Goal: Task Accomplishment & Management: Manage account settings

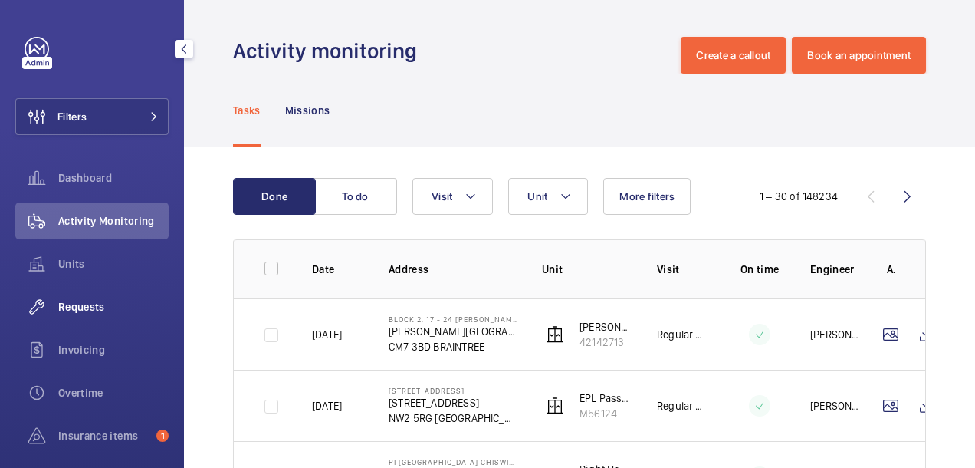
click at [100, 317] on div "Requests" at bounding box center [91, 306] width 153 height 37
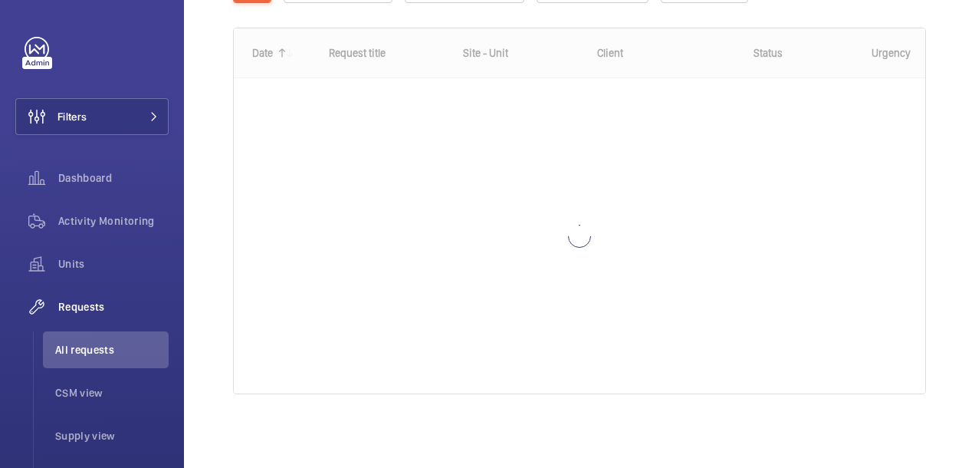
scroll to position [222, 0]
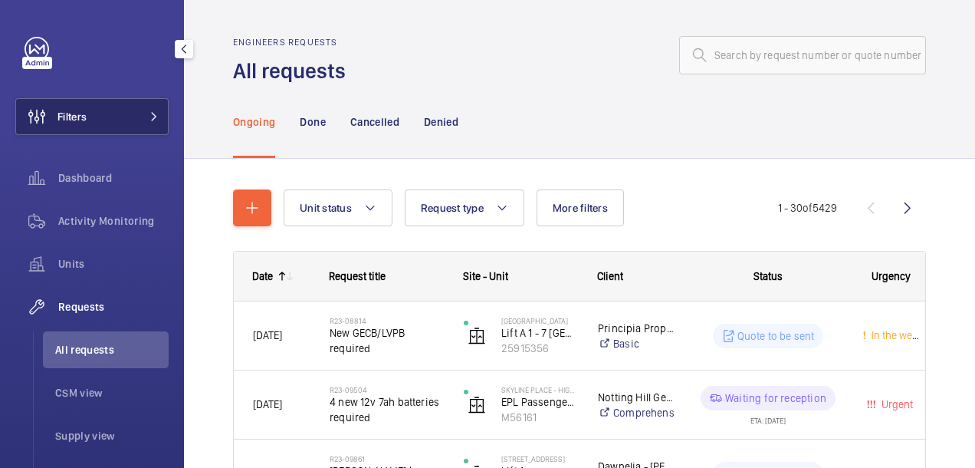
click at [150, 113] on mat-icon at bounding box center [154, 116] width 9 height 9
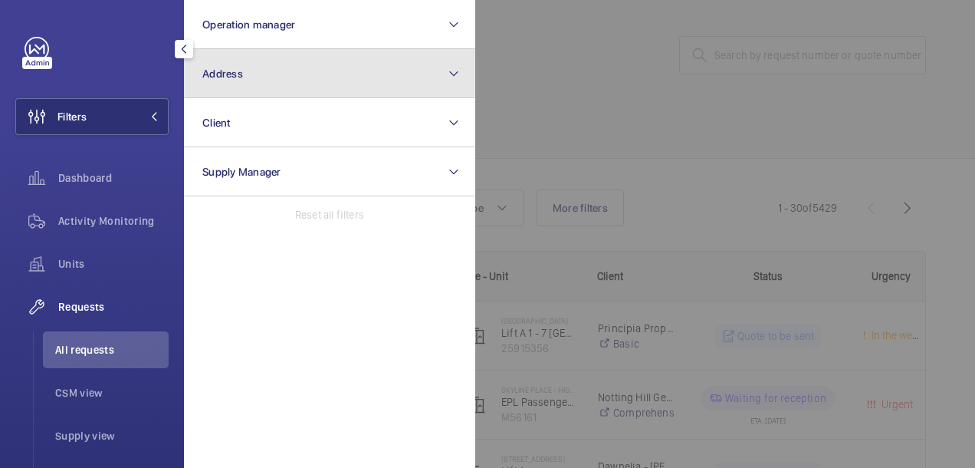
click at [309, 61] on button "Address" at bounding box center [329, 73] width 291 height 49
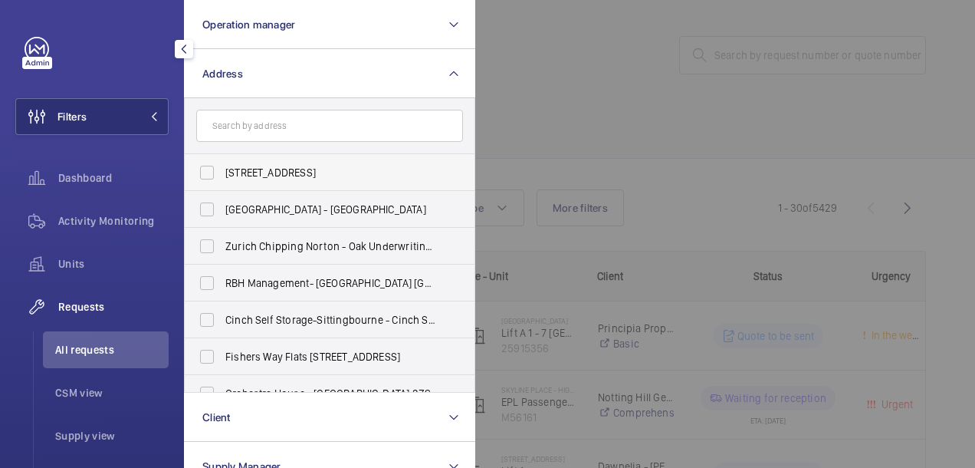
click at [204, 173] on label "[STREET_ADDRESS]" at bounding box center [318, 172] width 267 height 37
click at [204, 173] on input "[STREET_ADDRESS]" at bounding box center [207, 172] width 31 height 31
checkbox input "true"
click at [558, 83] on div at bounding box center [962, 234] width 975 height 468
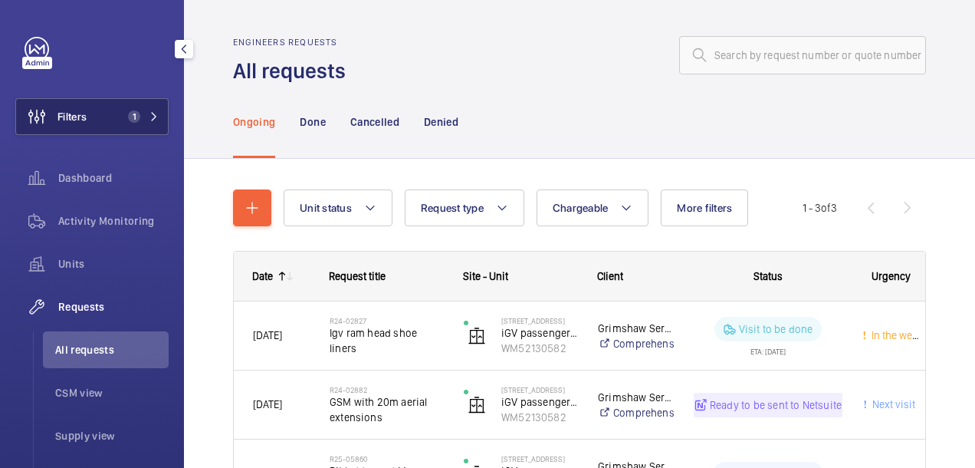
click at [155, 117] on button "Filters 1" at bounding box center [91, 116] width 153 height 37
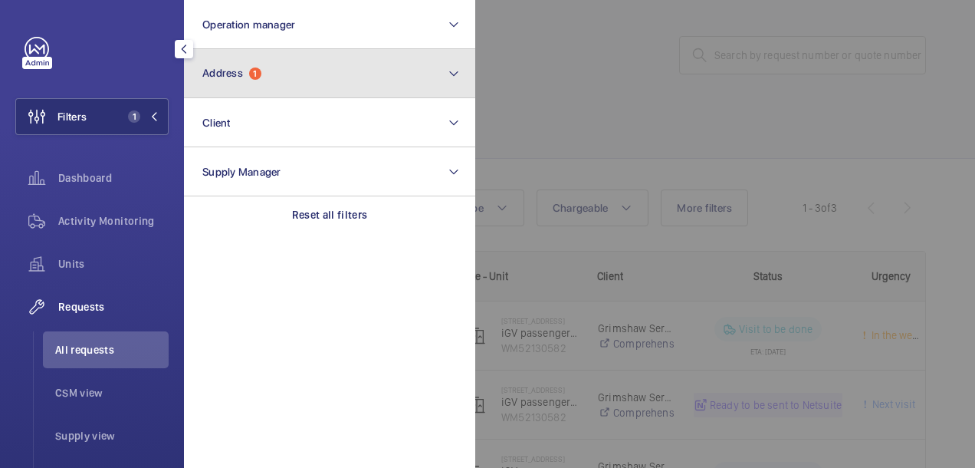
click at [230, 74] on span "Address" at bounding box center [222, 73] width 41 height 12
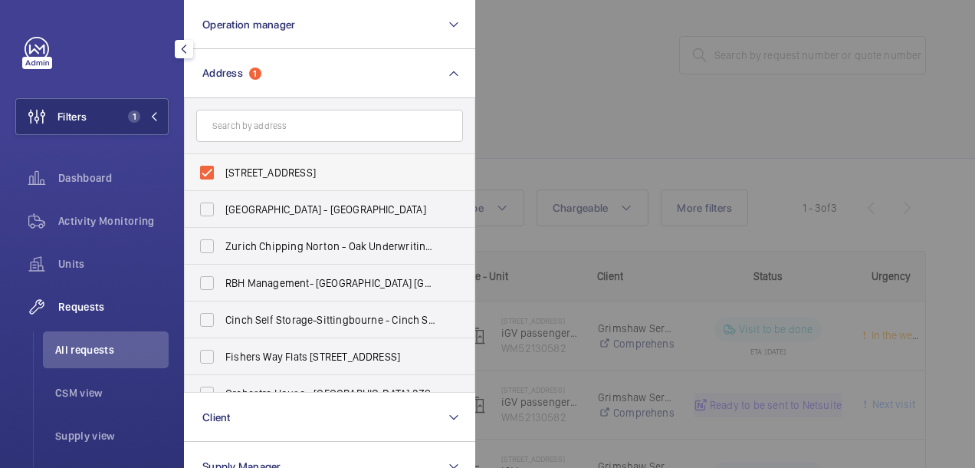
click at [202, 175] on label "[STREET_ADDRESS]" at bounding box center [318, 172] width 267 height 37
click at [202, 175] on input "[STREET_ADDRESS]" at bounding box center [207, 172] width 31 height 31
checkbox input "false"
click at [505, 84] on div at bounding box center [962, 234] width 975 height 468
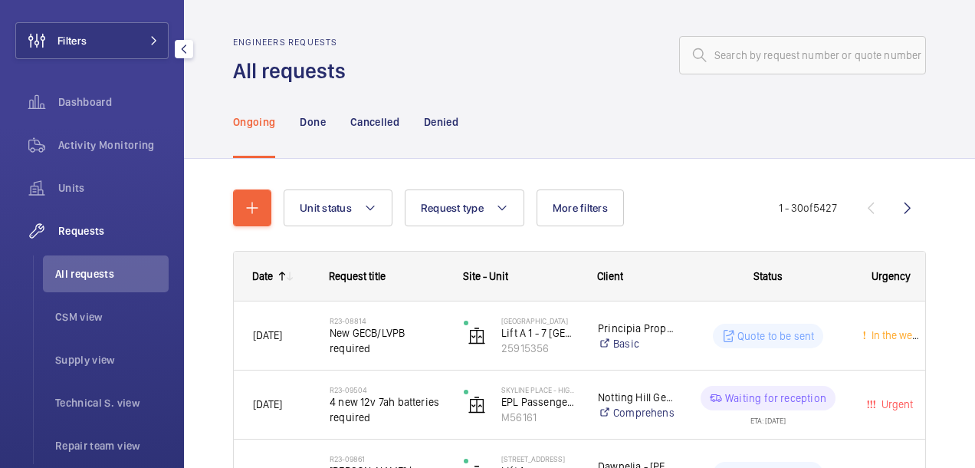
scroll to position [55, 0]
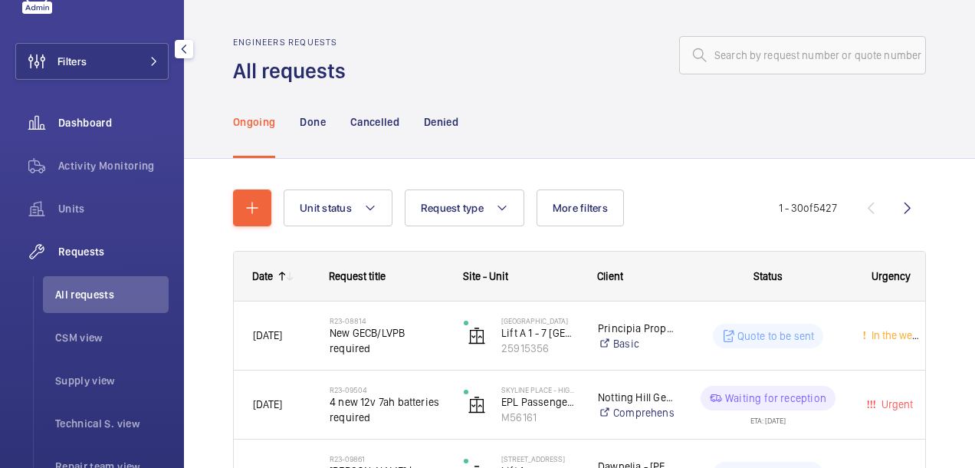
click at [124, 139] on div "Dashboard" at bounding box center [91, 122] width 153 height 37
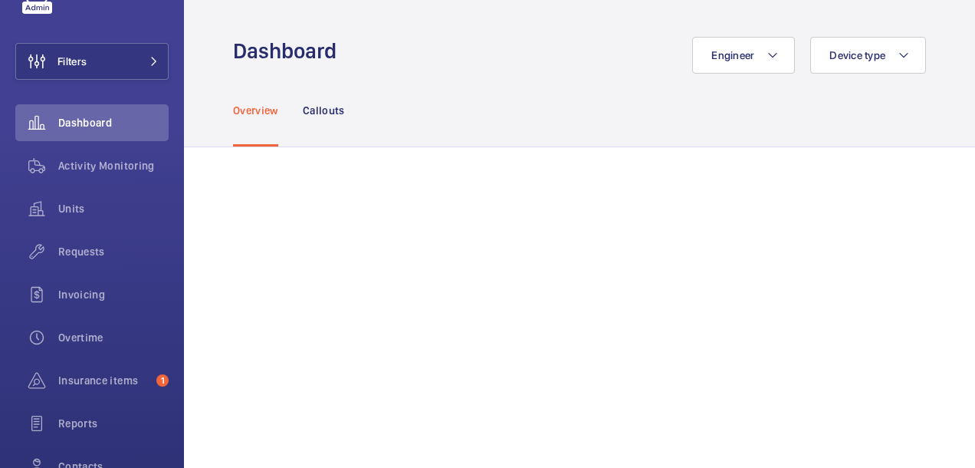
drag, startPoint x: 195, startPoint y: 2, endPoint x: 357, endPoint y: 39, distance: 166.9
click at [357, 39] on div "Engineer Device type" at bounding box center [636, 55] width 581 height 37
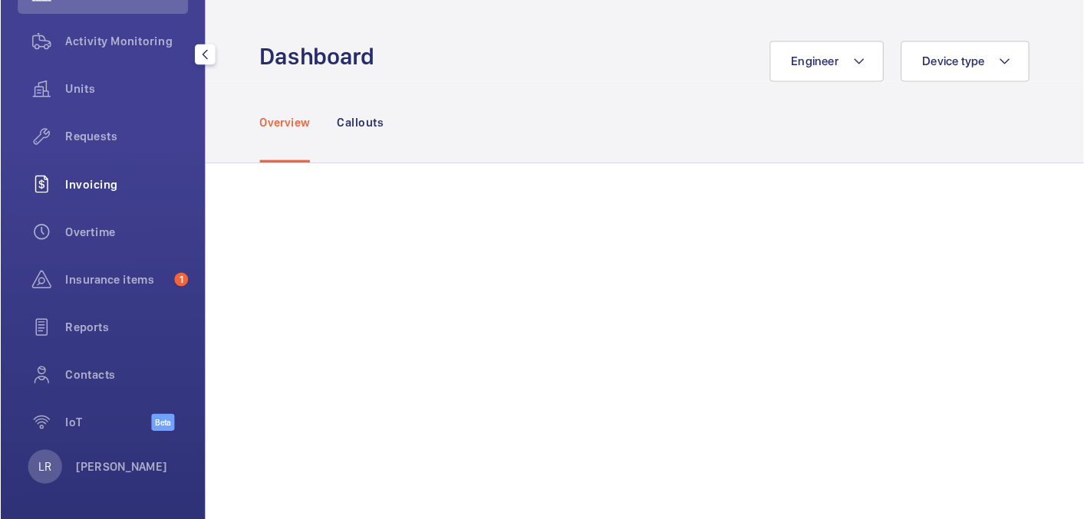
scroll to position [189, 0]
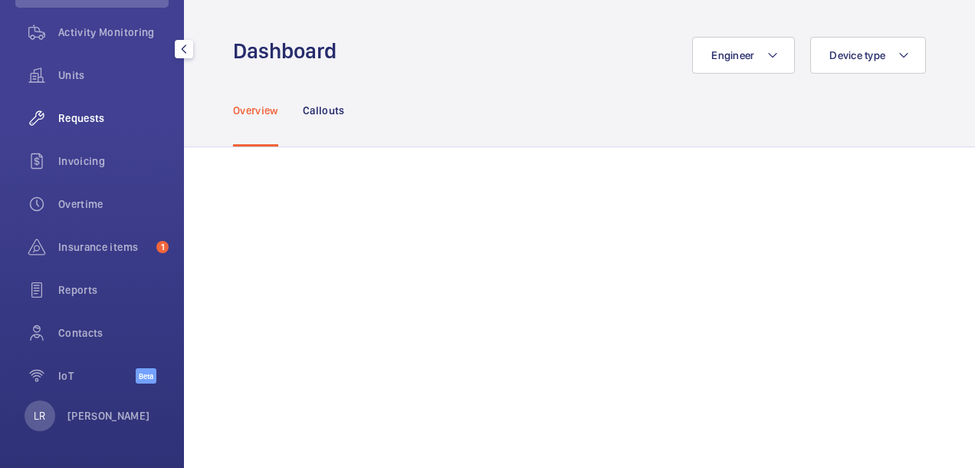
click at [109, 124] on span "Requests" at bounding box center [113, 117] width 110 height 15
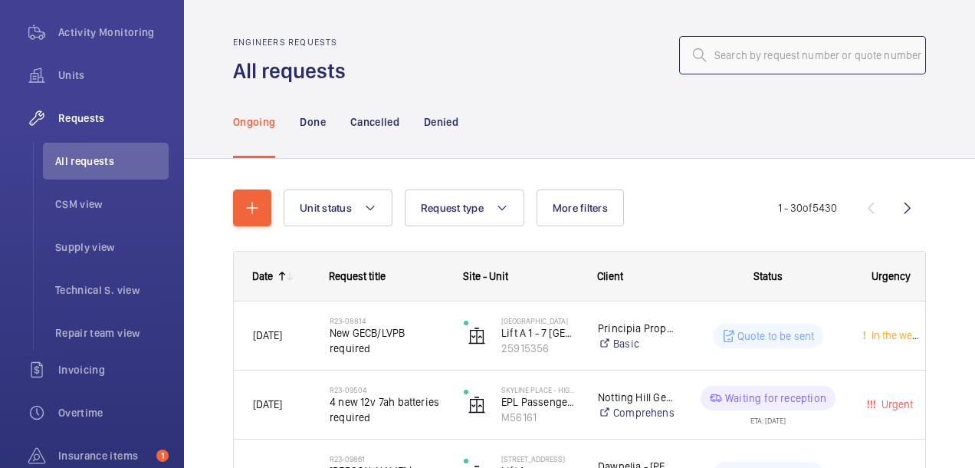
click at [744, 44] on input "text" at bounding box center [802, 55] width 247 height 38
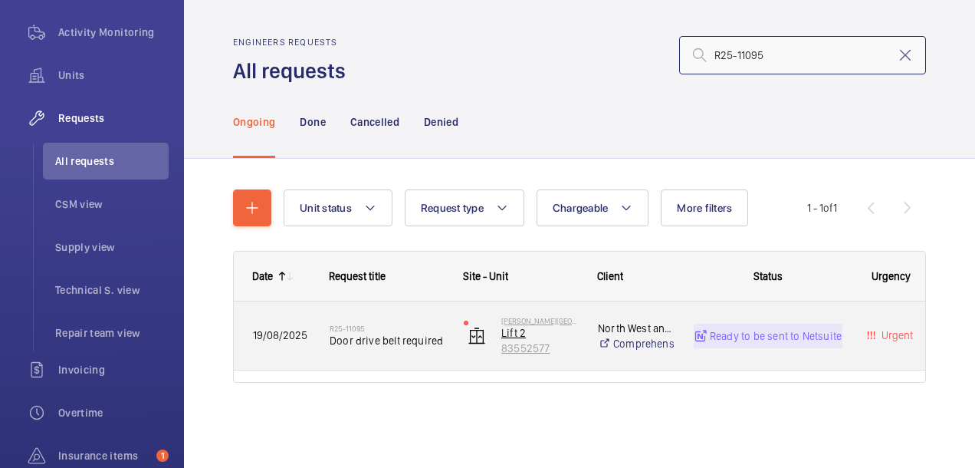
type input "R25-11095"
click at [577, 337] on p "Lift 2" at bounding box center [540, 332] width 77 height 15
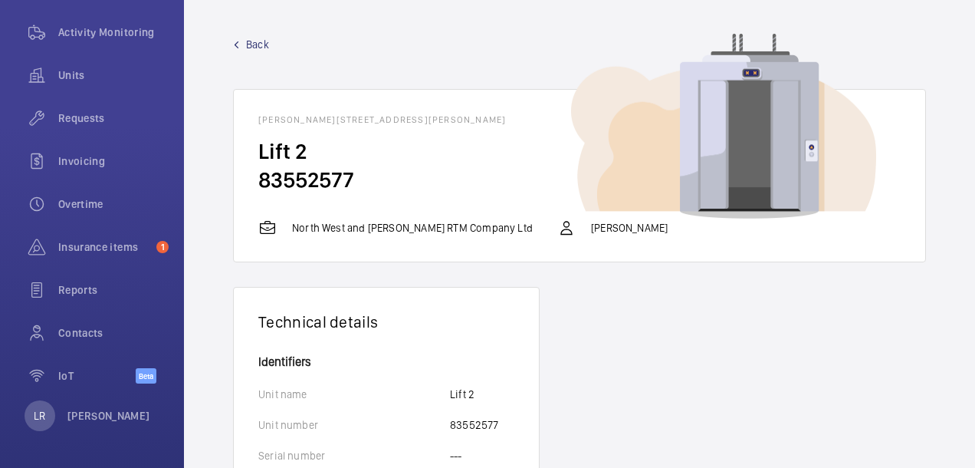
click at [235, 41] on mat-icon at bounding box center [236, 44] width 7 height 7
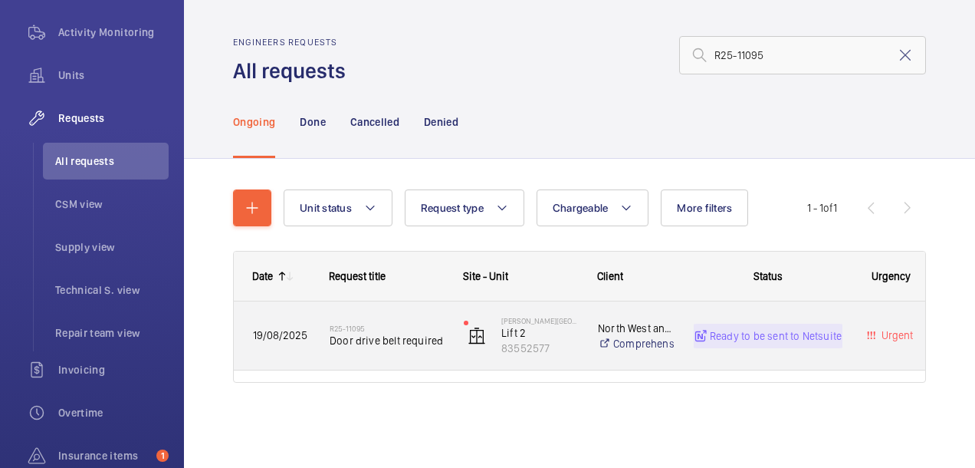
click at [773, 336] on p "Ready to be sent to Netsuite" at bounding box center [776, 335] width 132 height 15
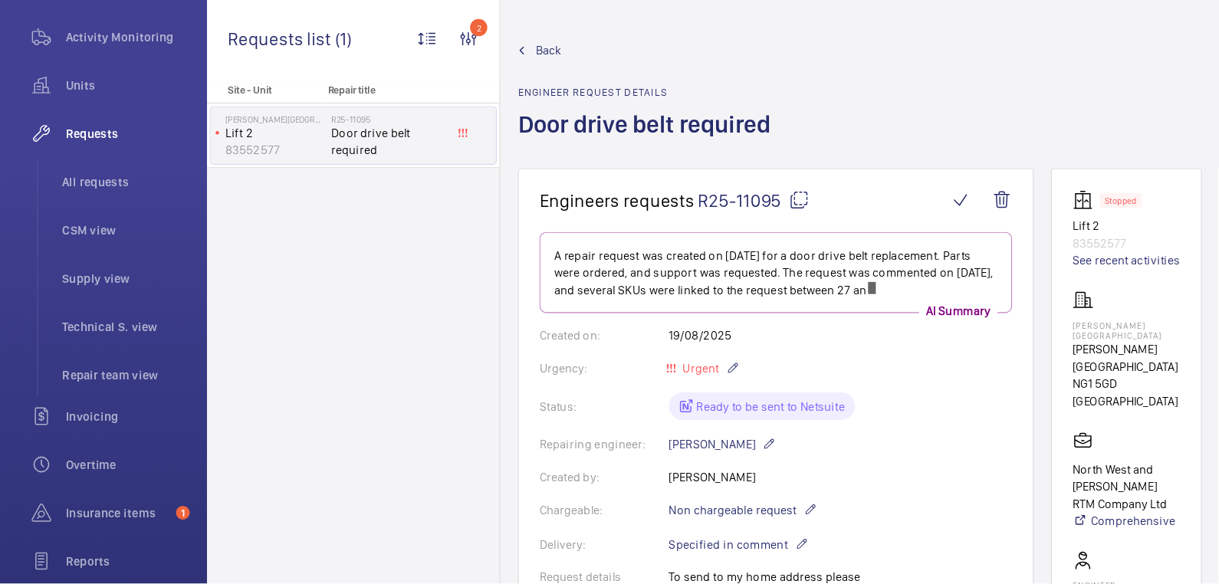
scroll to position [188, 0]
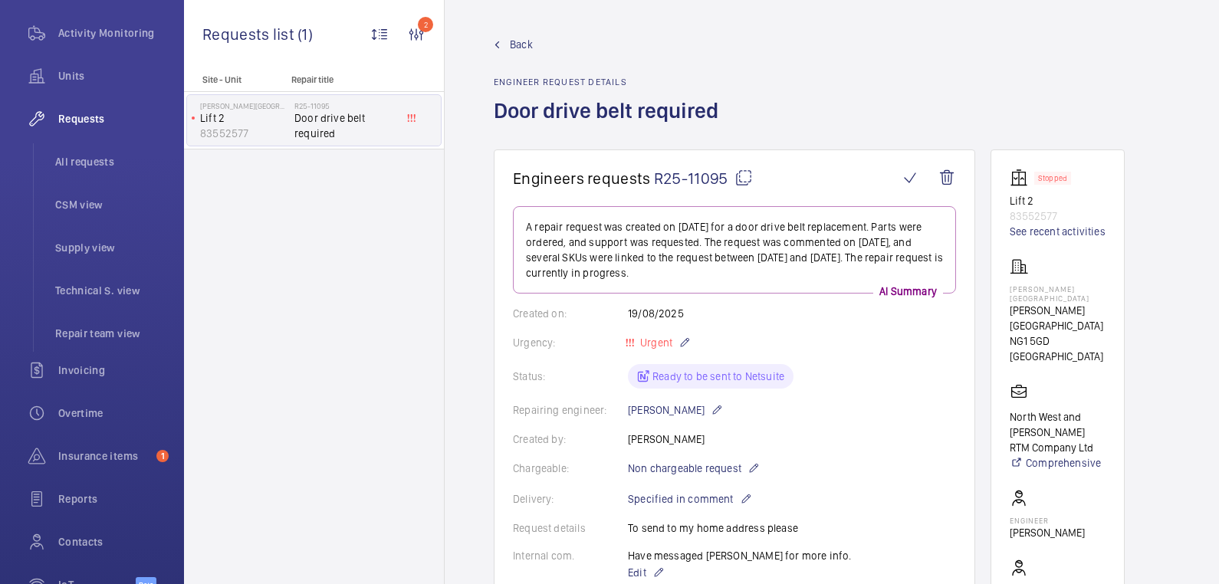
drag, startPoint x: 975, startPoint y: 0, endPoint x: 1075, endPoint y: 6, distance: 100.6
click at [975, 6] on wm-front-admin-header "Back Engineer request details Door drive belt required" at bounding box center [832, 75] width 775 height 150
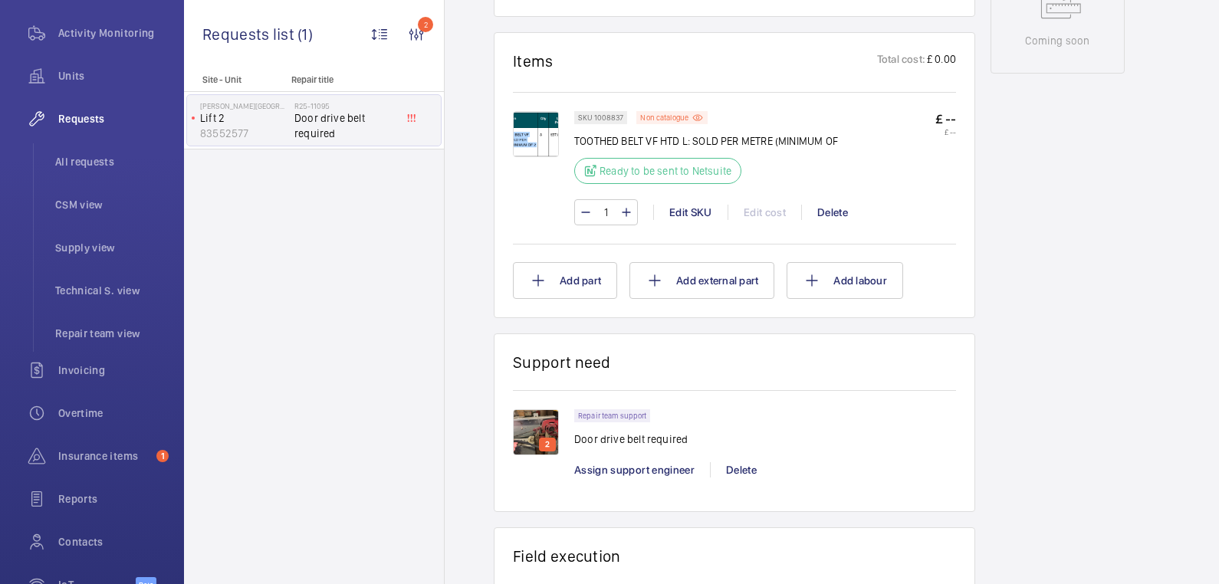
scroll to position [871, 0]
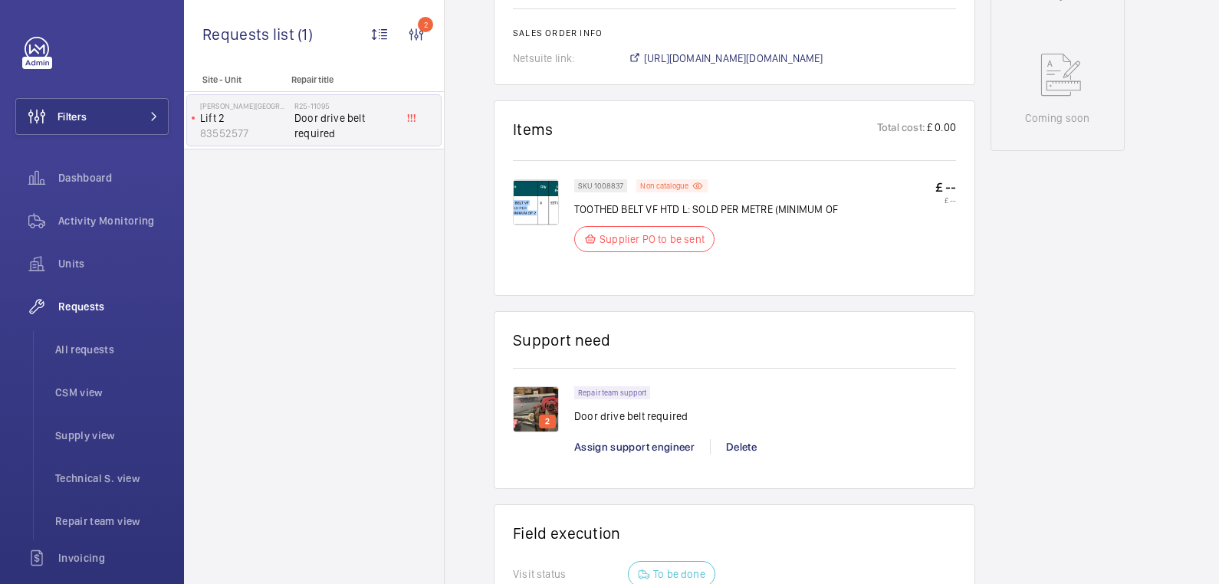
scroll to position [787, 0]
click at [554, 284] on wm-front-card "Items Total cost: £ 0.00 SKU 1008837 Non catalogue TOOTHED BELT VF HTD L: SOLD …" at bounding box center [735, 198] width 482 height 196
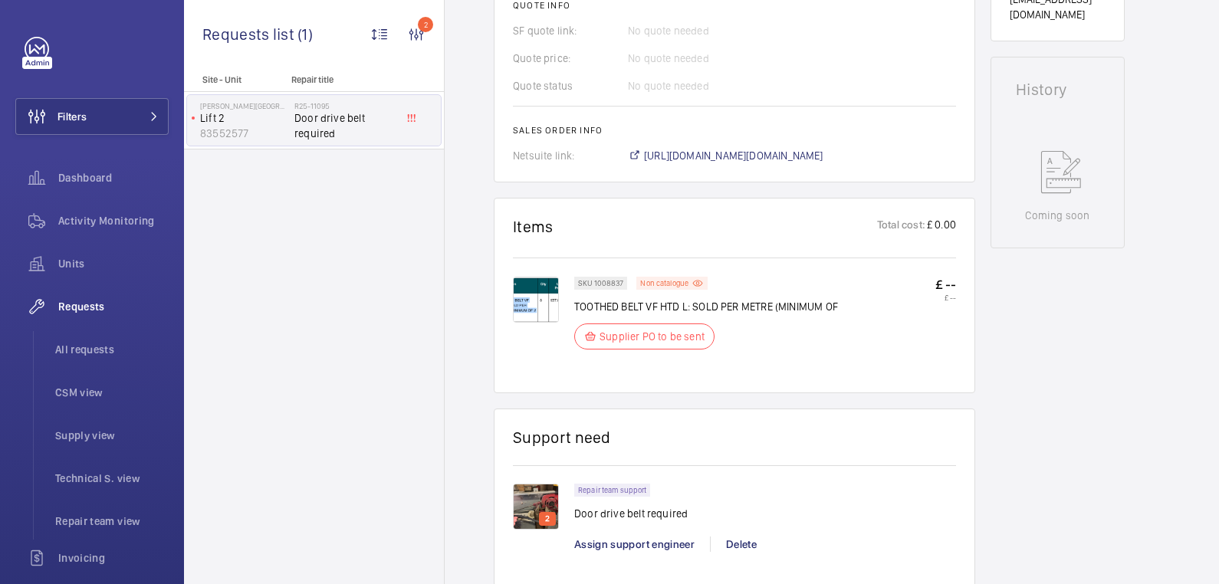
scroll to position [688, 0]
click at [666, 159] on span "[URL][DOMAIN_NAME][DOMAIN_NAME]" at bounding box center [733, 156] width 179 height 15
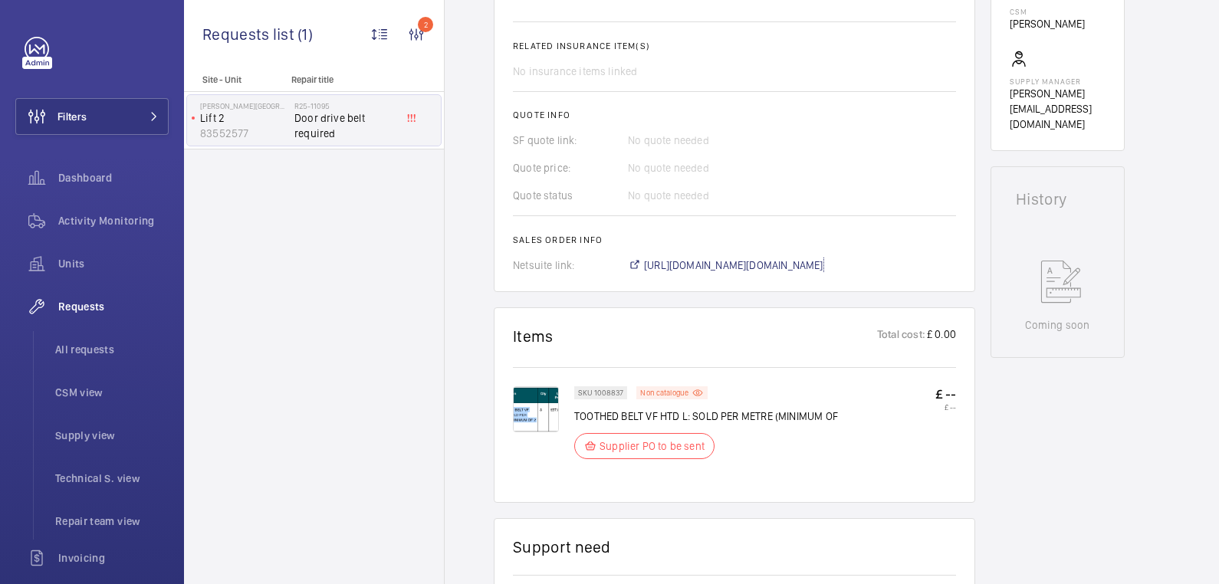
scroll to position [579, 0]
click at [130, 183] on span "Dashboard" at bounding box center [113, 177] width 110 height 15
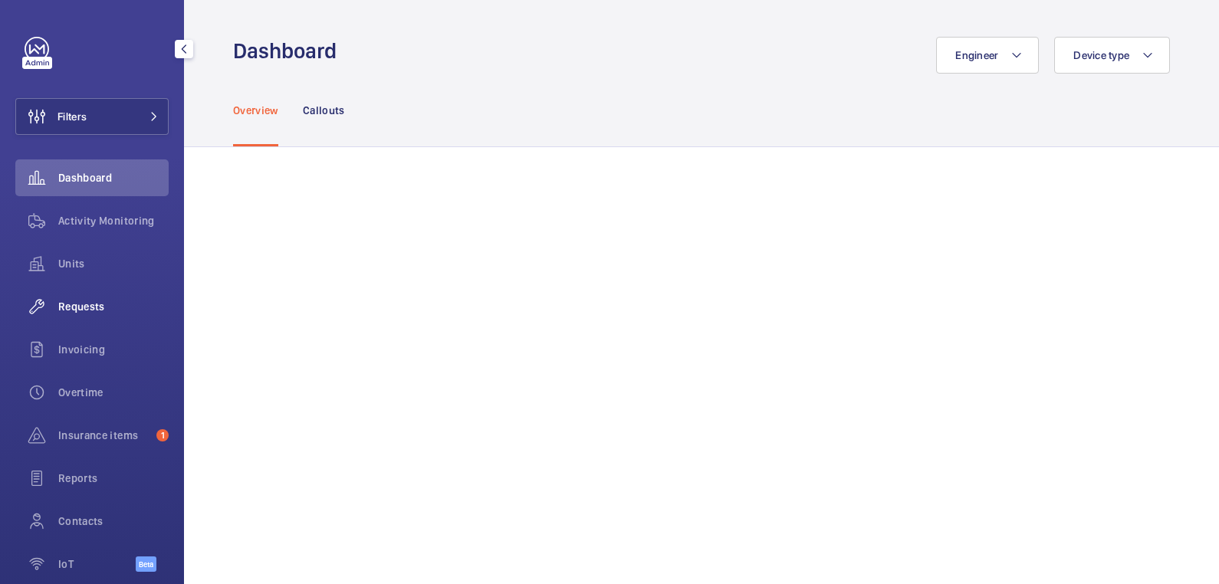
click at [117, 307] on span "Requests" at bounding box center [113, 306] width 110 height 15
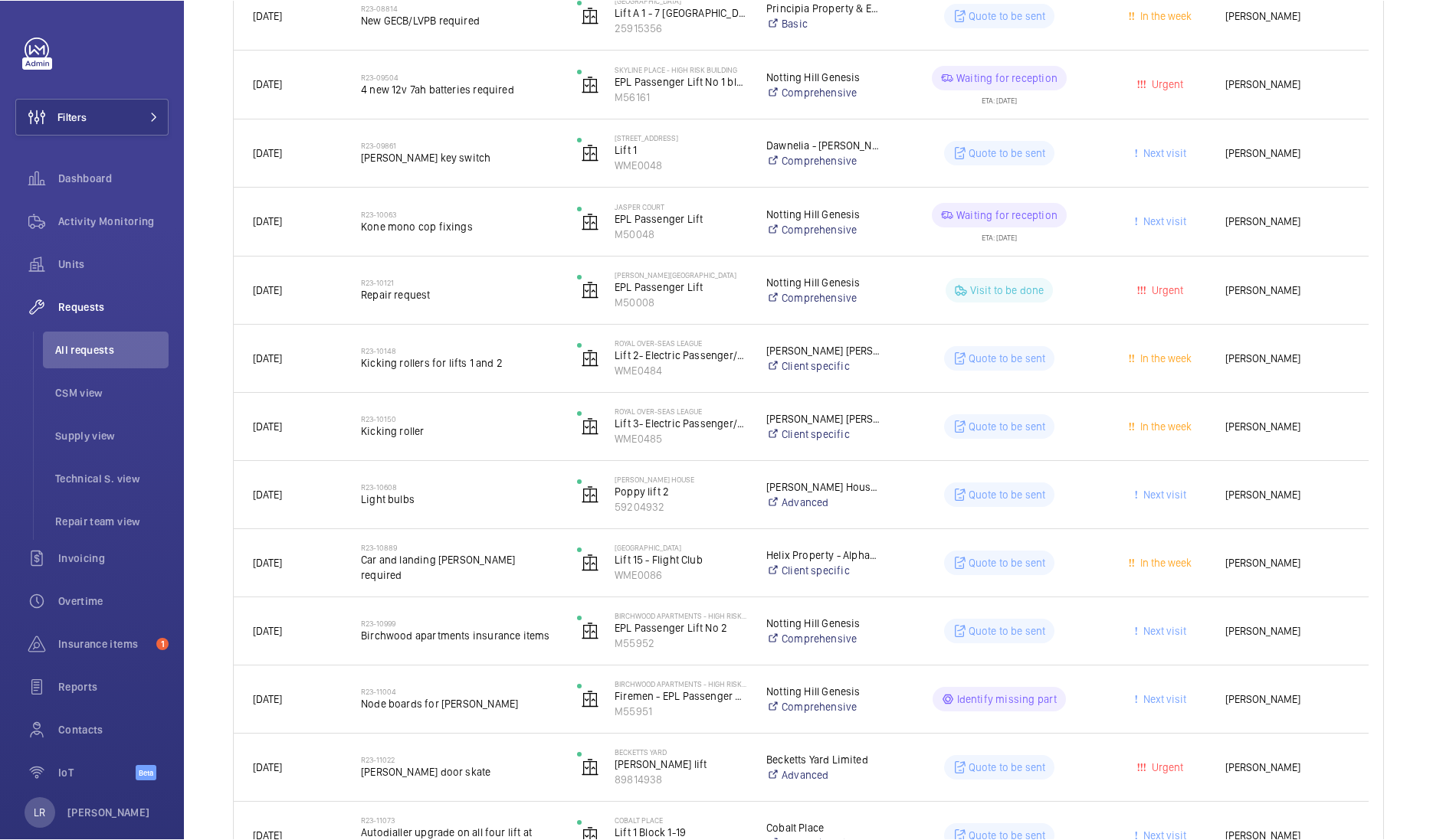
scroll to position [321, 0]
click at [111, 103] on button "Filters" at bounding box center [91, 116] width 153 height 37
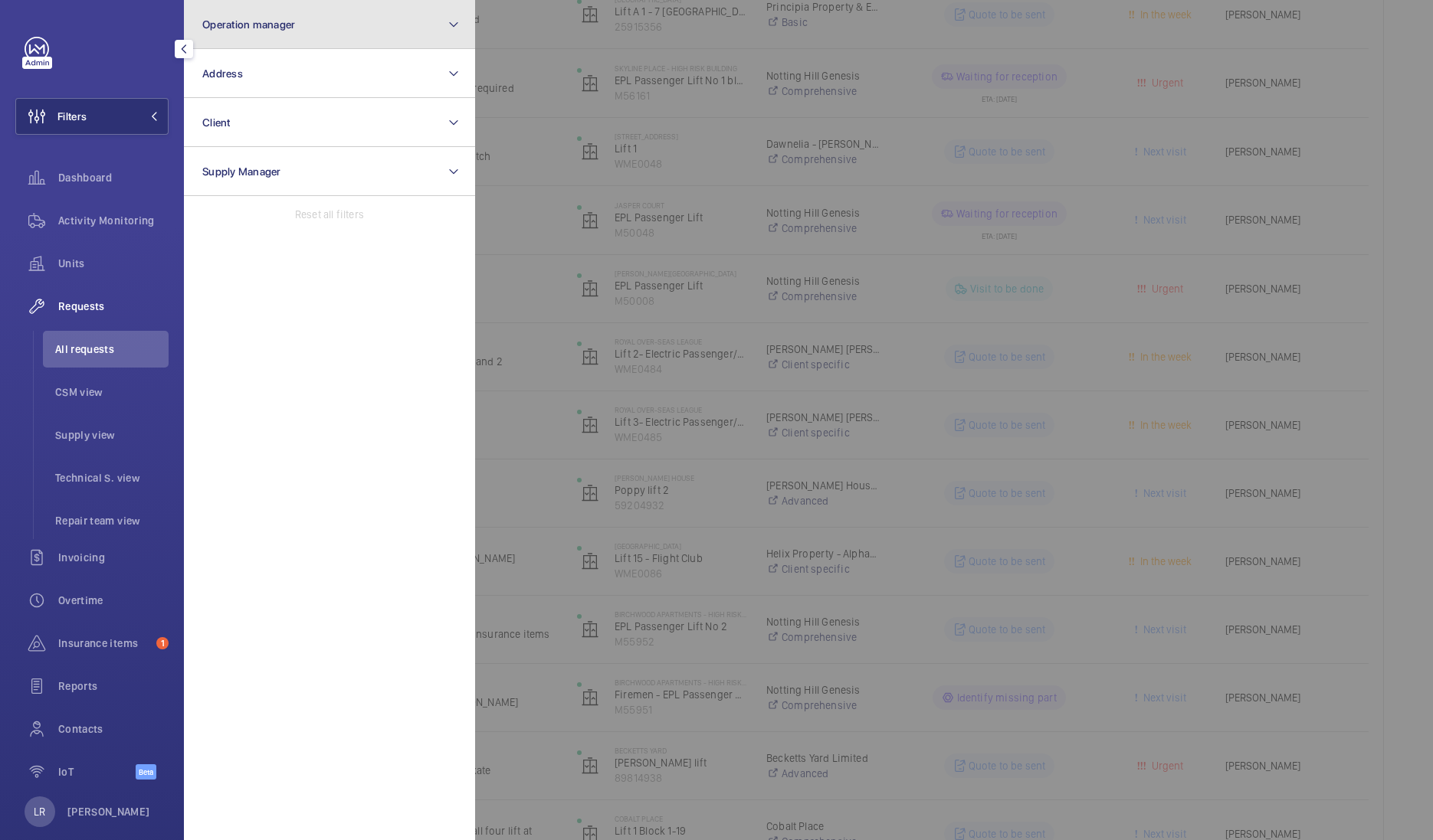
click at [266, 29] on span "Operation manager" at bounding box center [248, 24] width 93 height 12
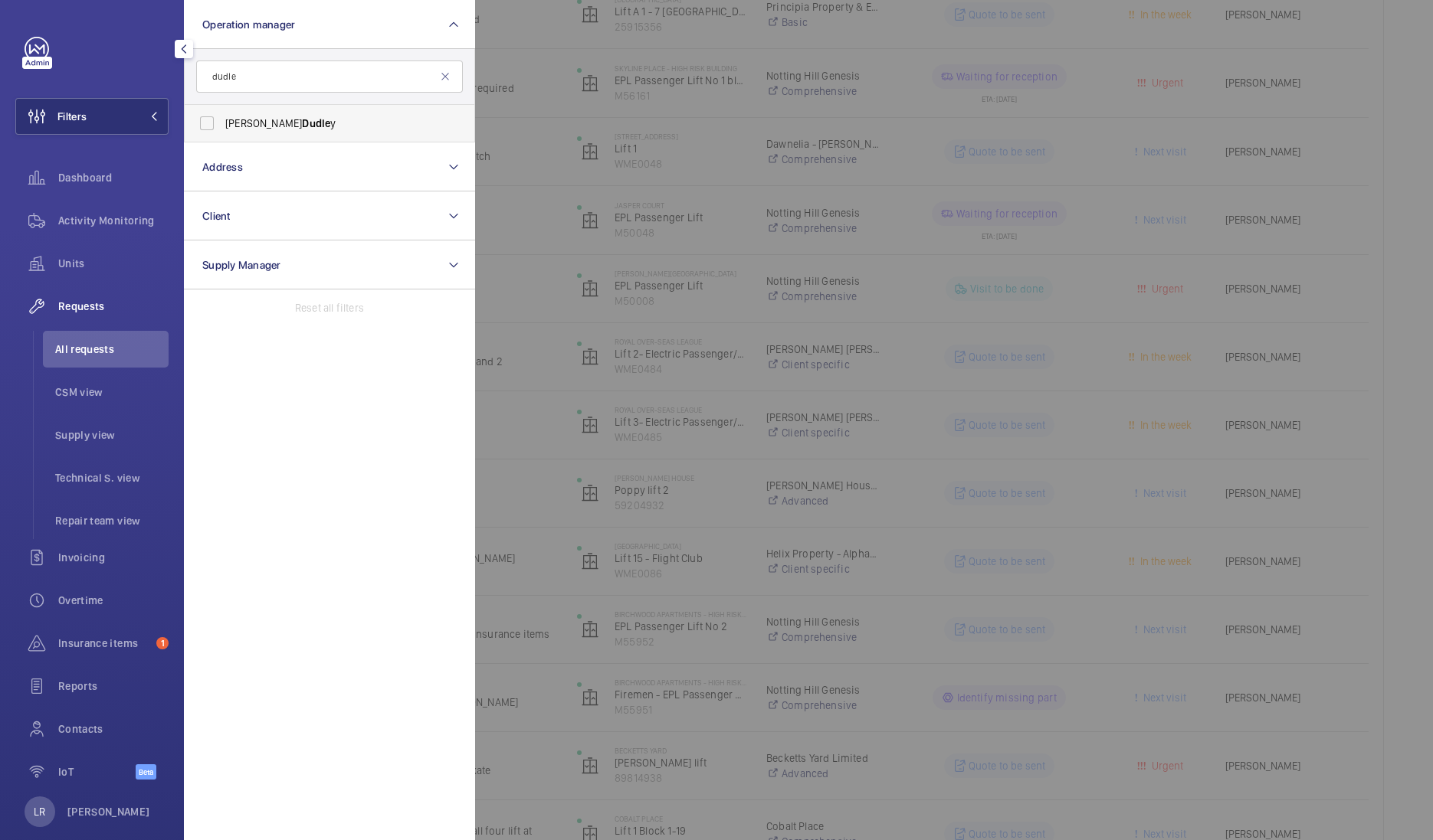
type input "dudle"
click at [253, 126] on span "[PERSON_NAME] [PERSON_NAME] y" at bounding box center [330, 123] width 211 height 15
click at [222, 126] on input "[PERSON_NAME] [PERSON_NAME] y" at bounding box center [207, 123] width 31 height 31
checkbox input "true"
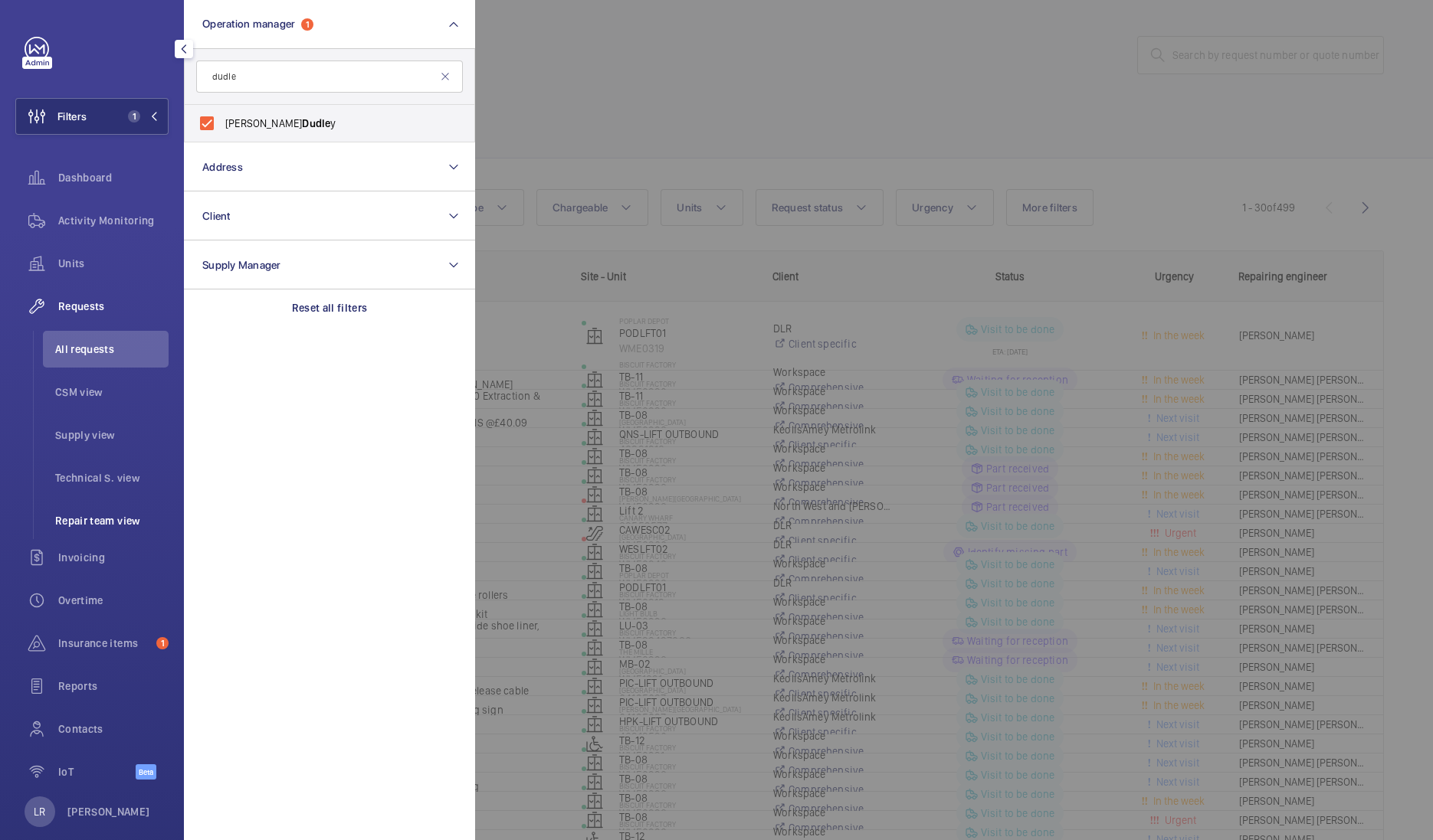
click at [111, 518] on span "Repair team view" at bounding box center [111, 520] width 113 height 15
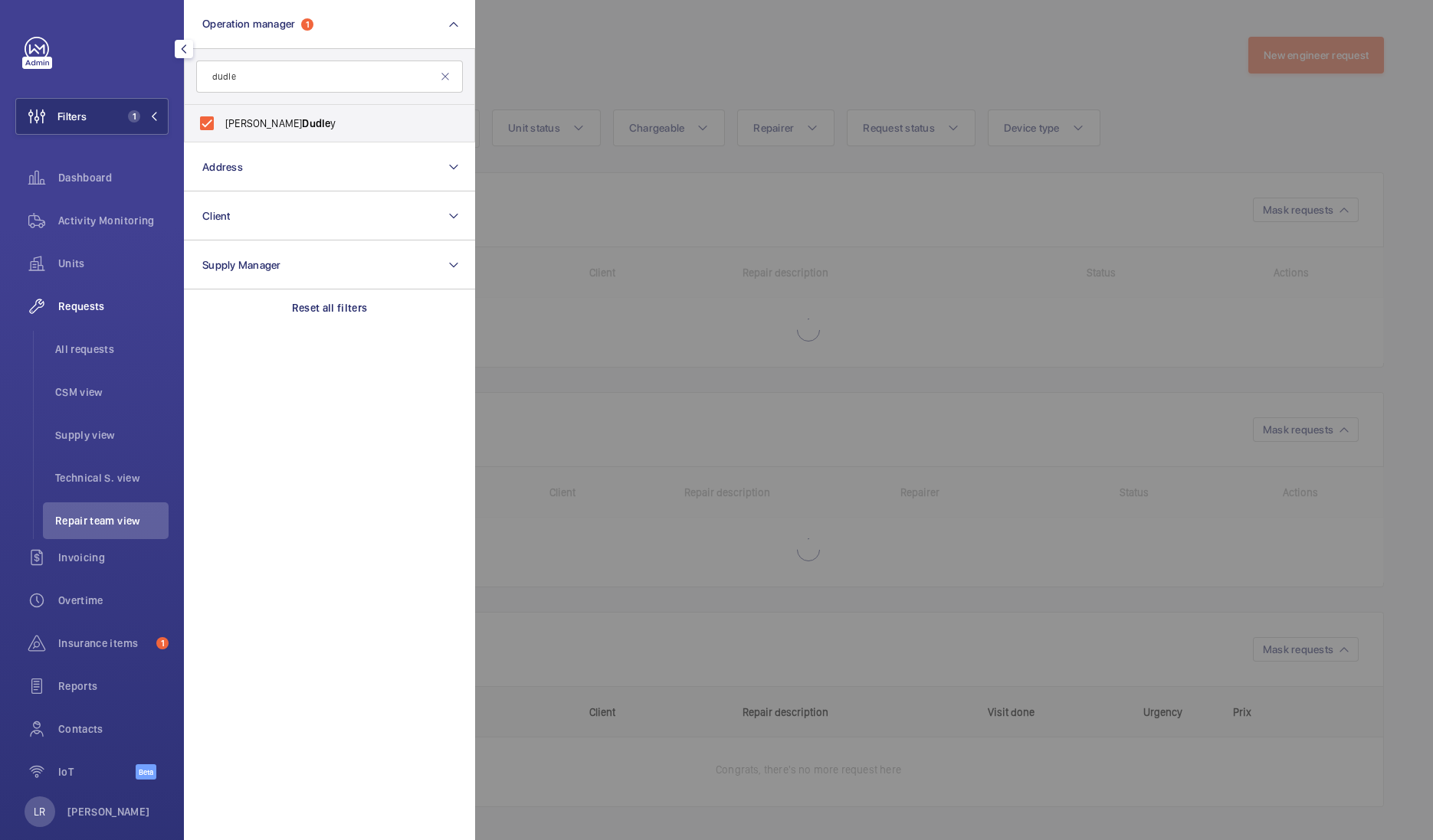
click at [737, 40] on div at bounding box center [1191, 420] width 1433 height 840
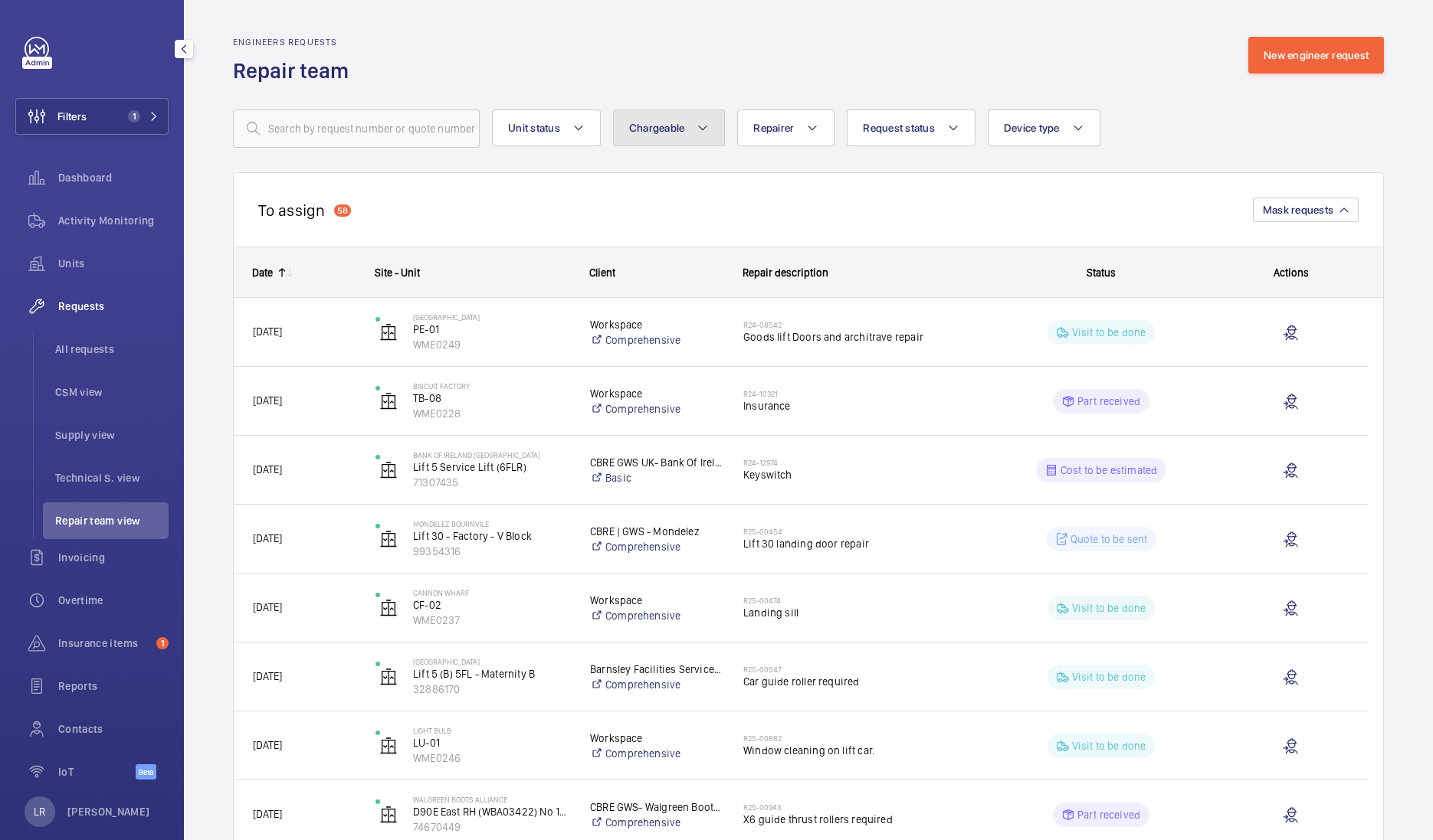
click at [696, 127] on button "Chargeable" at bounding box center [669, 128] width 113 height 37
click at [665, 179] on mat-radio-button "Chargeable" at bounding box center [758, 175] width 276 height 31
radio input "true"
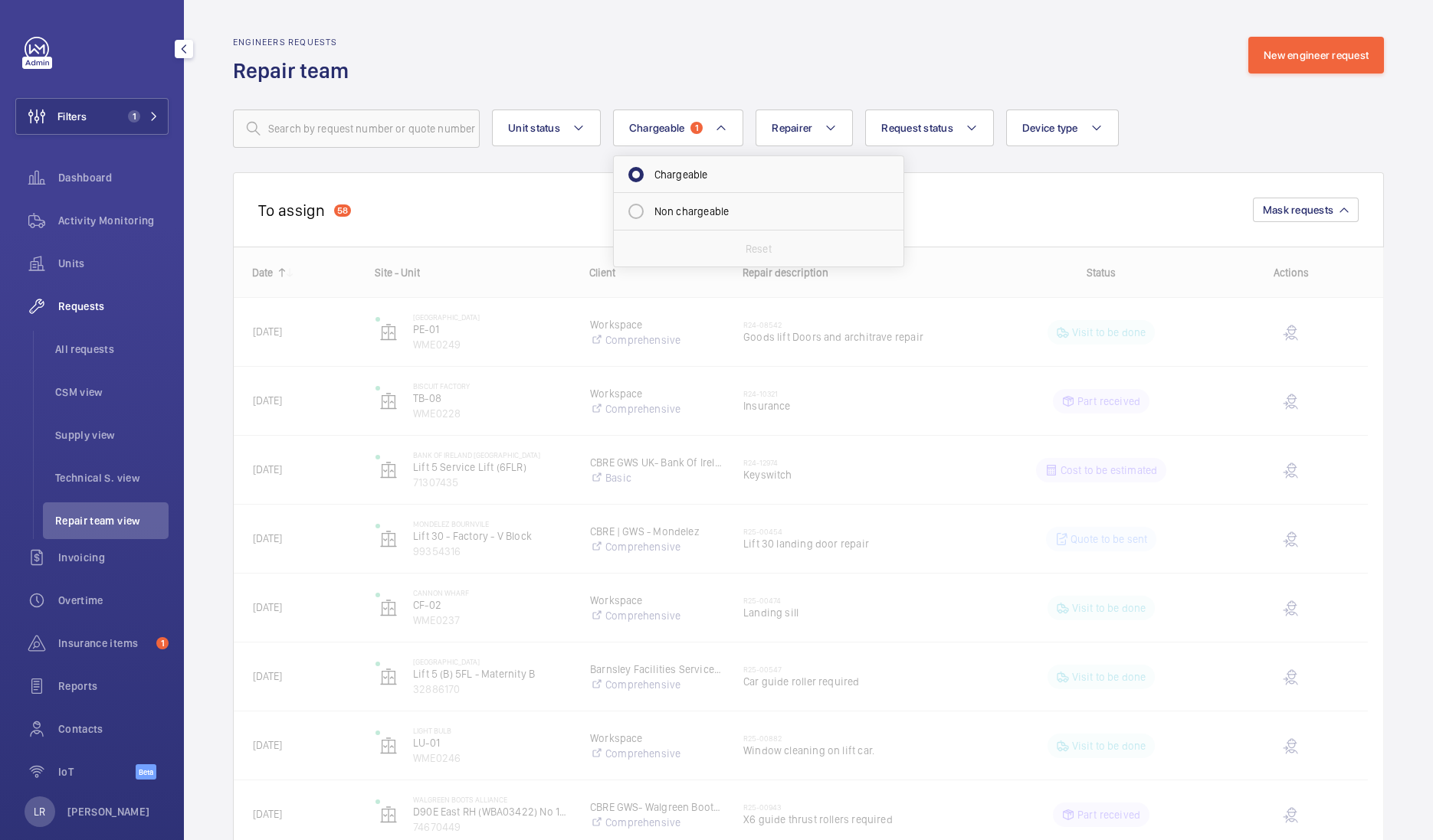
click at [690, 52] on div "Engineers requests Repair team New engineer request" at bounding box center [808, 61] width 1151 height 48
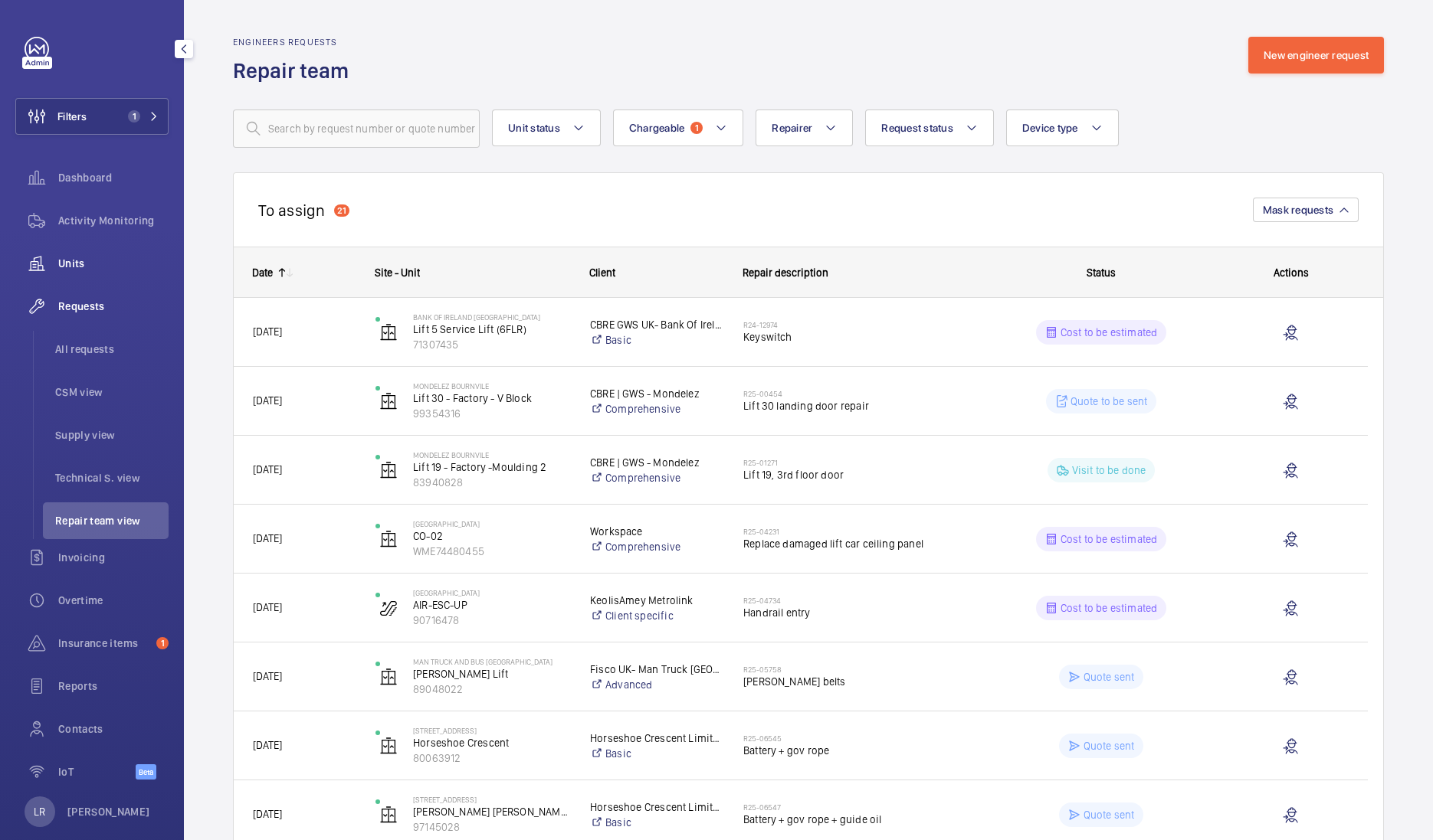
click at [69, 266] on span "Units" at bounding box center [113, 263] width 110 height 15
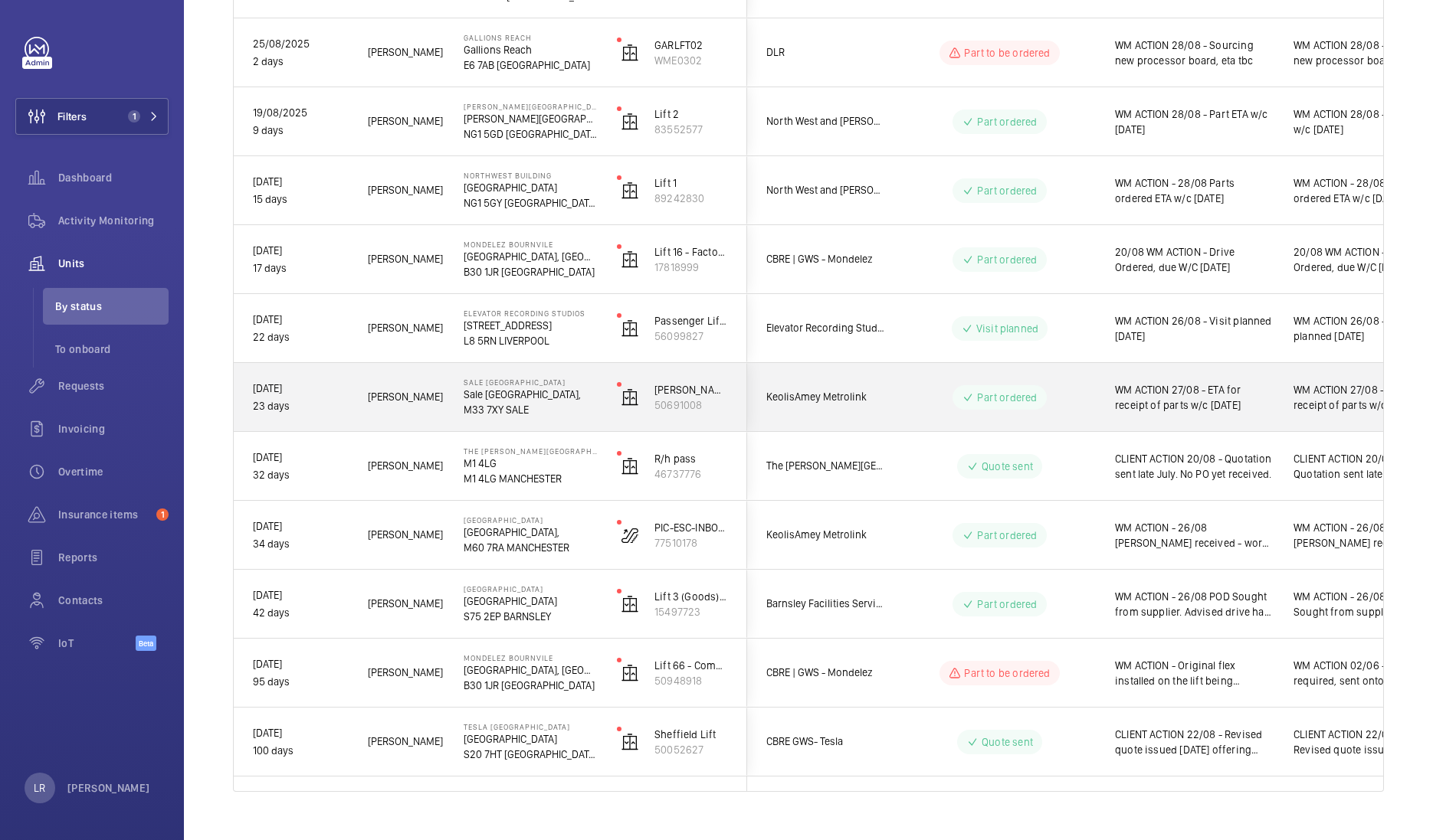
scroll to position [701, 0]
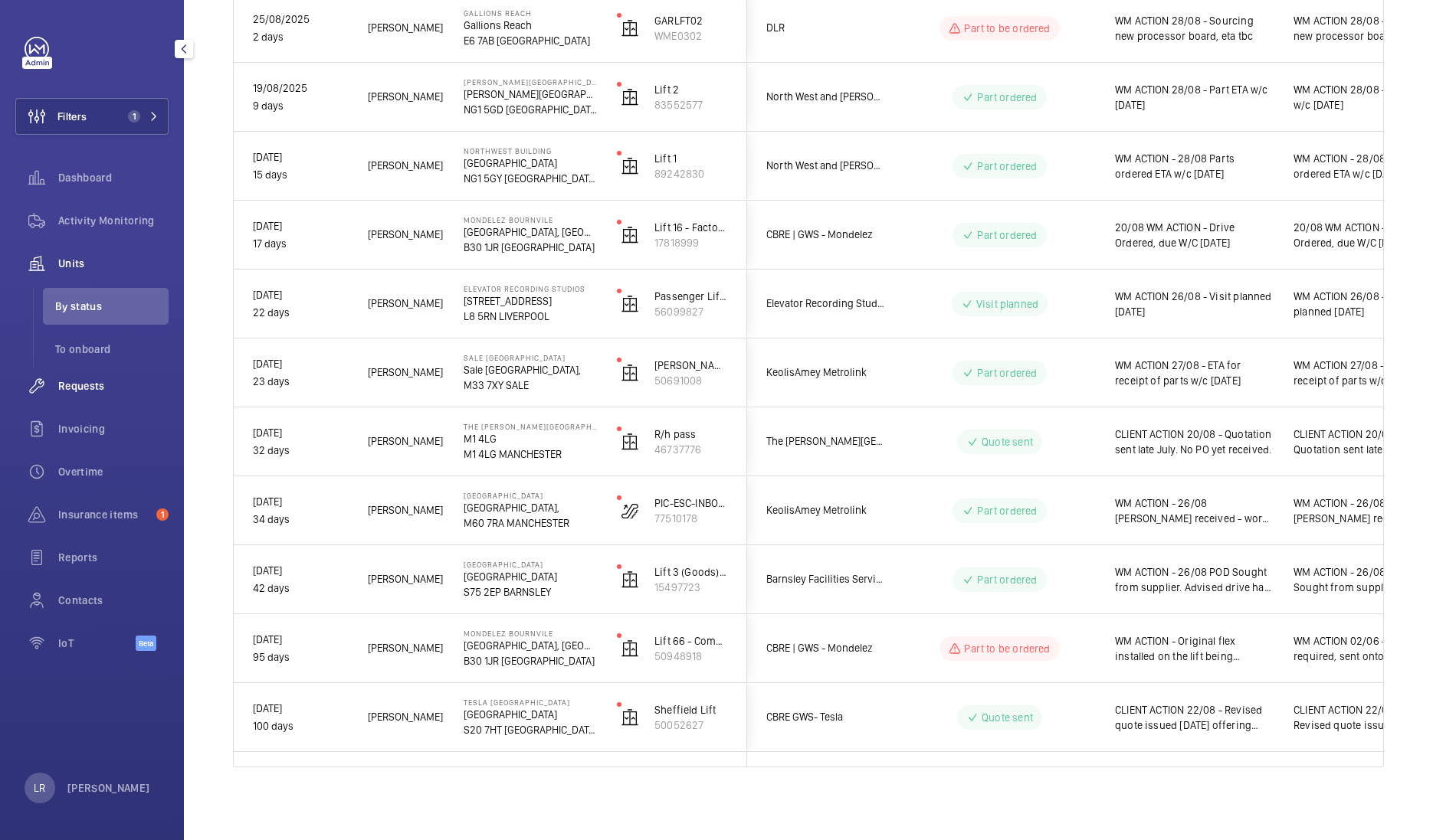
click at [100, 392] on span "Requests" at bounding box center [113, 386] width 110 height 15
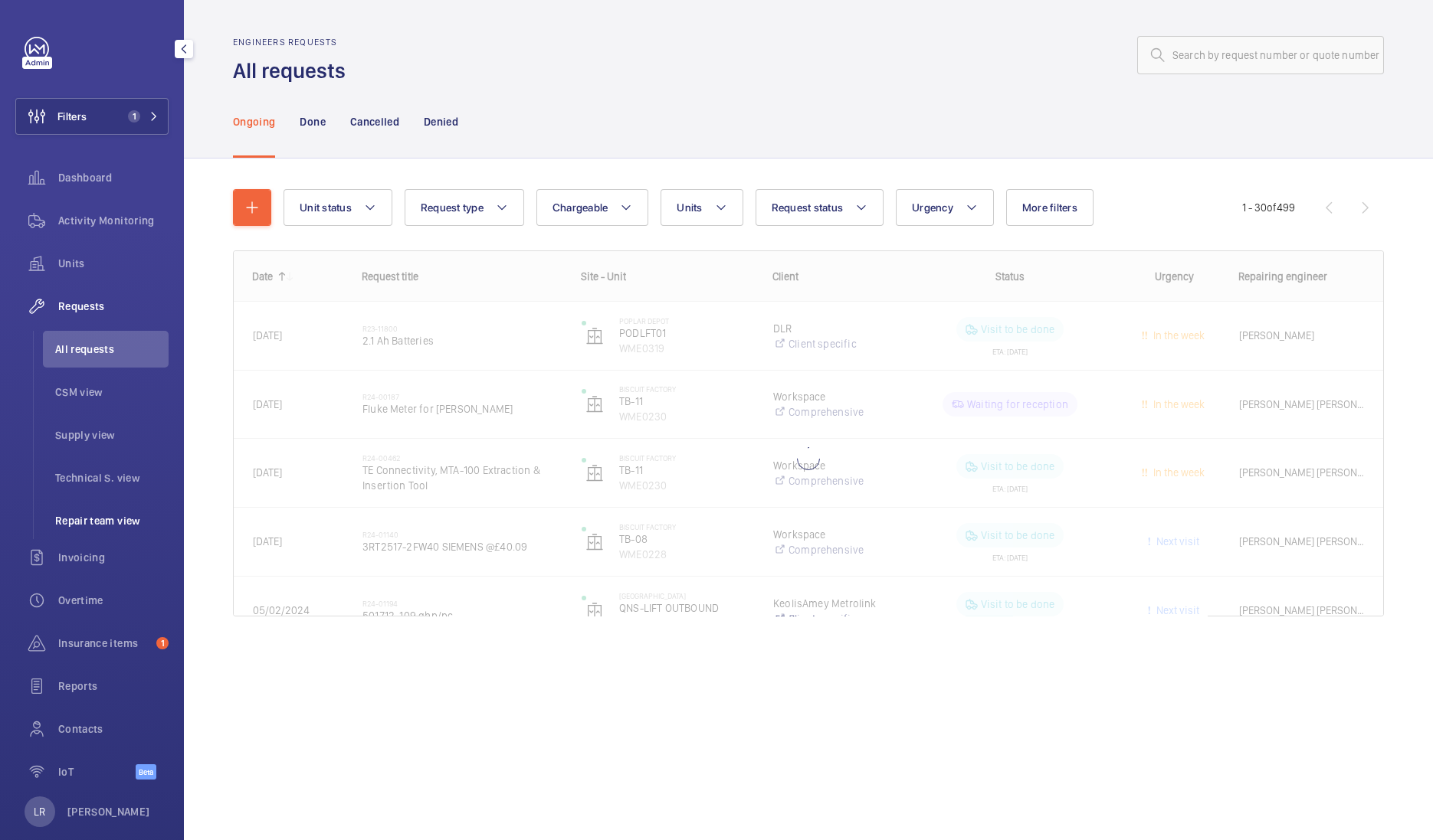
click at [107, 513] on span "Repair team view" at bounding box center [111, 520] width 113 height 15
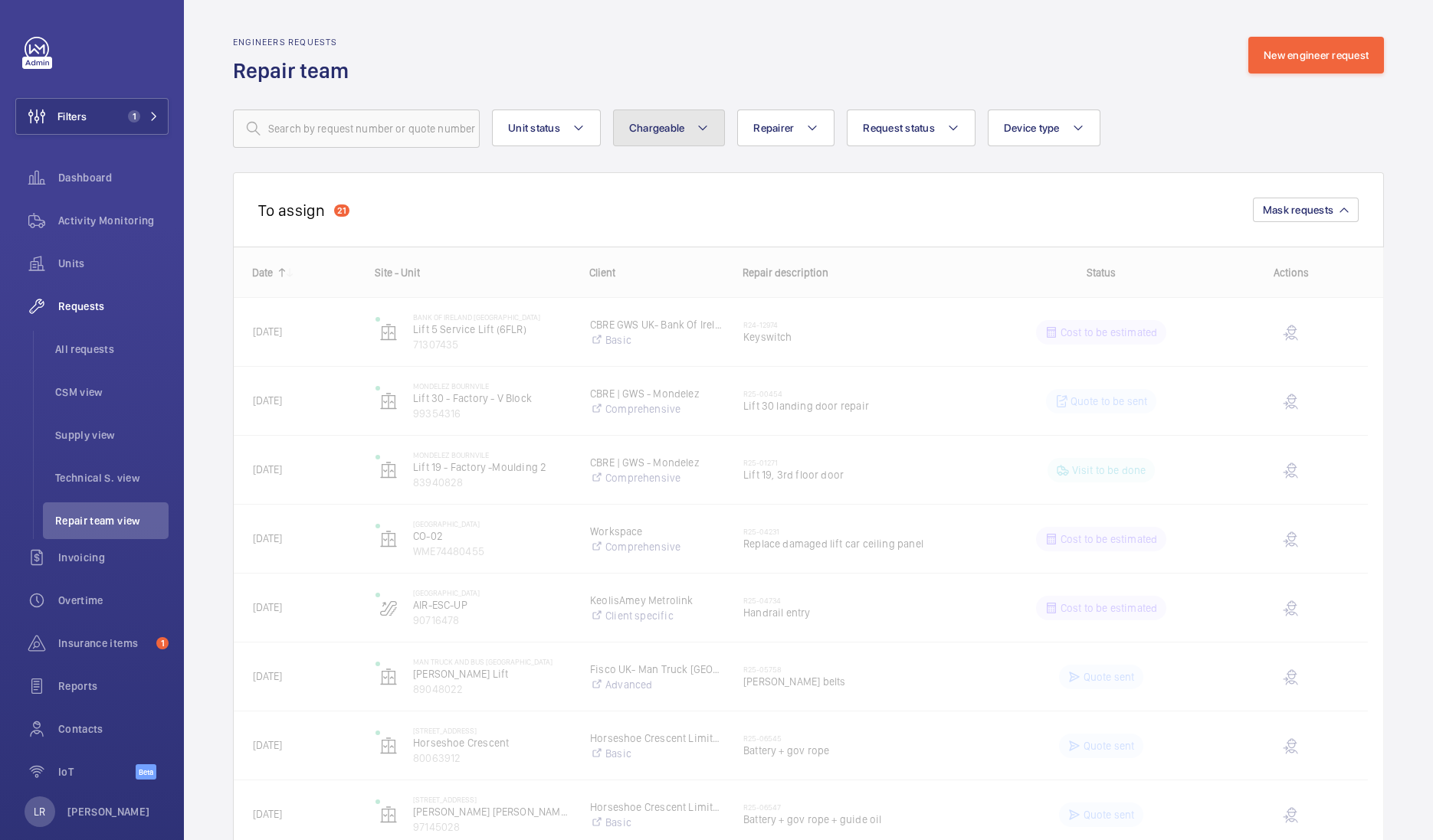
click at [673, 118] on button "Chargeable" at bounding box center [669, 128] width 113 height 37
click at [665, 174] on mat-radio-button "Chargeable" at bounding box center [758, 175] width 276 height 31
radio input "true"
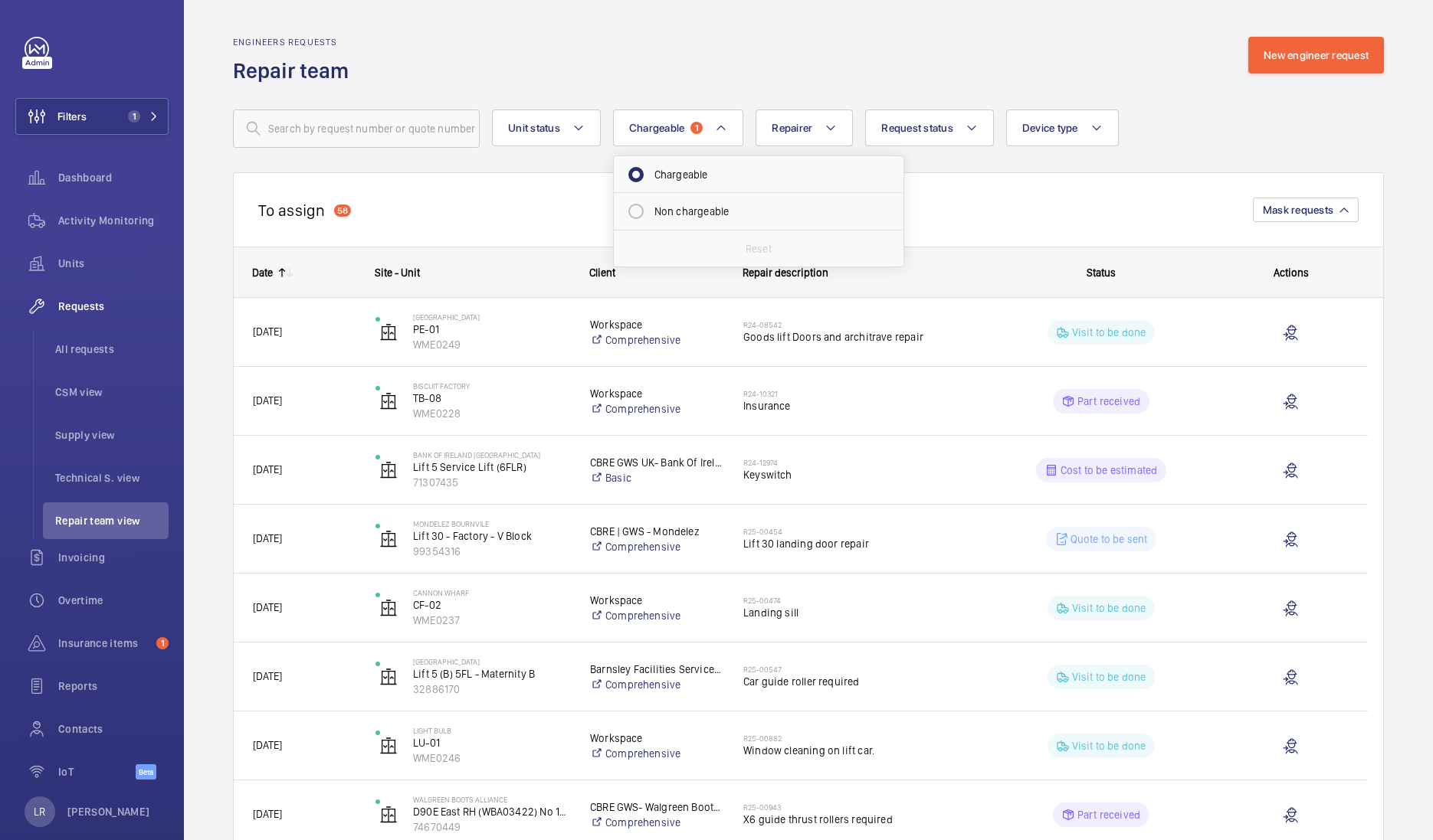
click at [699, 52] on div "Engineers requests Repair team New engineer request" at bounding box center [808, 61] width 1151 height 48
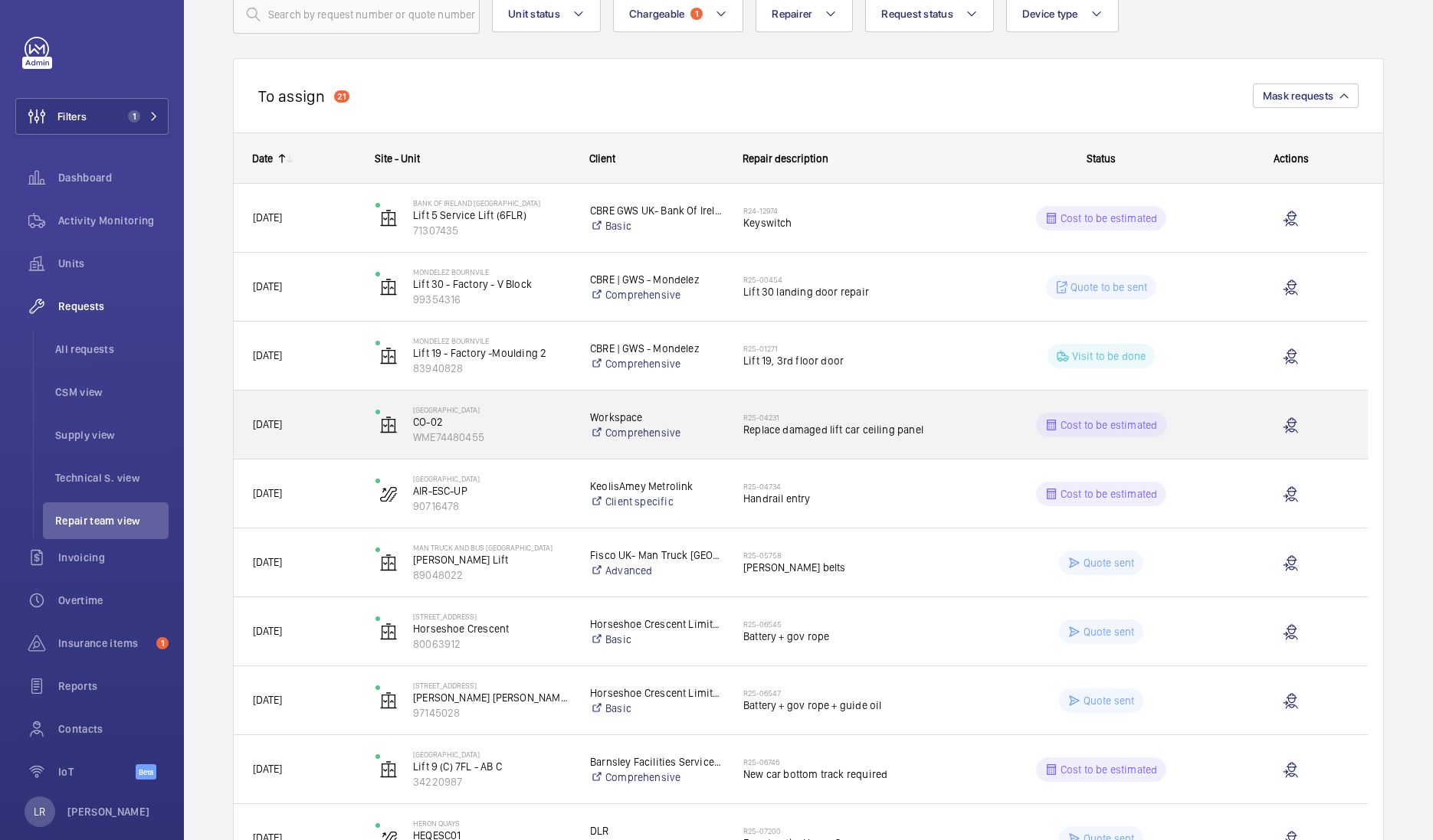
scroll to position [115, 0]
click at [764, 403] on div "R25-04231 Replace damaged lift car ceiling panel" at bounding box center [855, 424] width 225 height 44
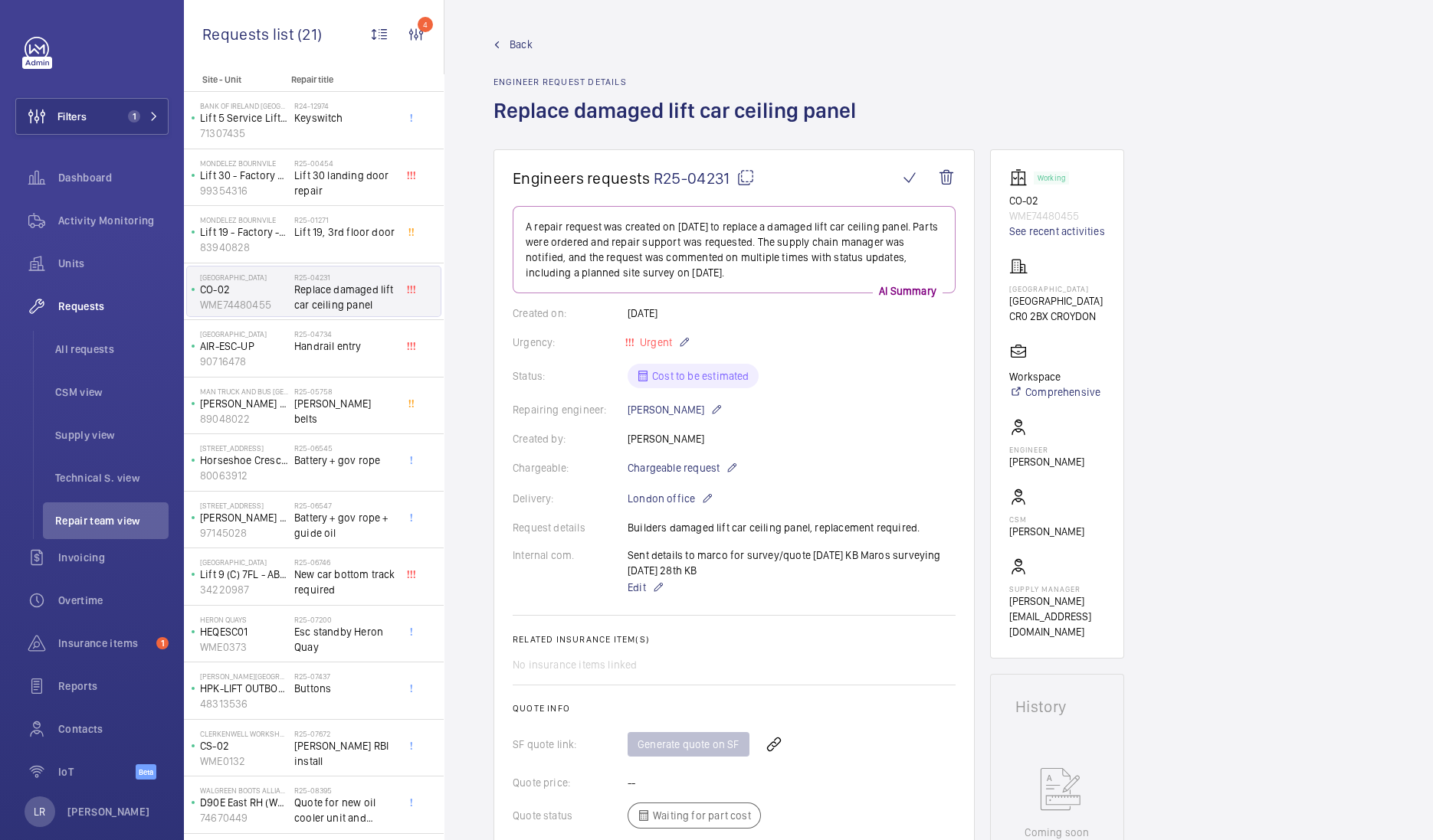
click at [494, 44] on mat-icon at bounding box center [497, 44] width 7 height 7
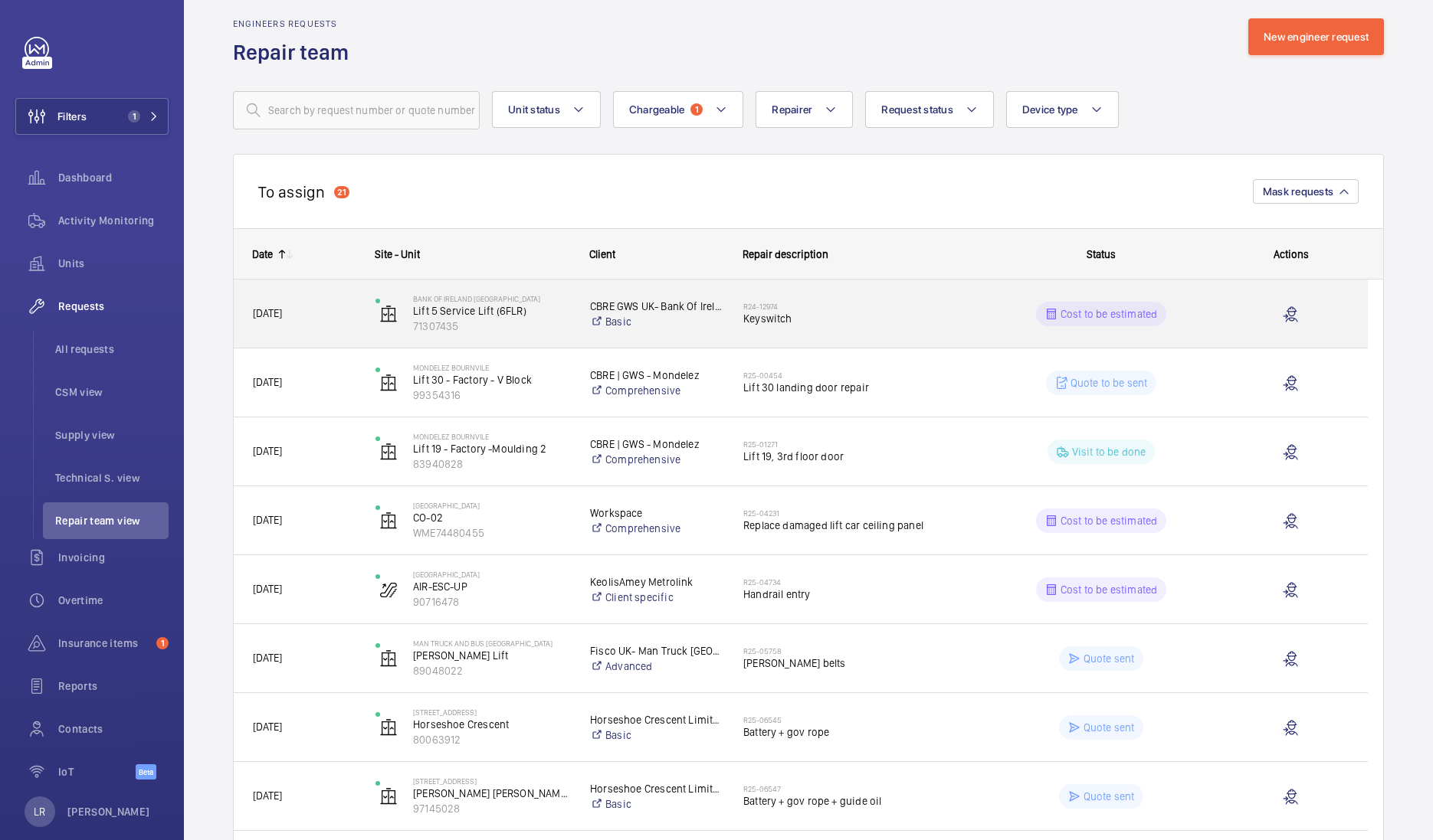
scroll to position [31, 0]
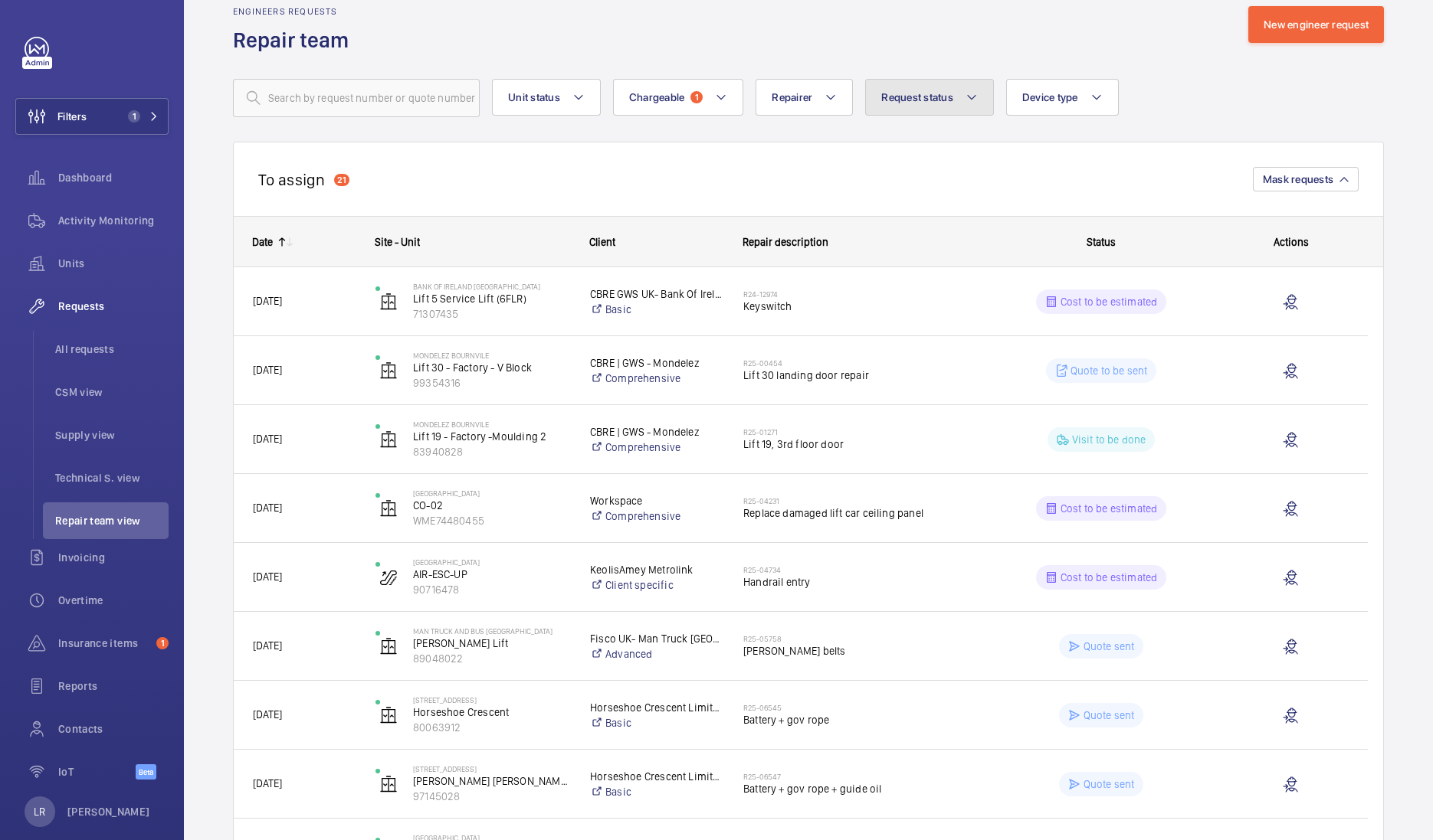
click at [922, 108] on button "Request status" at bounding box center [929, 97] width 129 height 37
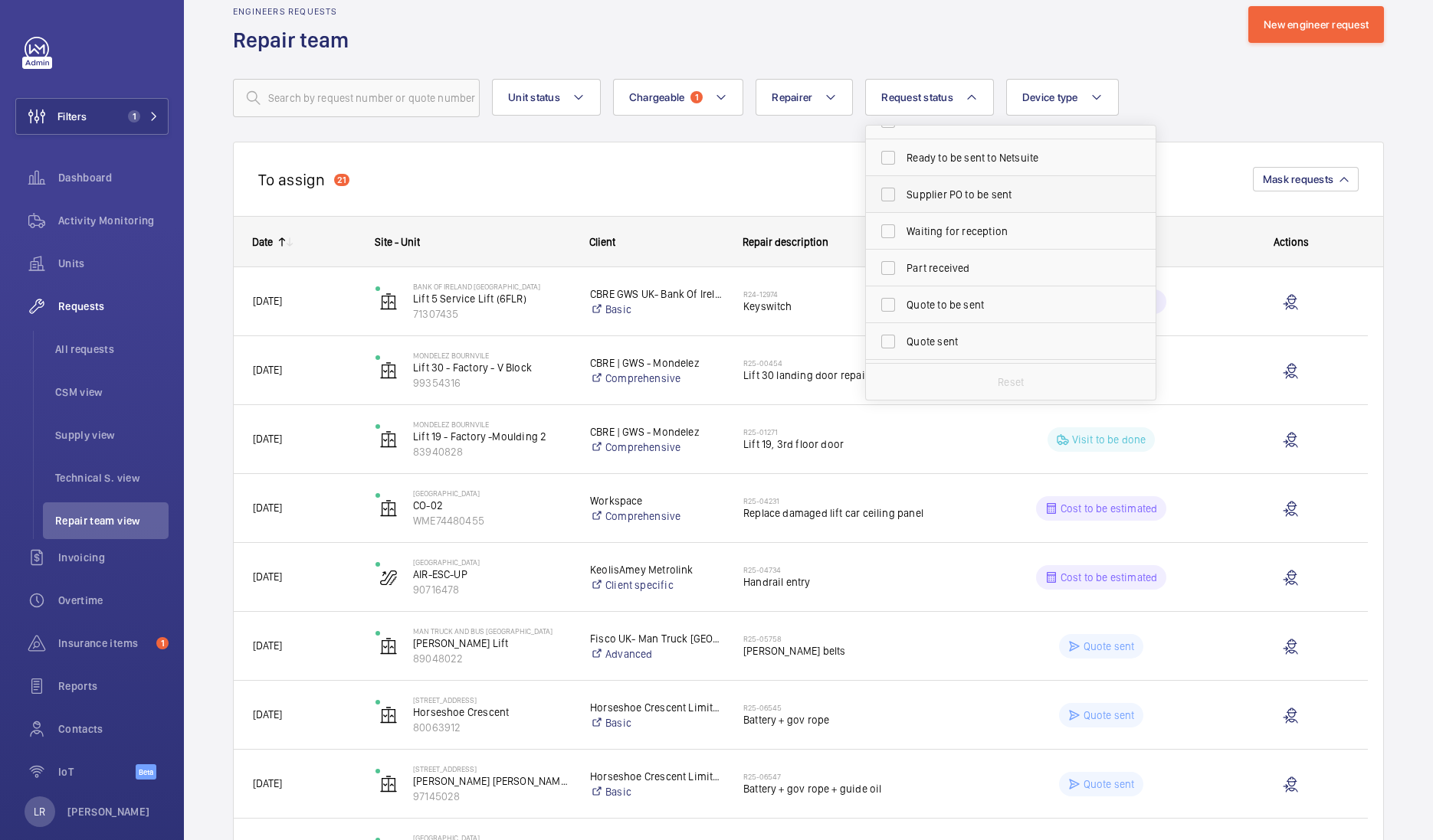
scroll to position [108, 0]
click at [992, 291] on span "Quote to be sent" at bounding box center [1011, 293] width 211 height 15
click at [903, 291] on input "Quote to be sent" at bounding box center [887, 293] width 31 height 31
checkbox input "true"
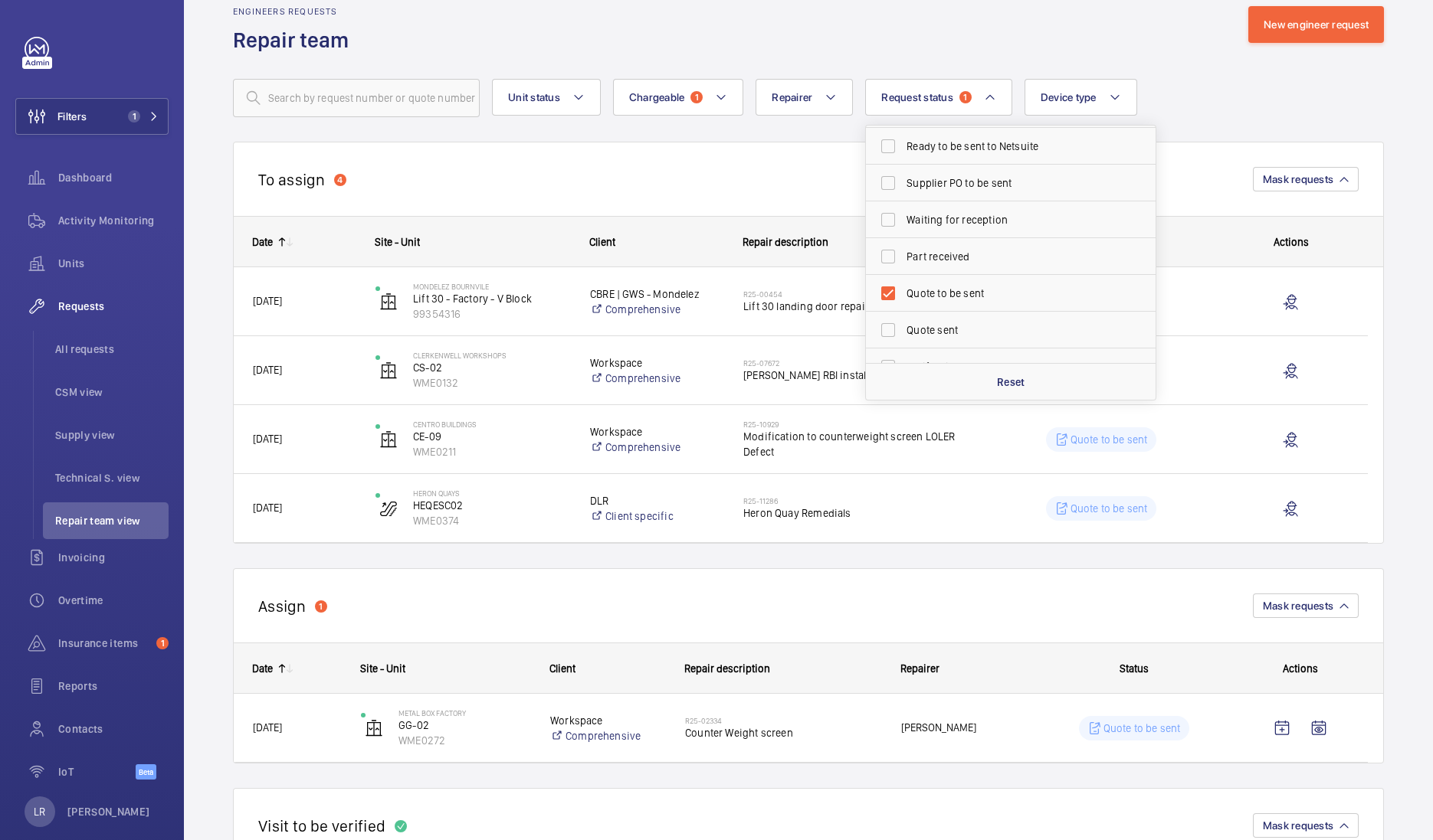
click at [1218, 111] on div "Unit status Chargeable 1 Repairer Request status 1 Cost to be estimated Identif…" at bounding box center [808, 98] width 1151 height 38
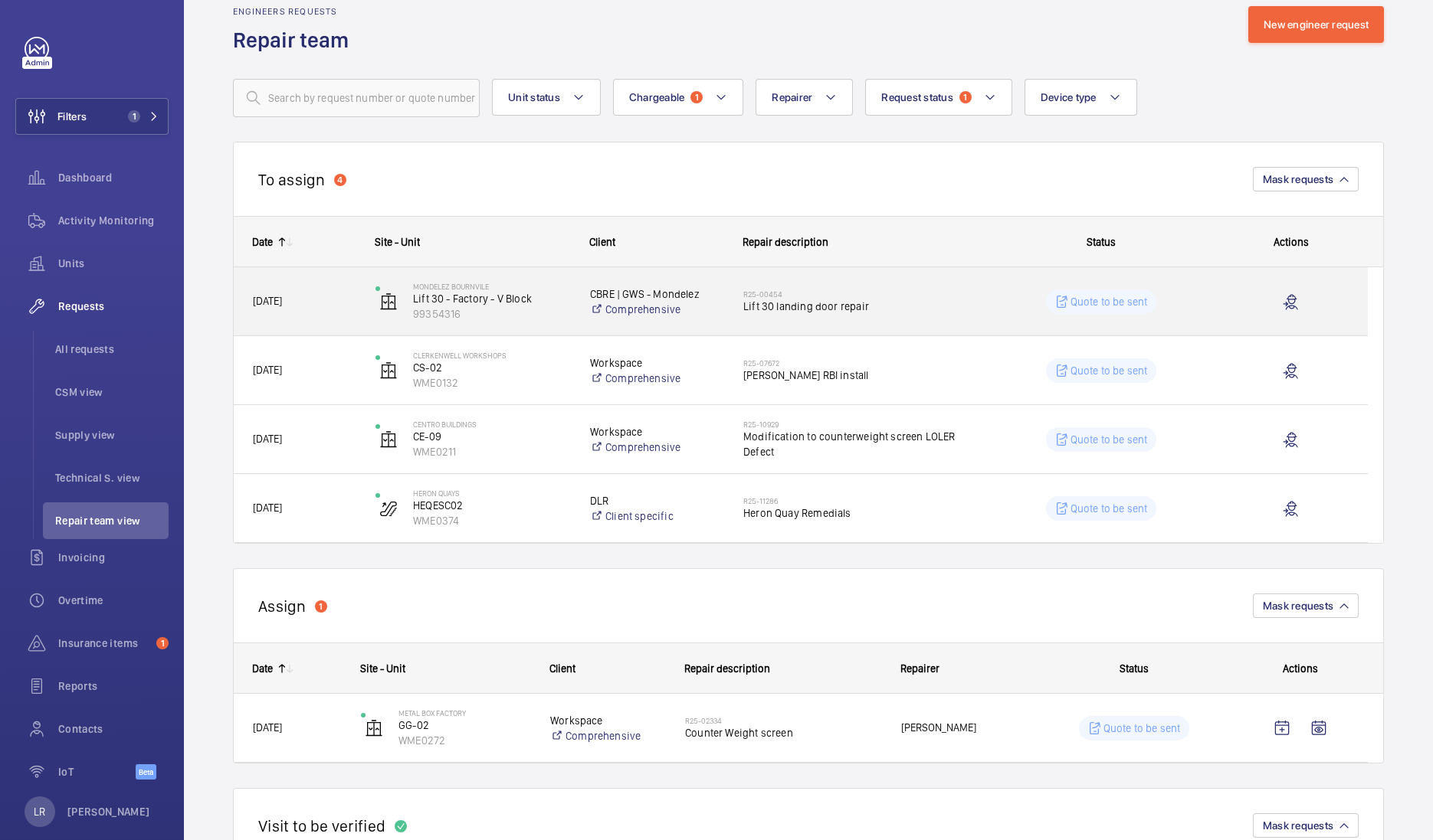
click at [814, 316] on div "R25-00454 Lift 30 landing door repair" at bounding box center [855, 302] width 225 height 44
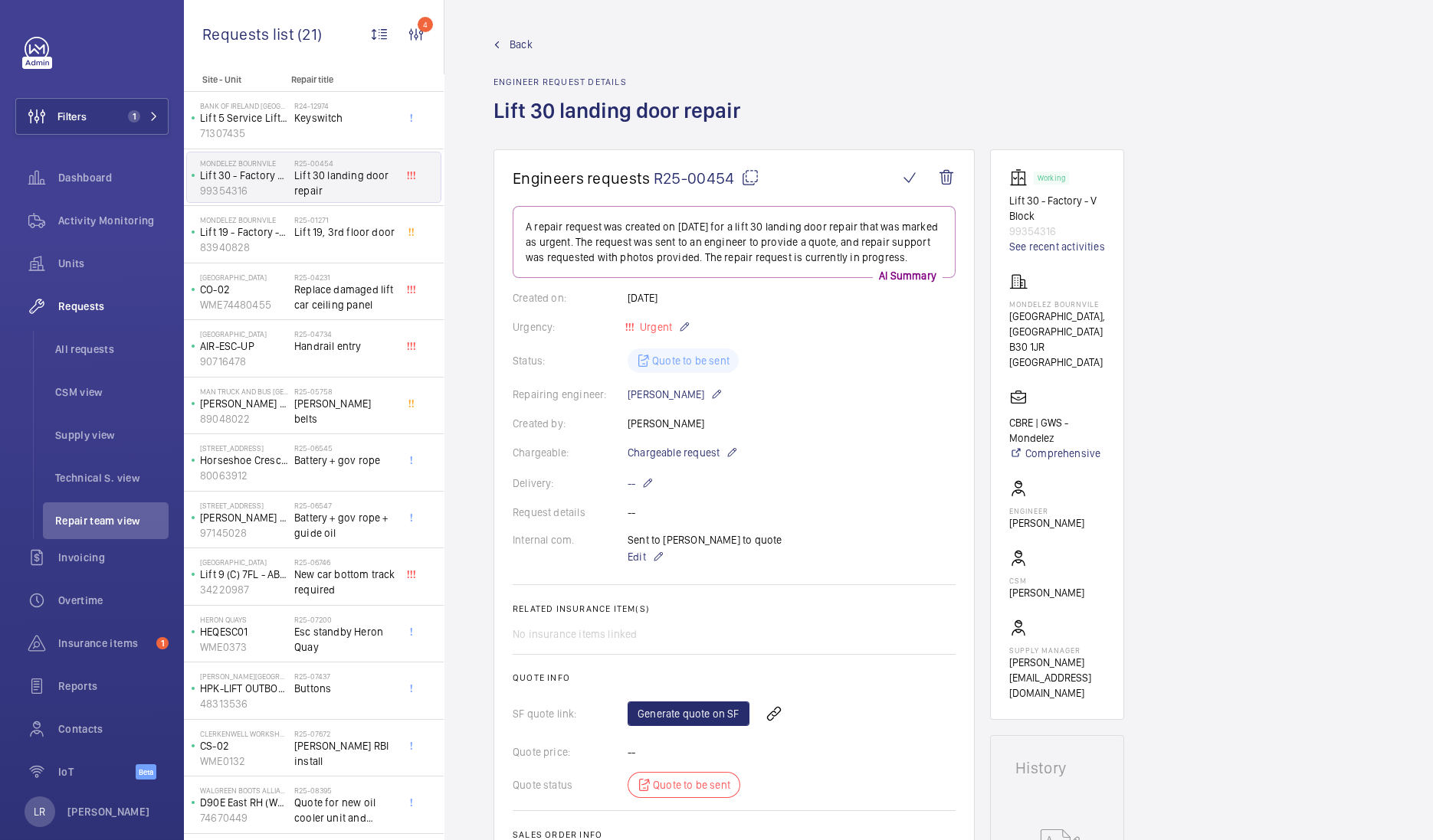
click at [521, 46] on span "Back" at bounding box center [521, 44] width 23 height 15
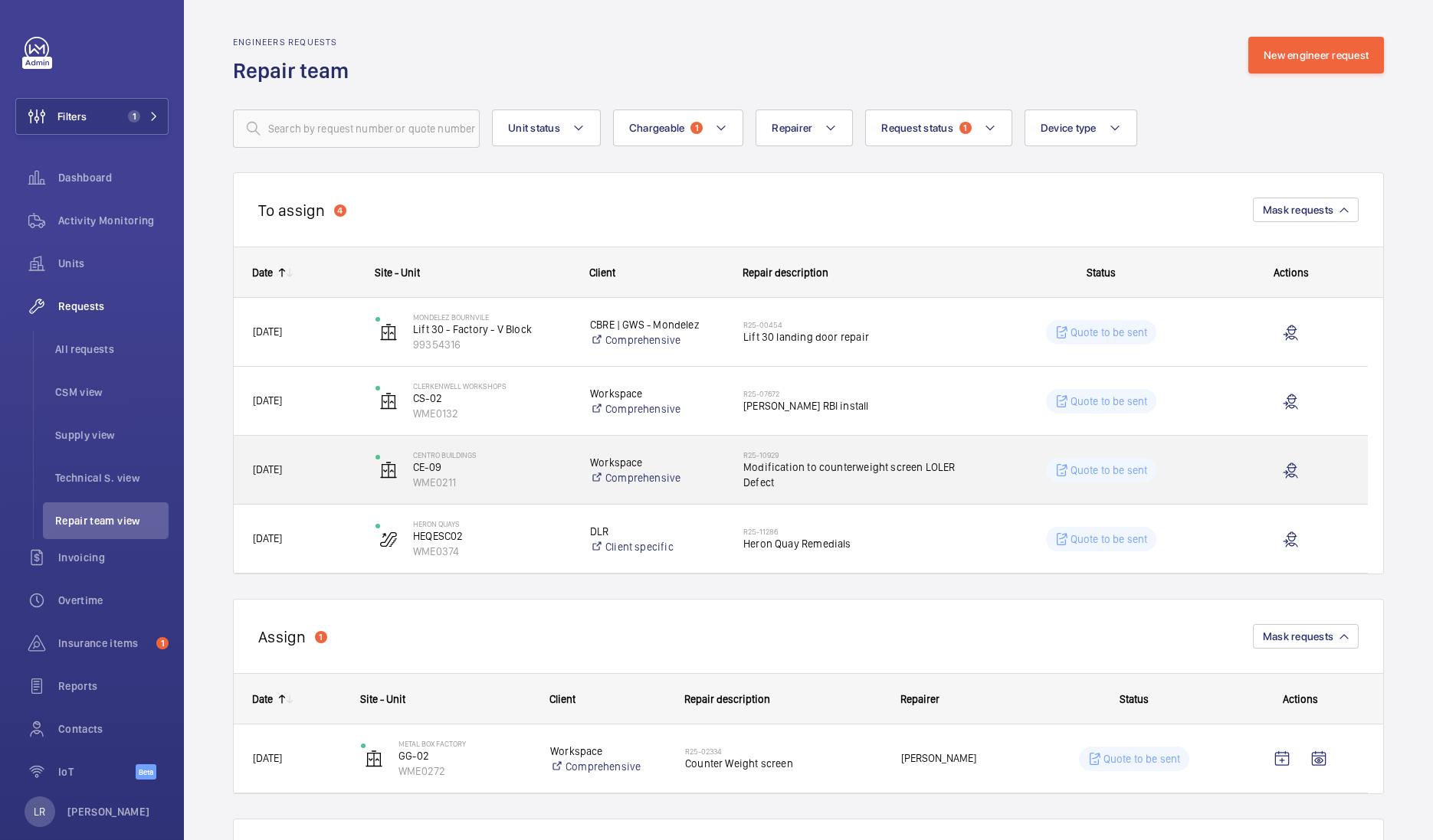
click at [868, 482] on span "Modification to counterweight screen LOLER Defect" at bounding box center [855, 474] width 225 height 31
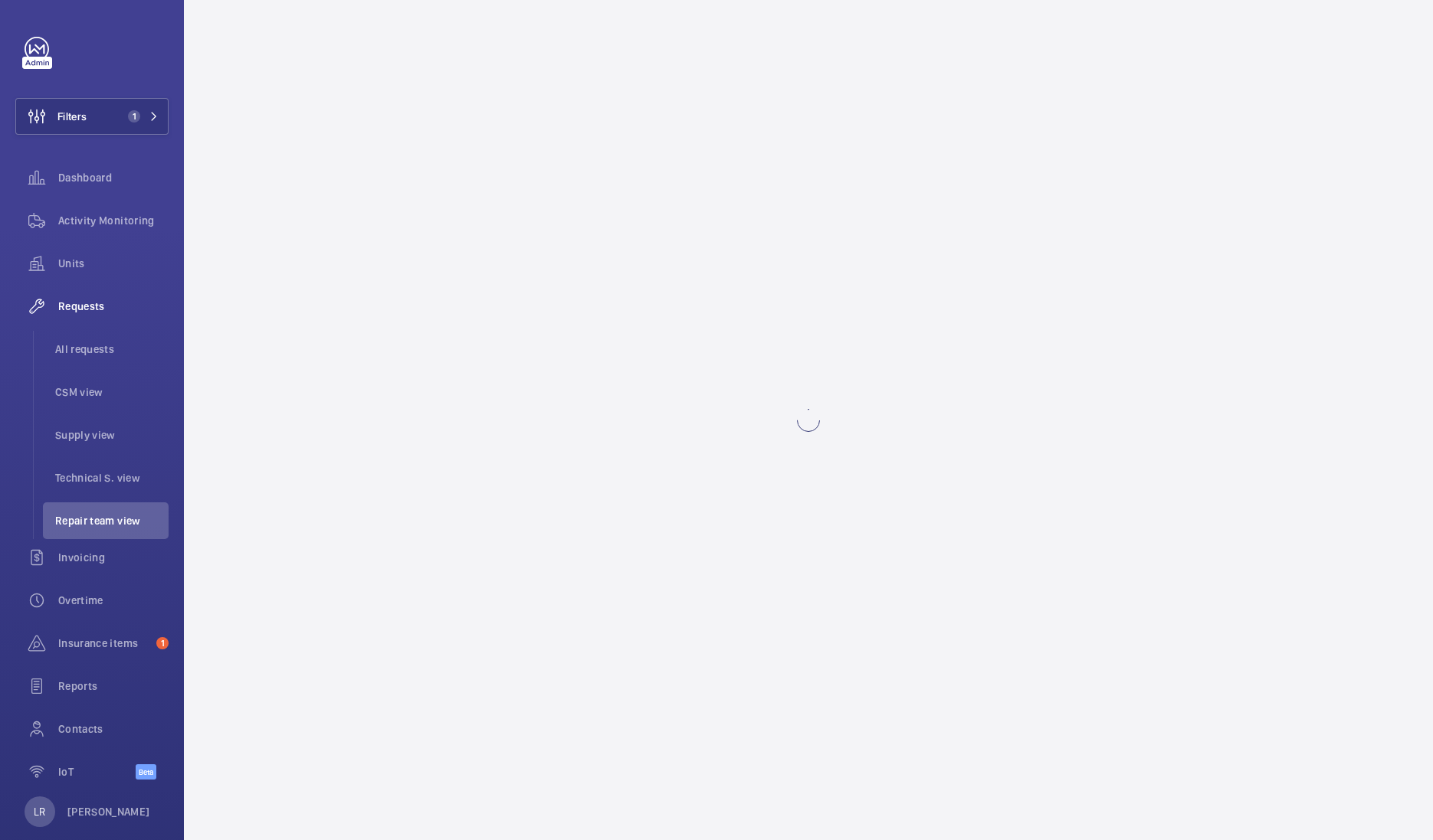
click at [868, 482] on wm-front-async-data-loader at bounding box center [808, 420] width 1249 height 840
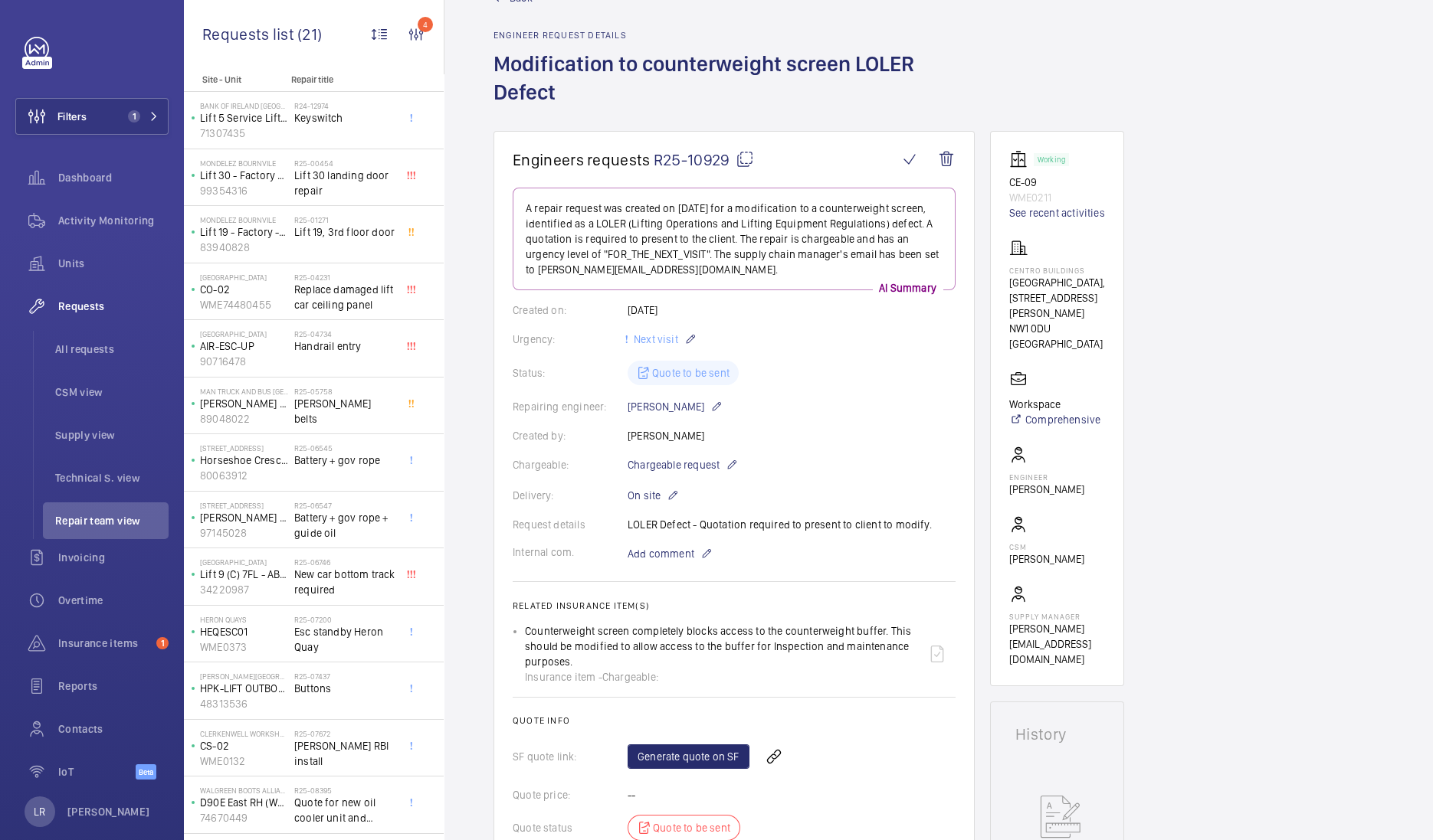
scroll to position [35, 0]
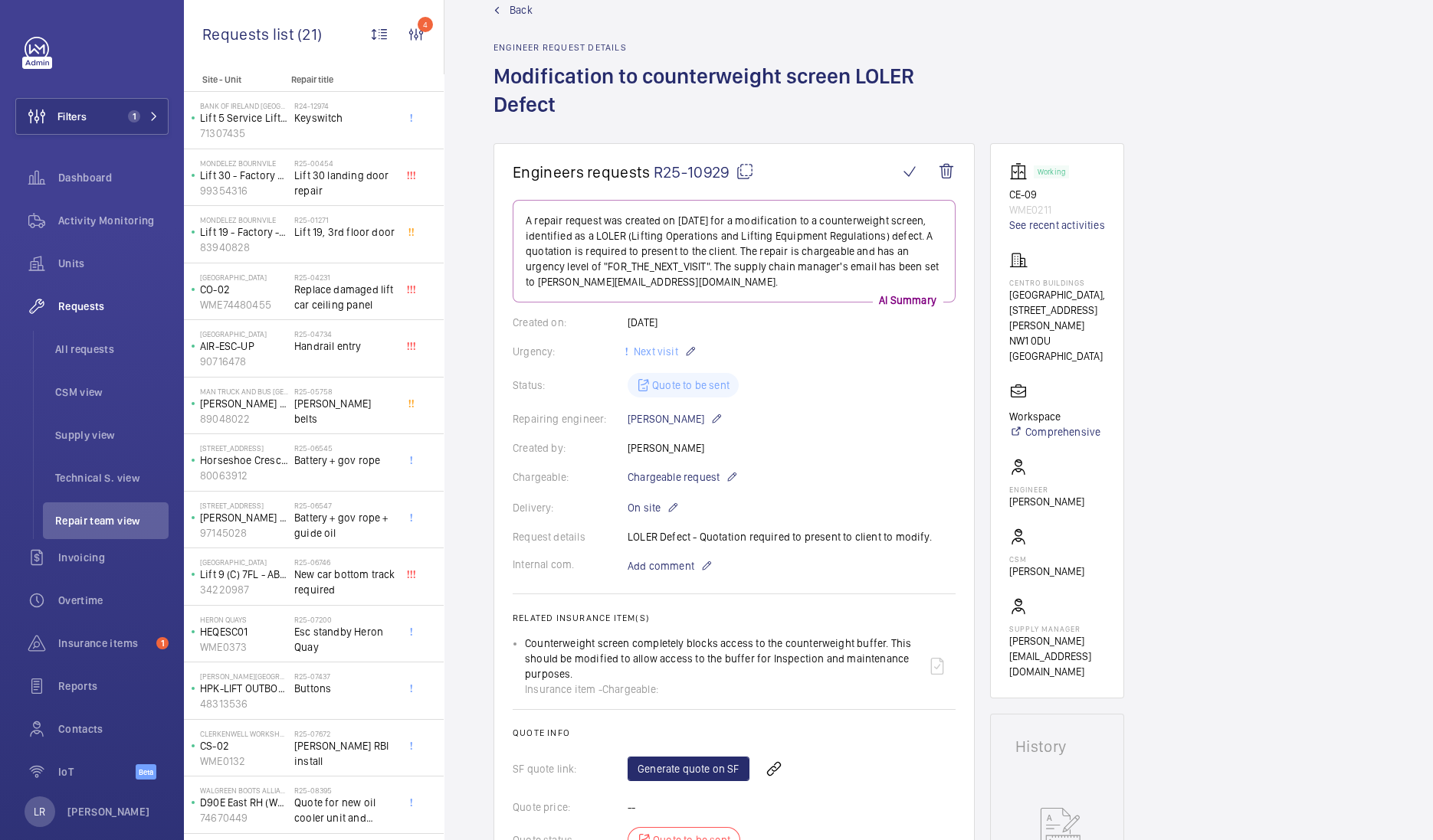
click at [517, 4] on span "Back" at bounding box center [521, 9] width 23 height 15
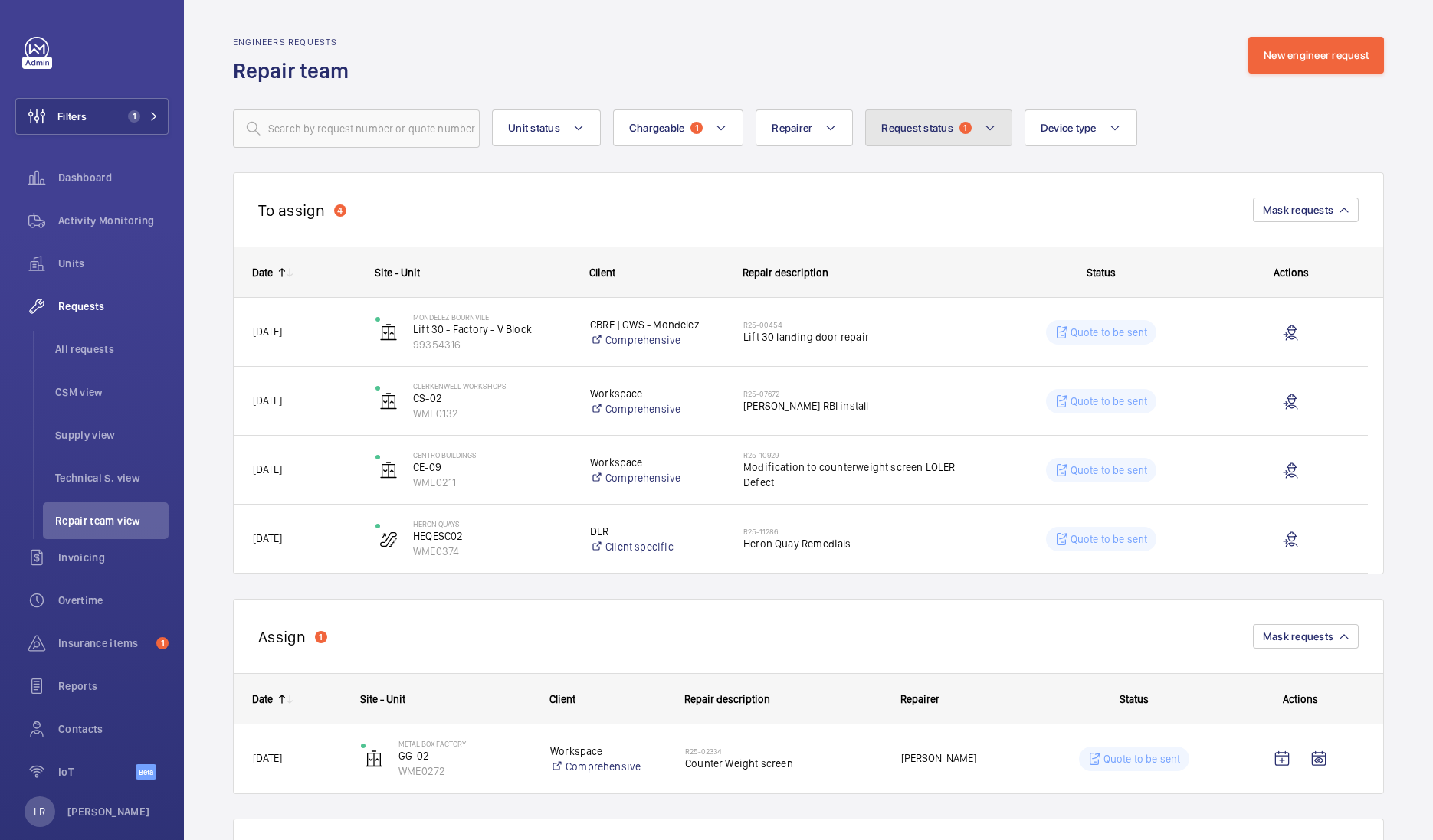
click at [967, 117] on button "Request status 1" at bounding box center [938, 128] width 147 height 37
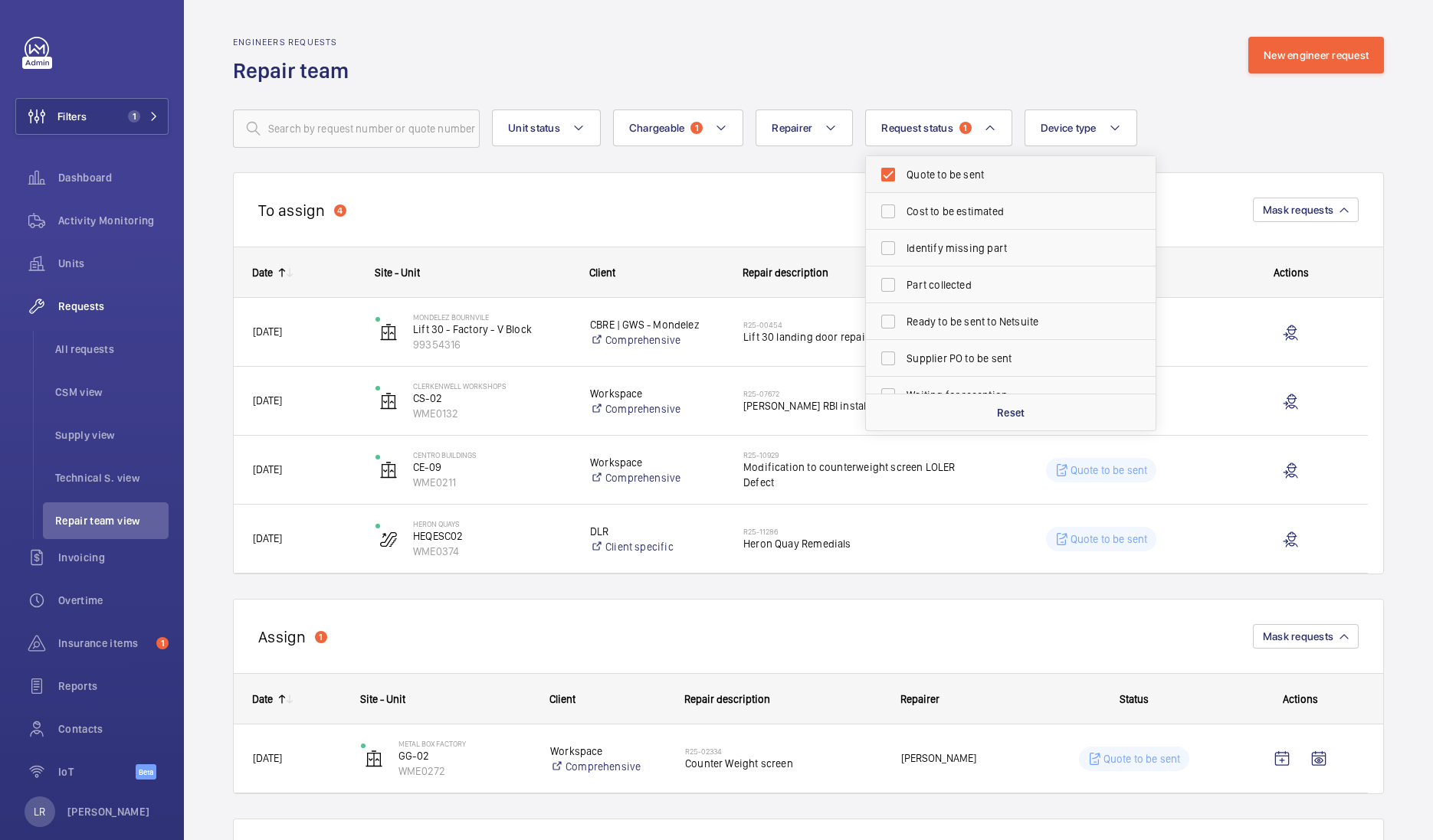
click at [954, 176] on span "Quote to be sent" at bounding box center [1011, 174] width 211 height 15
click at [903, 176] on input "Quote to be sent" at bounding box center [887, 175] width 31 height 31
checkbox input "false"
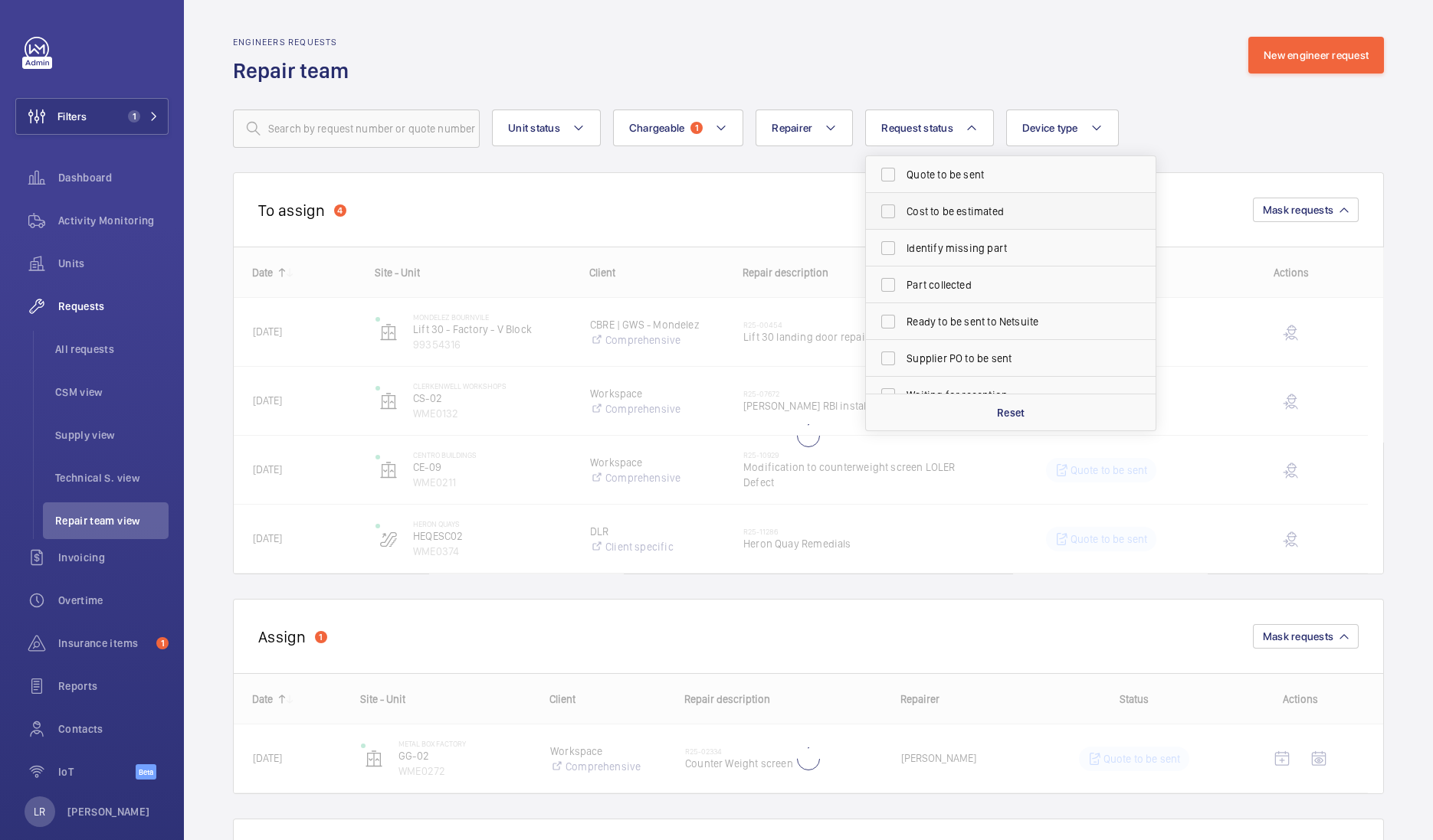
click at [942, 211] on span "Cost to be estimated" at bounding box center [1011, 211] width 211 height 15
click at [903, 211] on input "Cost to be estimated" at bounding box center [887, 211] width 31 height 31
checkbox input "true"
click at [942, 246] on span "Identify missing part" at bounding box center [1011, 248] width 211 height 15
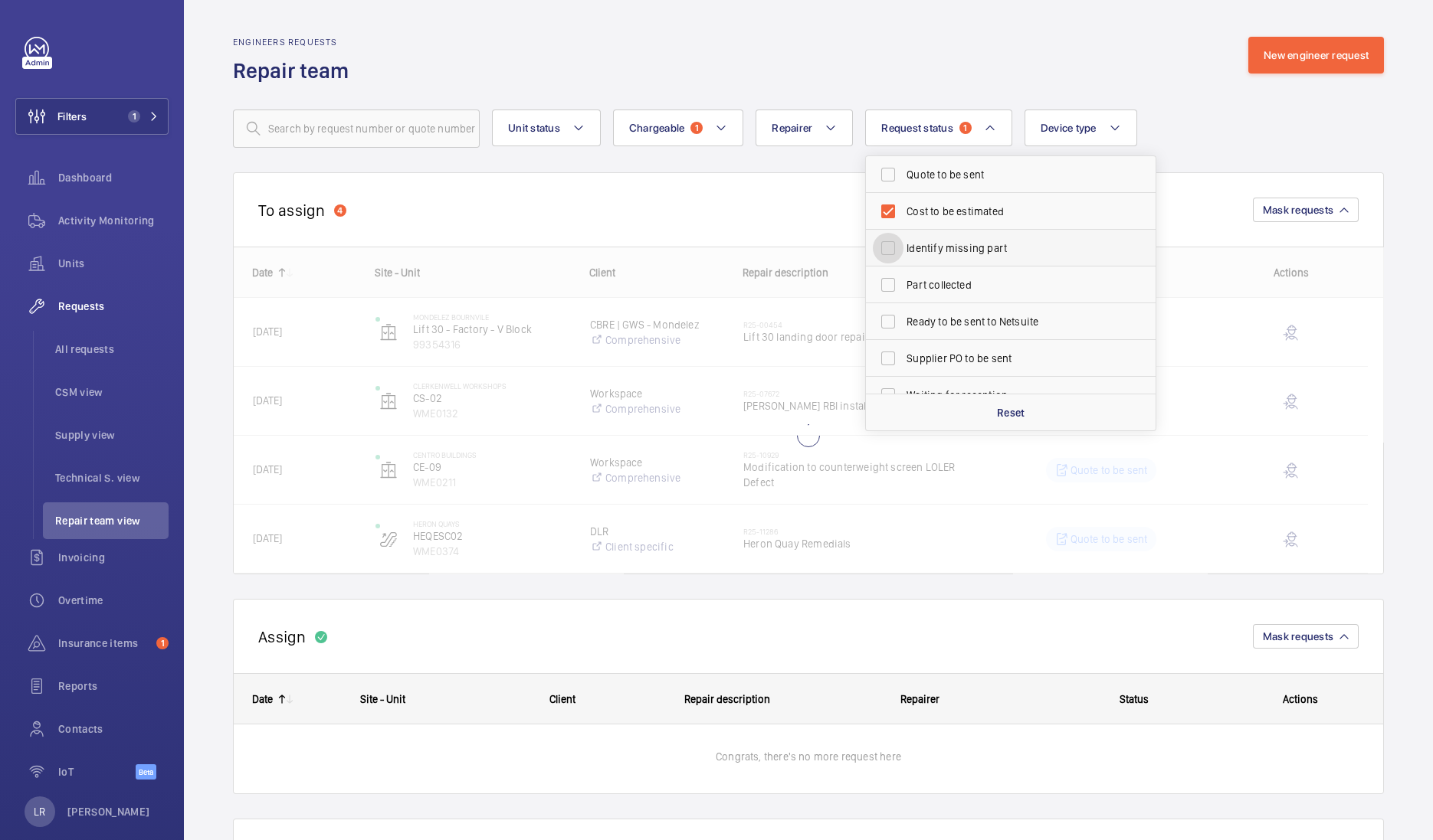
click at [903, 246] on input "Identify missing part" at bounding box center [887, 248] width 31 height 31
checkbox input "true"
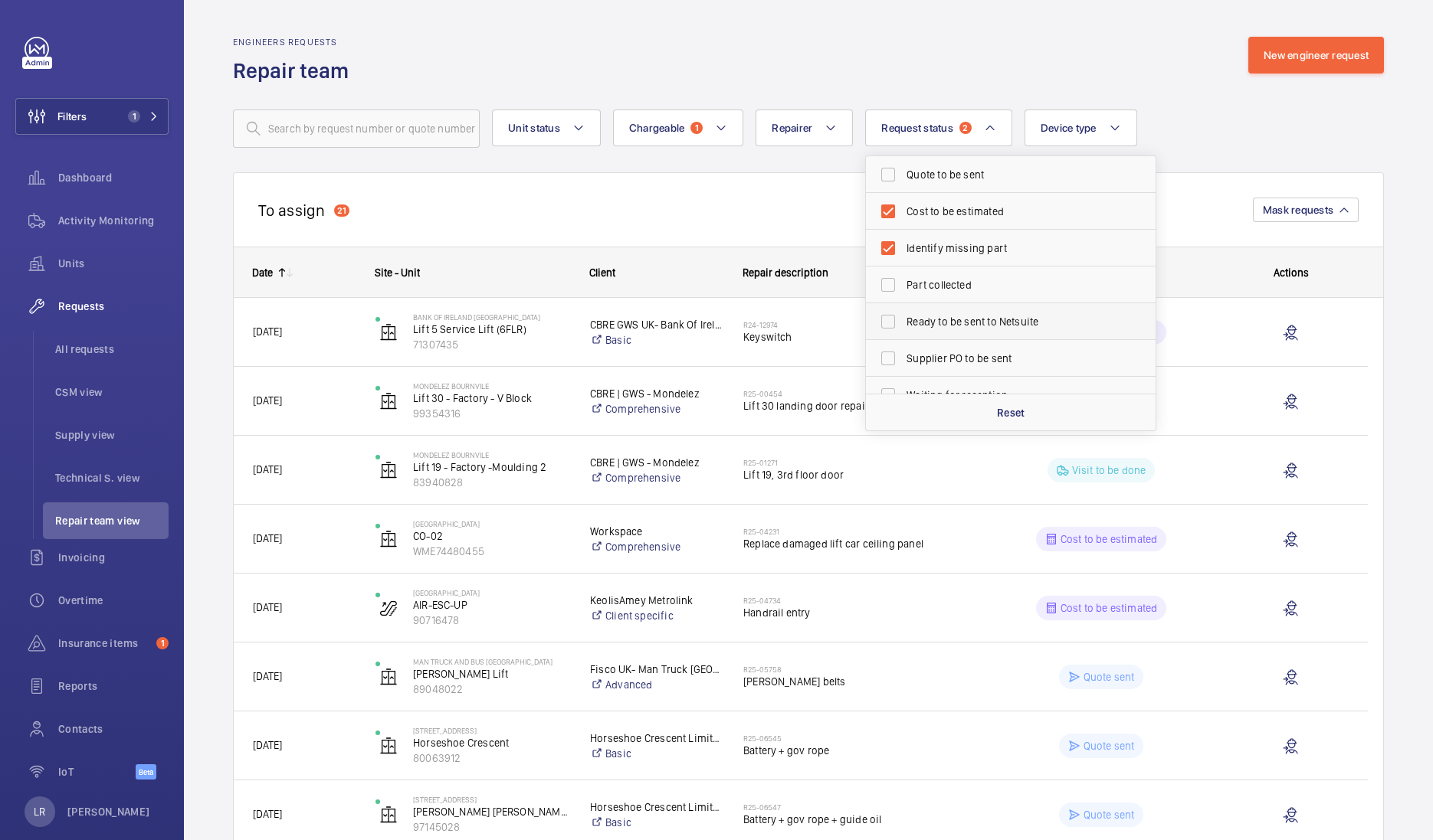
click at [942, 321] on span "Ready to be sent to Netsuite" at bounding box center [1011, 321] width 211 height 15
click at [903, 321] on input "Ready to be sent to Netsuite" at bounding box center [887, 322] width 31 height 31
checkbox input "true"
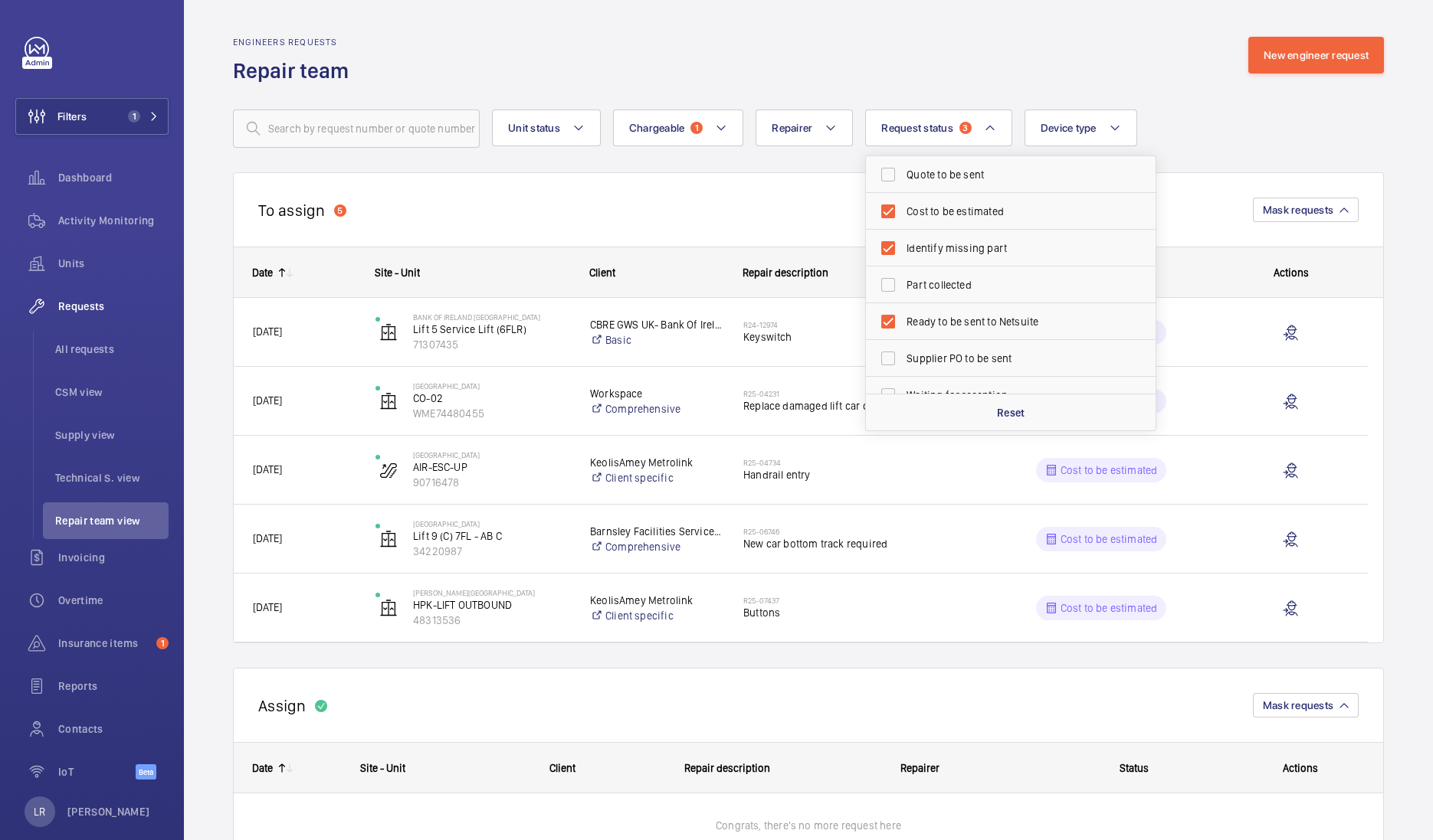
click at [915, 42] on div "Engineers requests Repair team New engineer request" at bounding box center [808, 61] width 1151 height 48
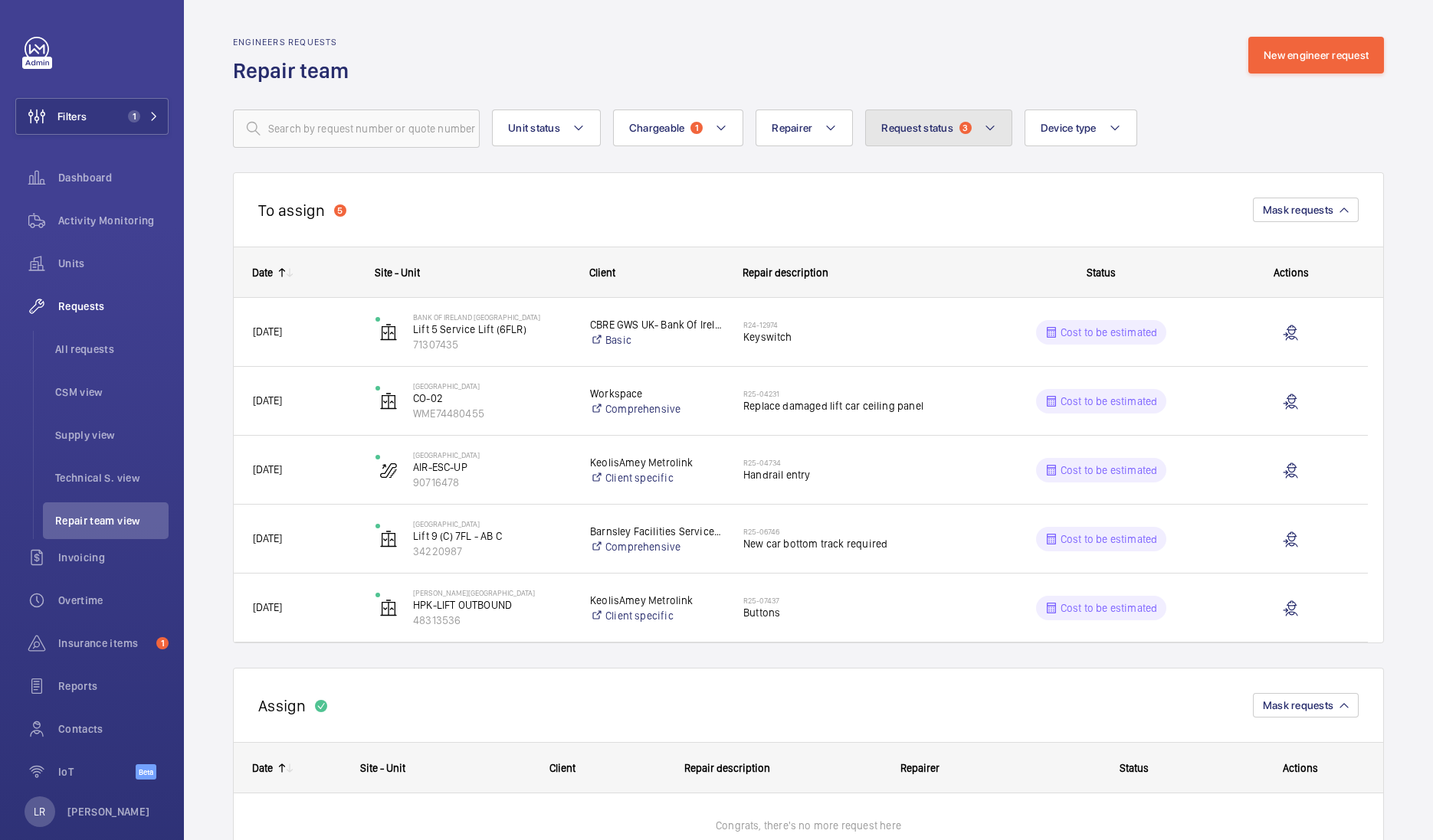
click at [957, 145] on button "Request status 3" at bounding box center [938, 128] width 147 height 37
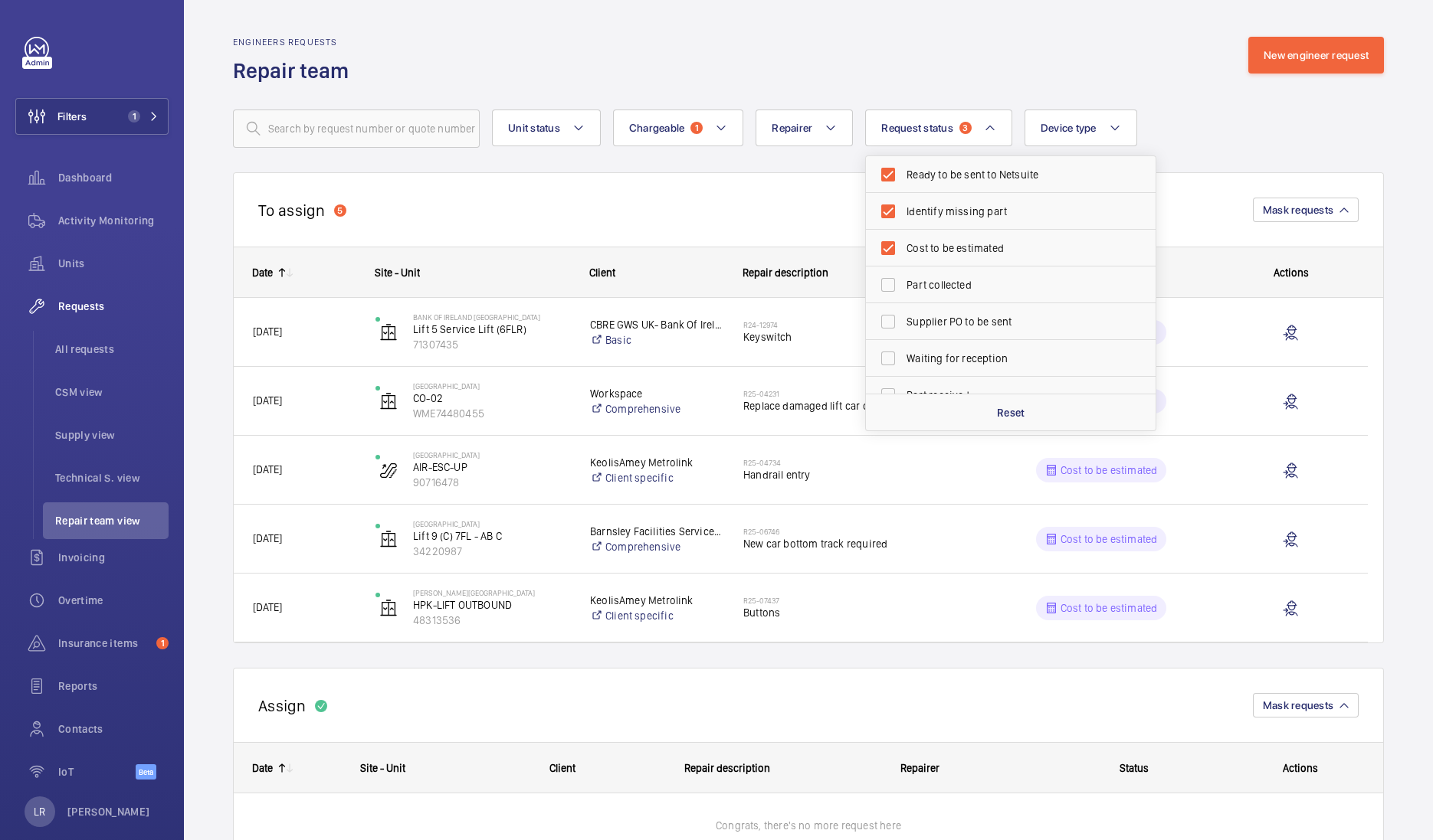
click at [1017, 71] on div "Engineers requests Repair team New engineer request" at bounding box center [808, 61] width 1151 height 48
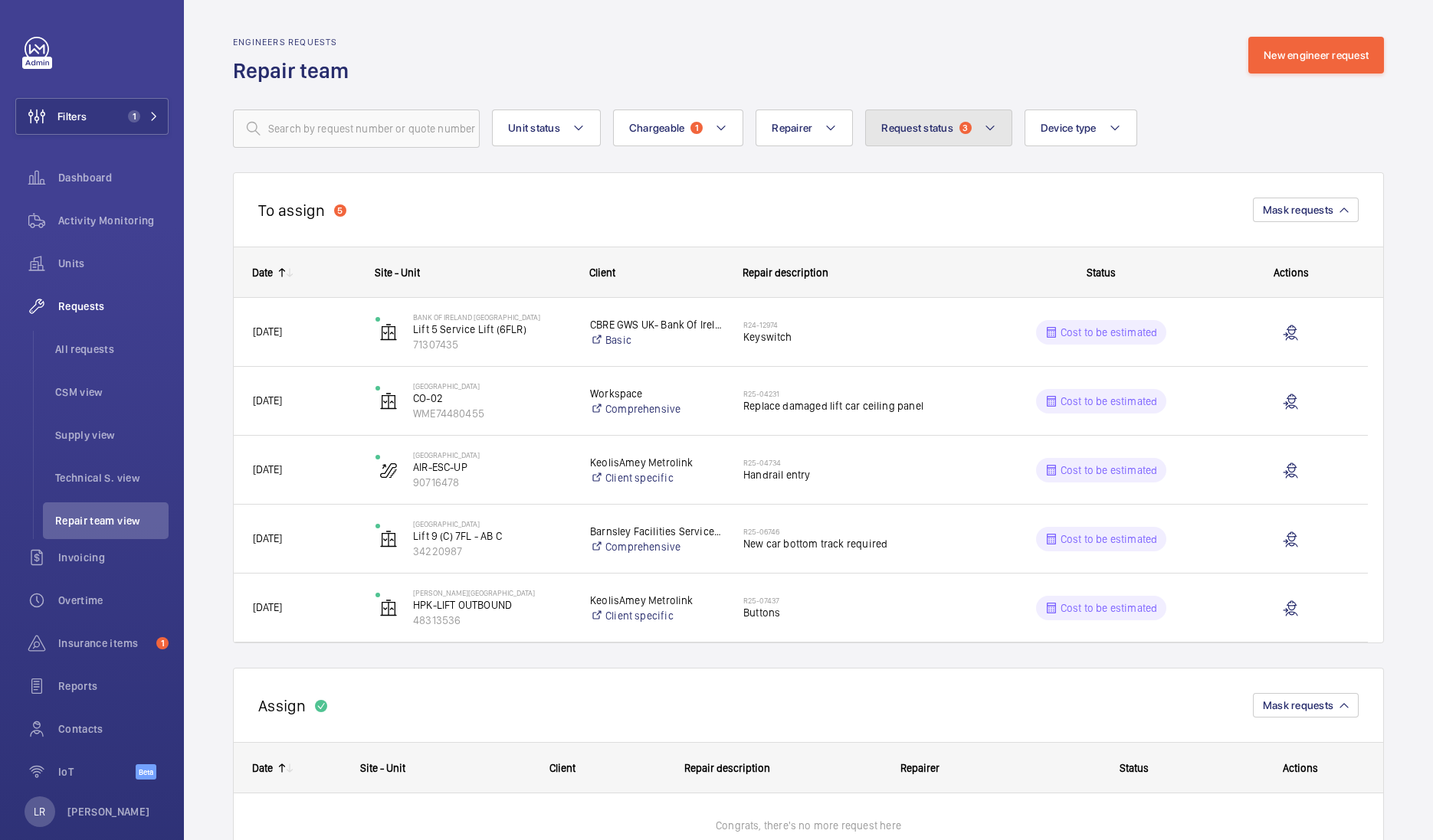
click at [895, 127] on span "Request status" at bounding box center [917, 128] width 72 height 12
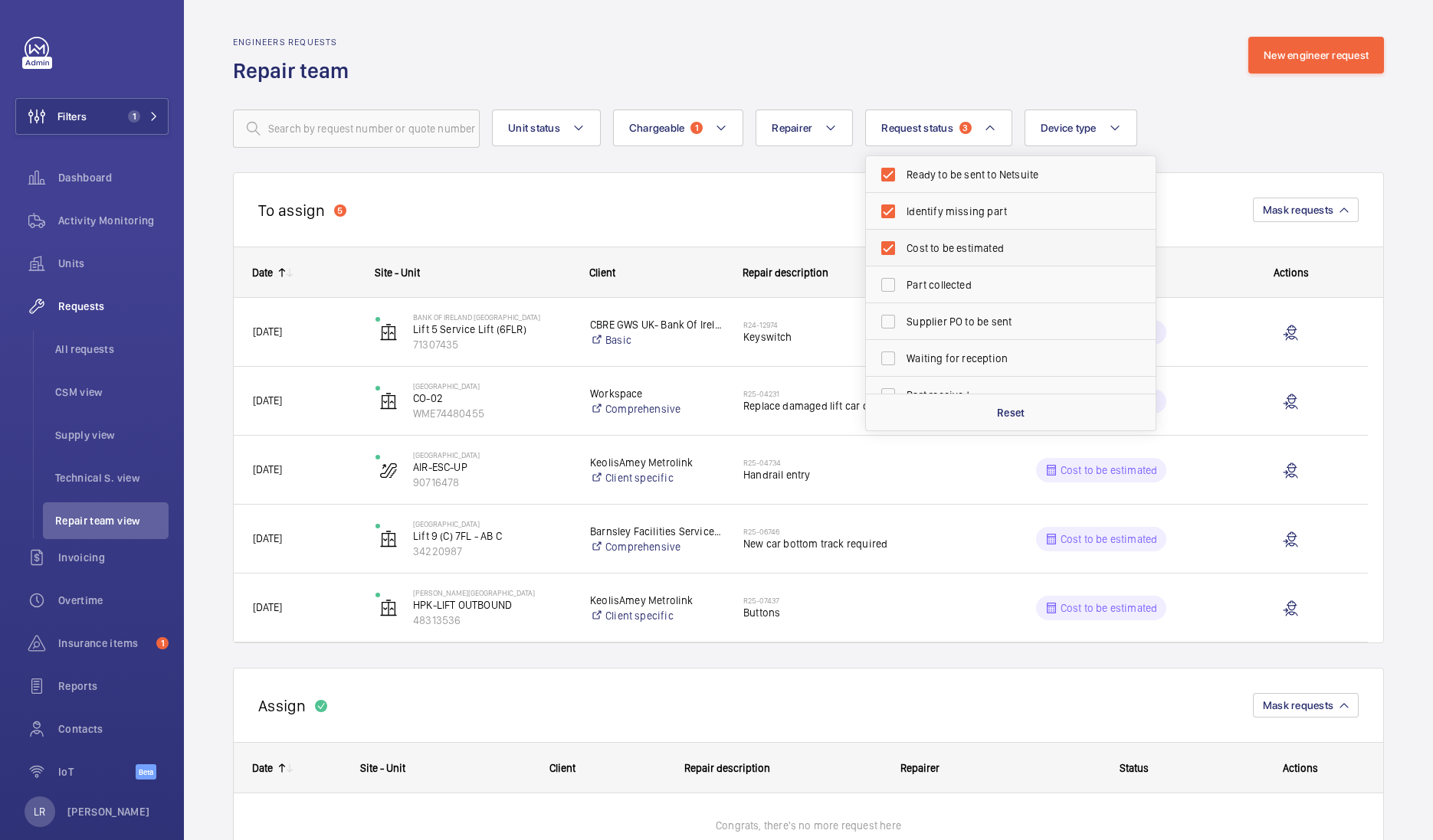
click at [934, 246] on span "Cost to be estimated" at bounding box center [1011, 248] width 211 height 15
click at [903, 246] on input "Cost to be estimated" at bounding box center [887, 248] width 31 height 31
checkbox input "false"
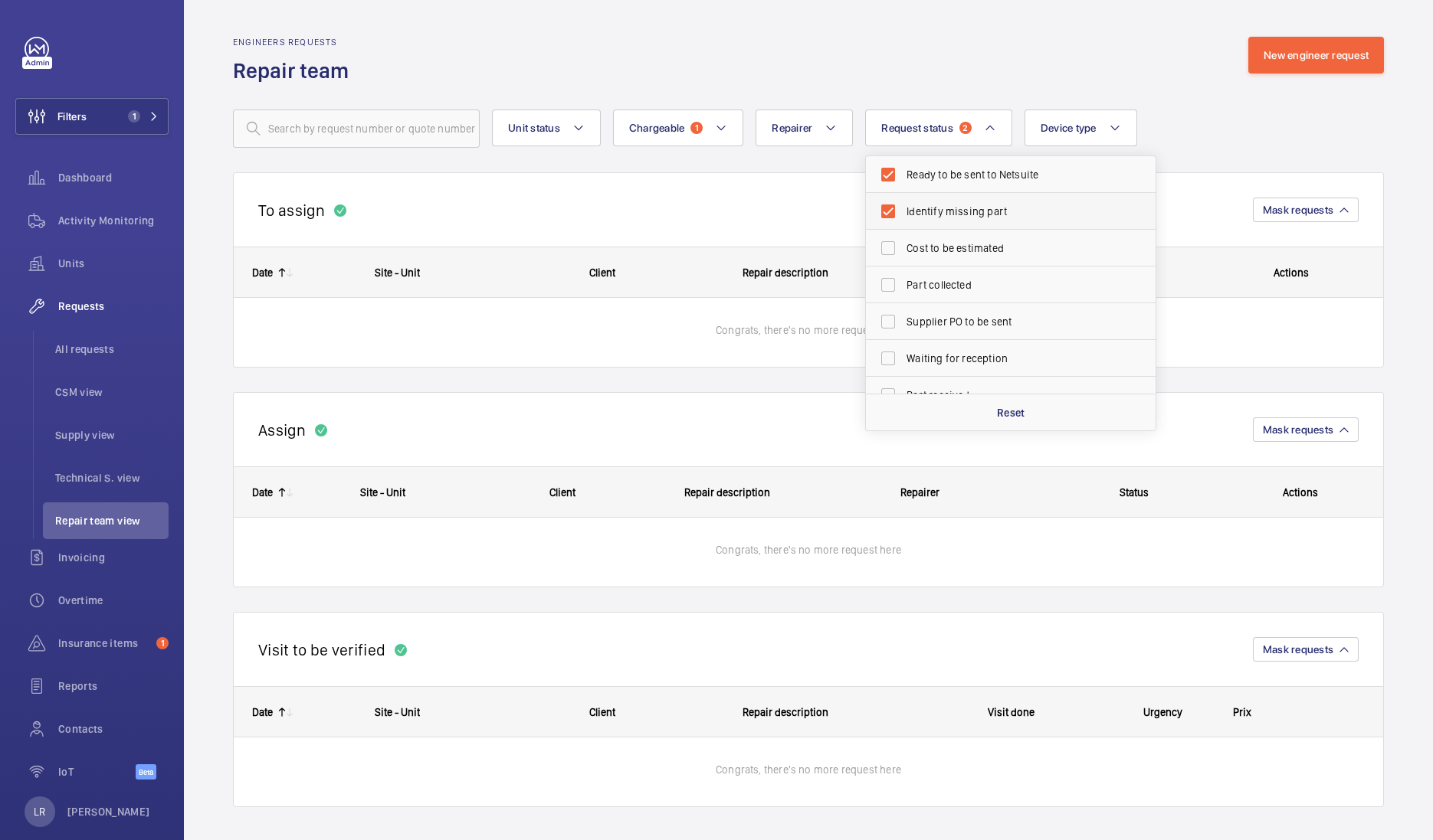
click at [934, 211] on span "Identify missing part" at bounding box center [1011, 211] width 211 height 15
click at [903, 211] on input "Identify missing part" at bounding box center [887, 211] width 31 height 31
checkbox input "false"
click at [927, 173] on span "Ready to be sent to Netsuite" at bounding box center [1011, 174] width 211 height 15
click at [903, 173] on input "Ready to be sent to Netsuite" at bounding box center [887, 175] width 31 height 31
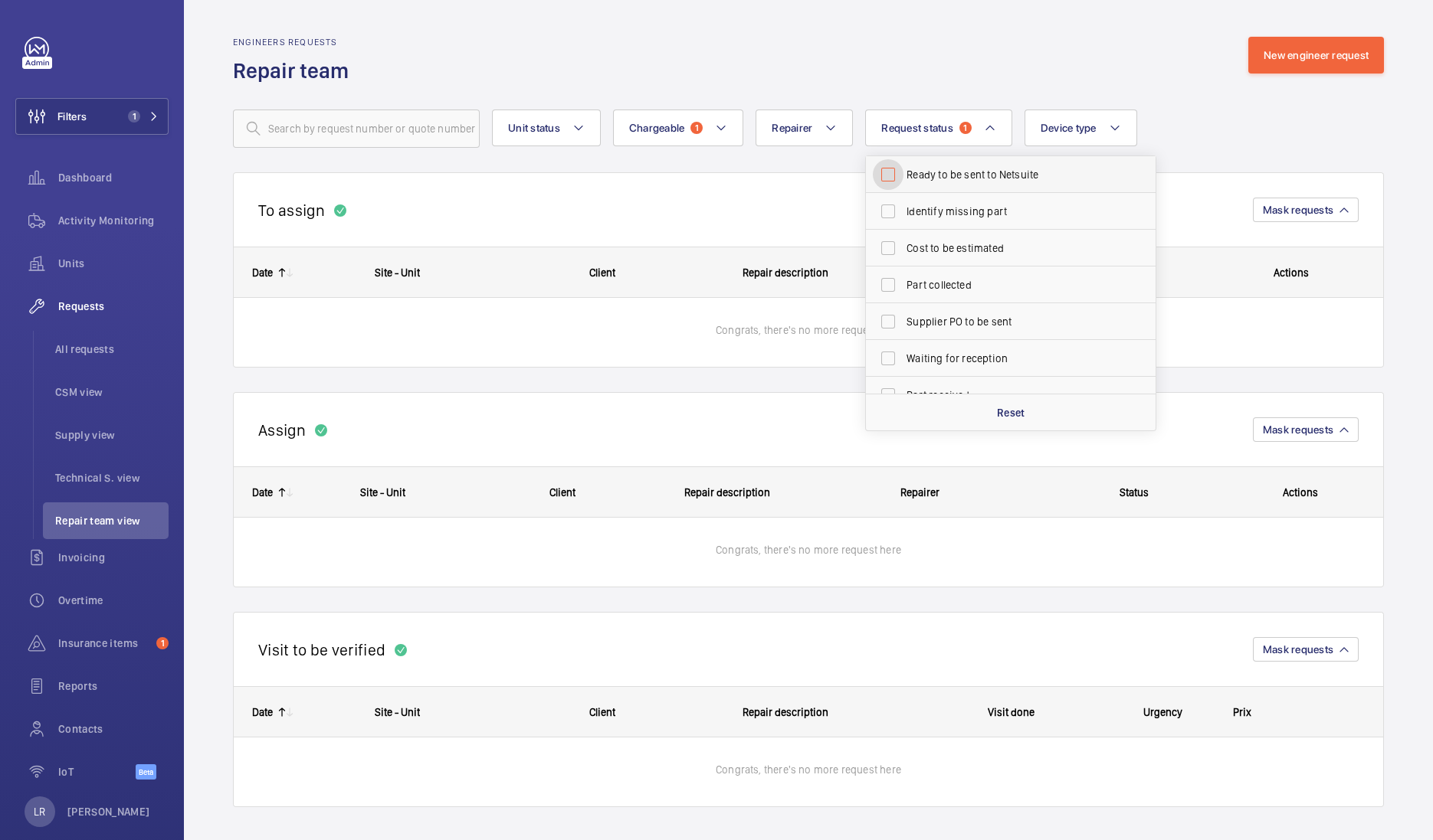
checkbox input "false"
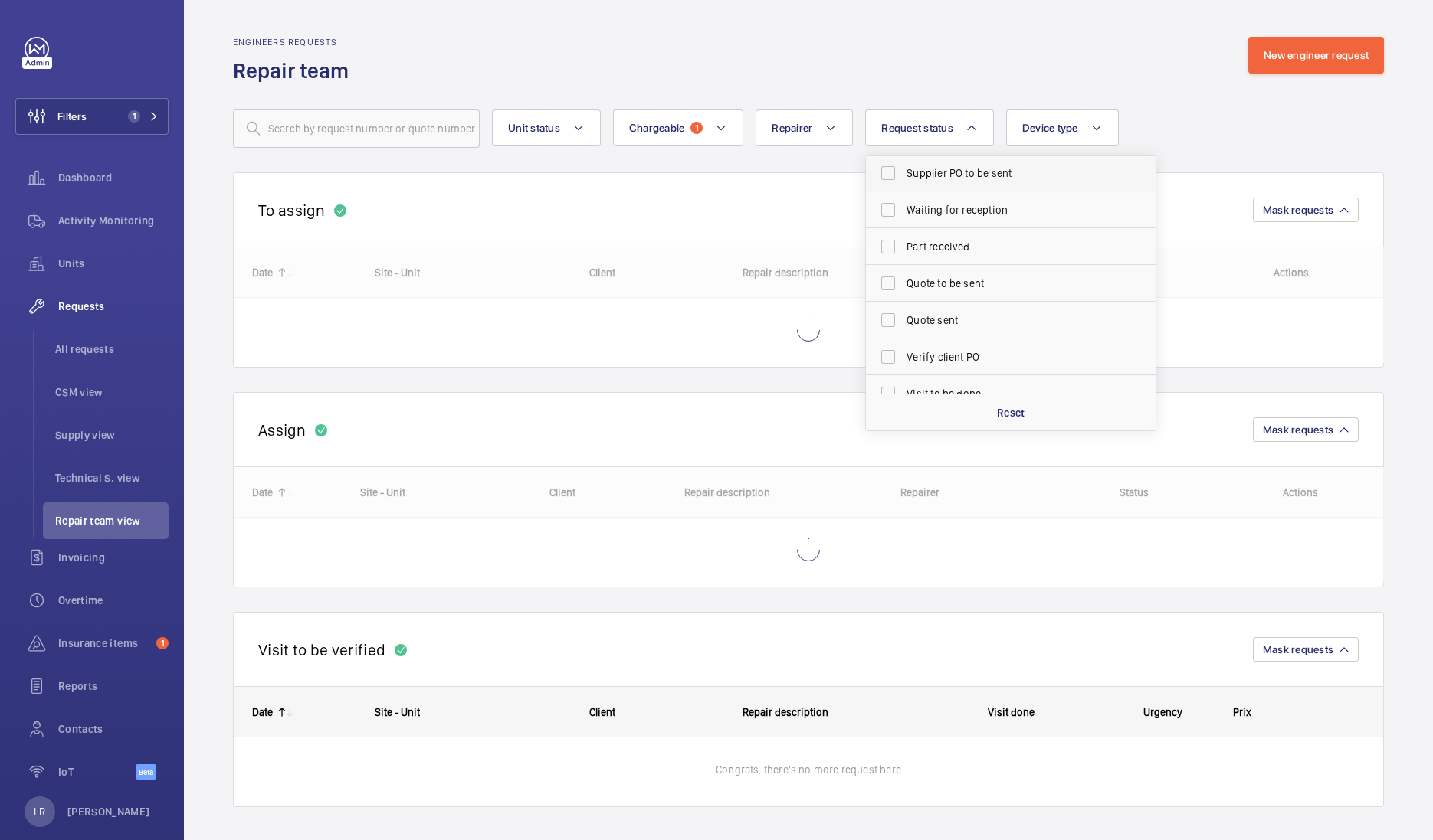
scroll to position [160, 0]
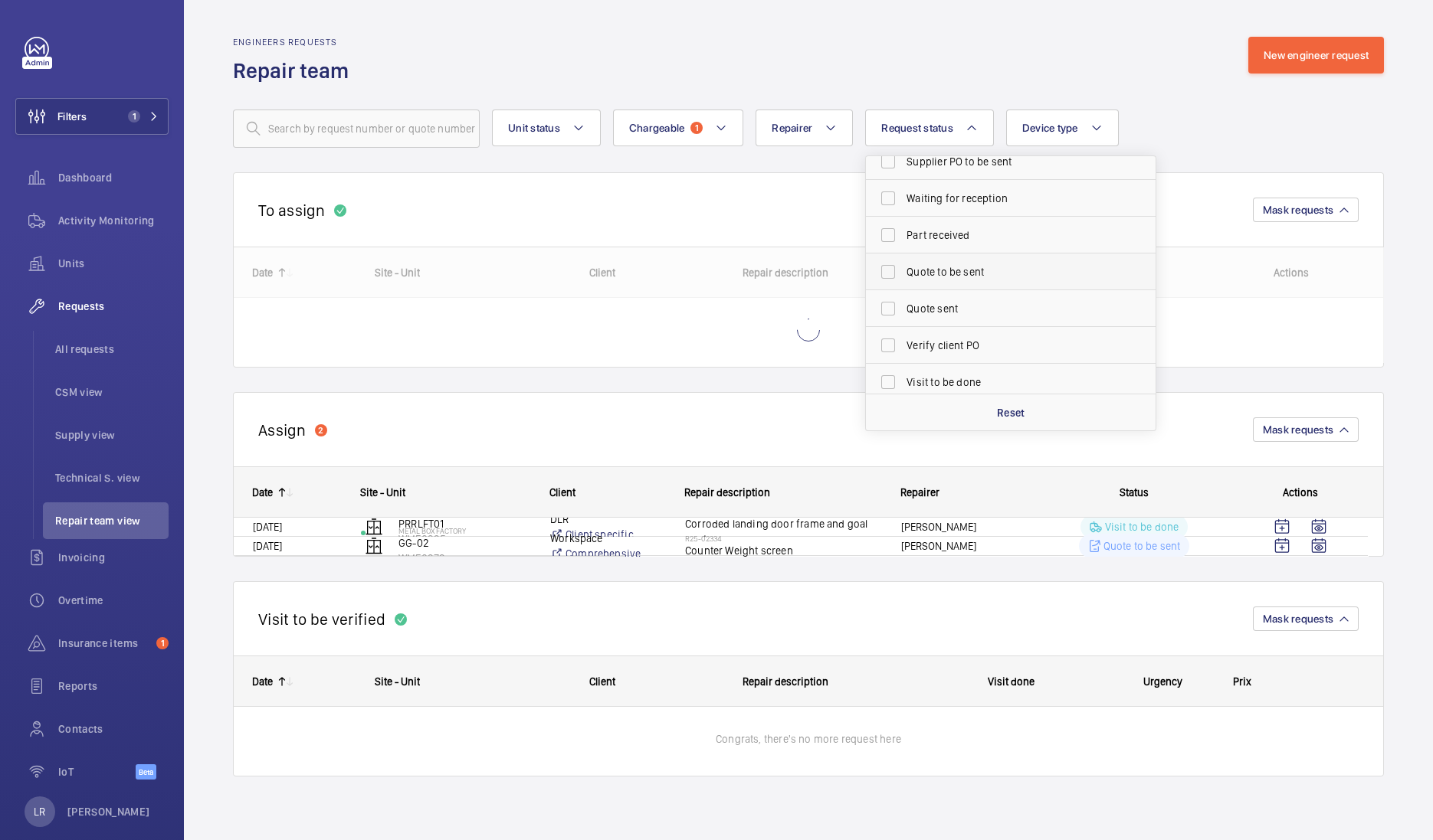
click at [948, 273] on span "Quote to be sent" at bounding box center [1011, 272] width 211 height 15
click at [903, 273] on input "Quote to be sent" at bounding box center [887, 272] width 31 height 31
checkbox input "true"
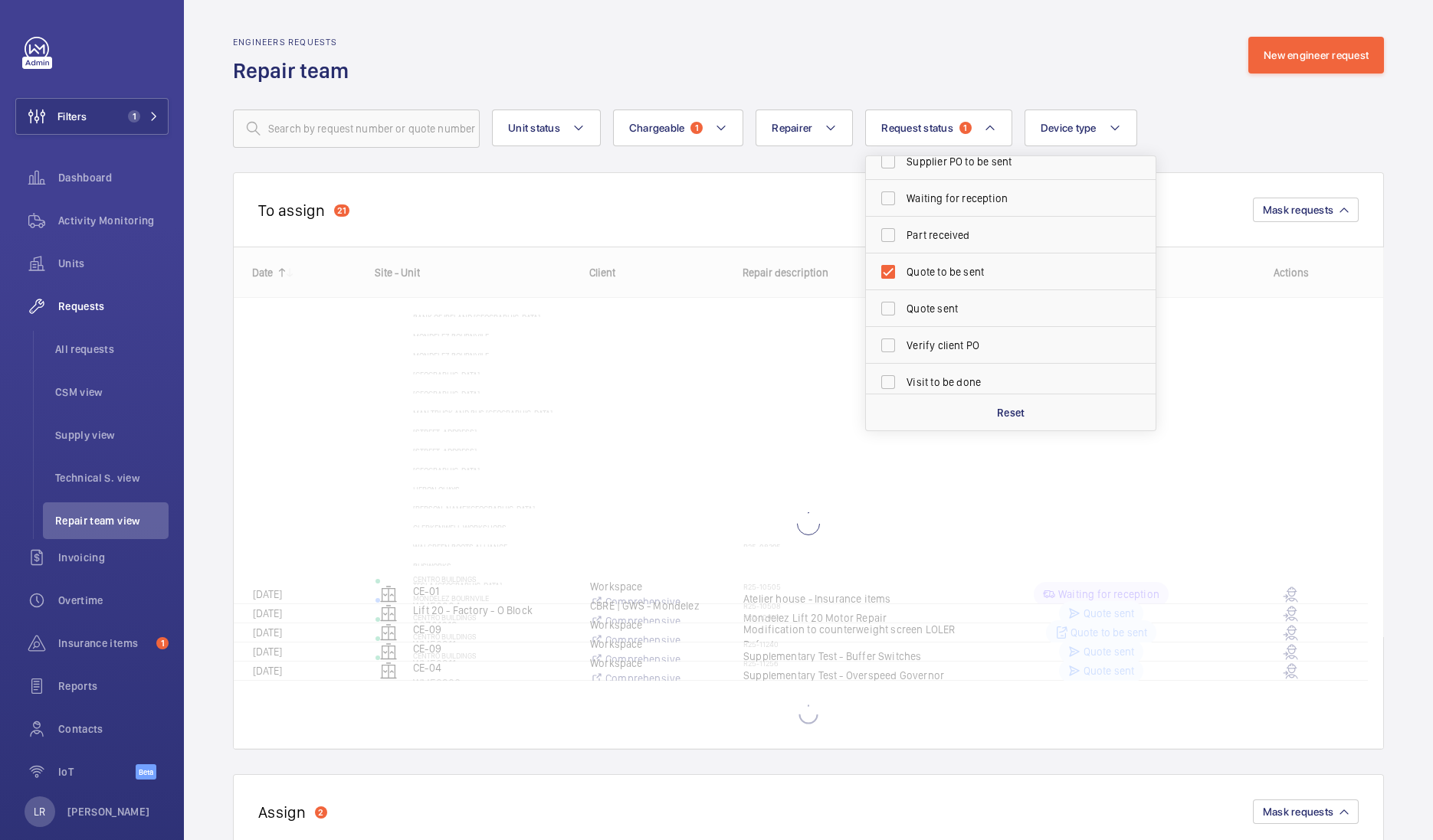
click at [969, 25] on wm-front-repair-requests-repair-team-view "Engineers requests Repair team New engineer request Unit status Chargeable 1 Re…" at bounding box center [808, 647] width 1249 height 1295
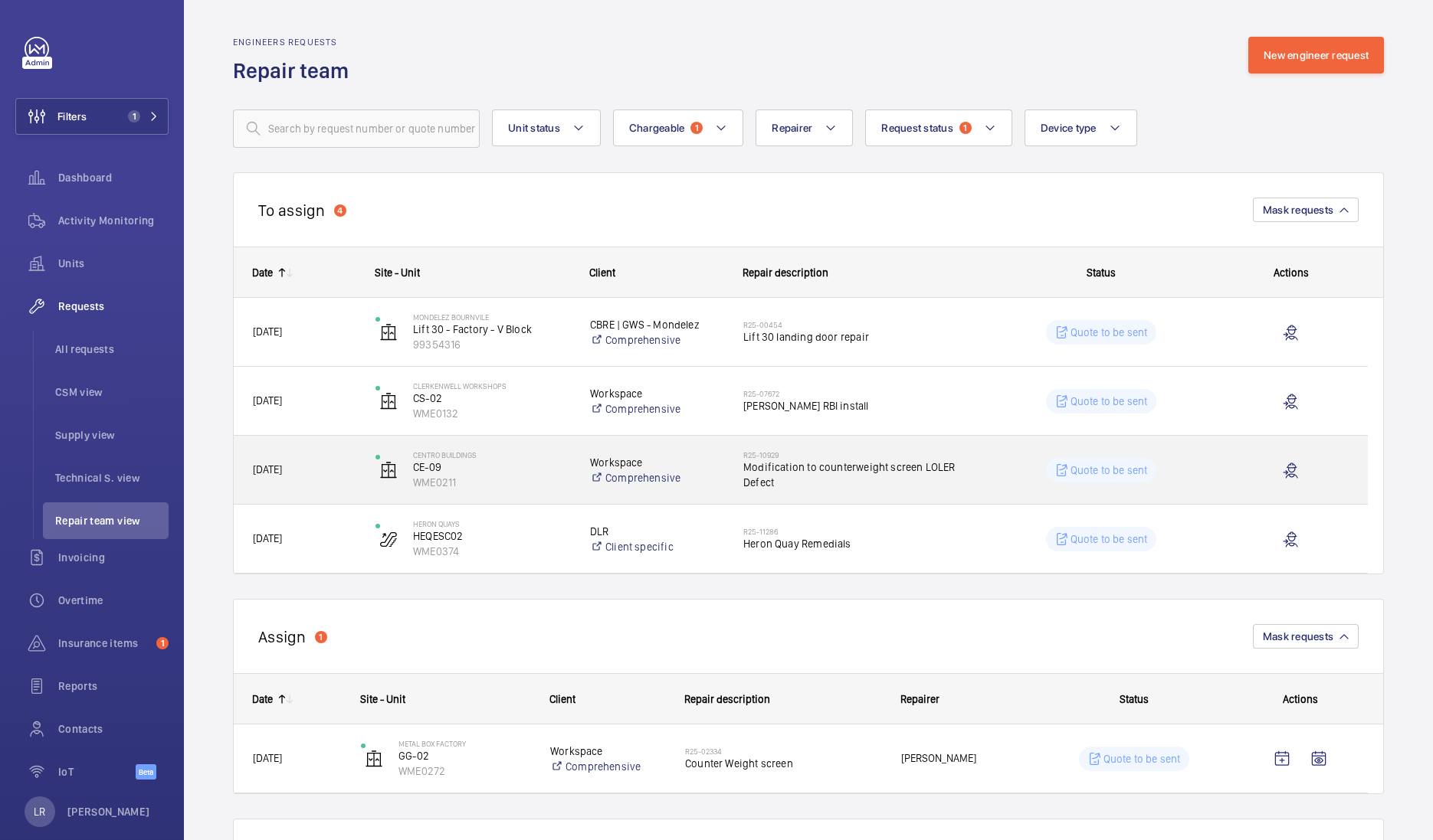
click at [787, 482] on span "Modification to counterweight screen LOLER Defect" at bounding box center [855, 474] width 225 height 31
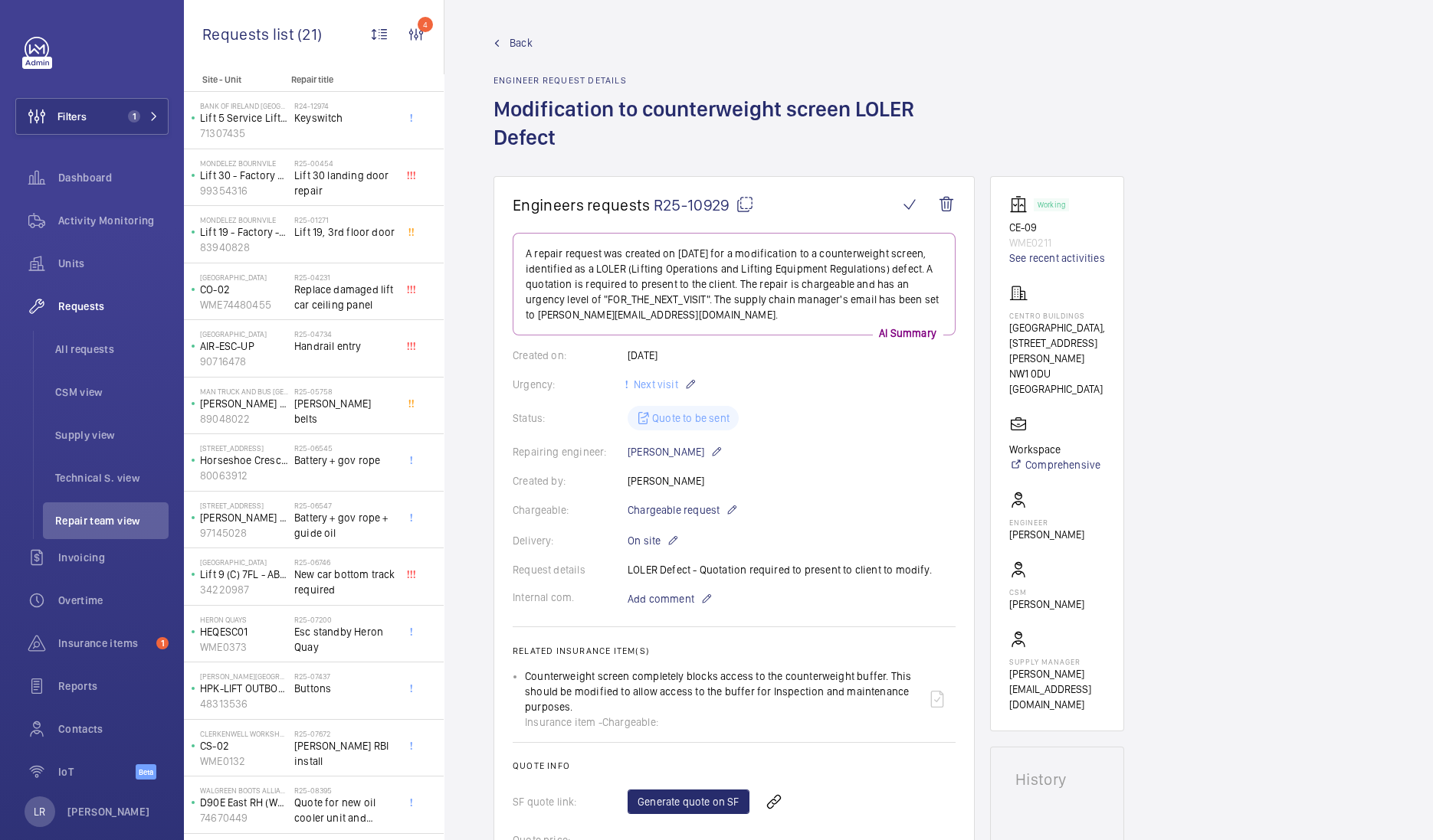
scroll to position [1, 0]
click at [517, 48] on span "Back" at bounding box center [521, 43] width 23 height 15
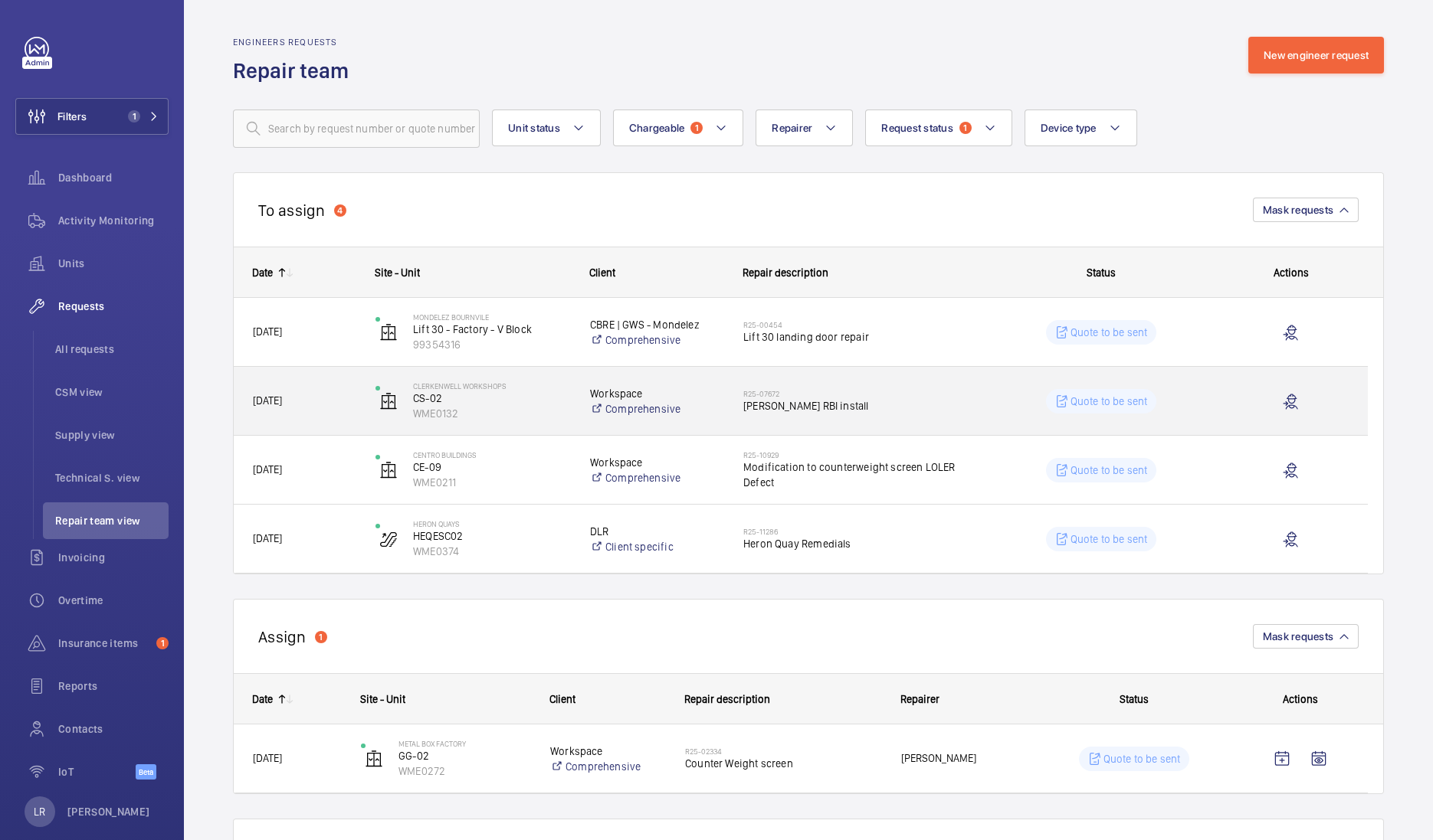
click at [879, 399] on span "[PERSON_NAME] RBI install" at bounding box center [855, 406] width 225 height 15
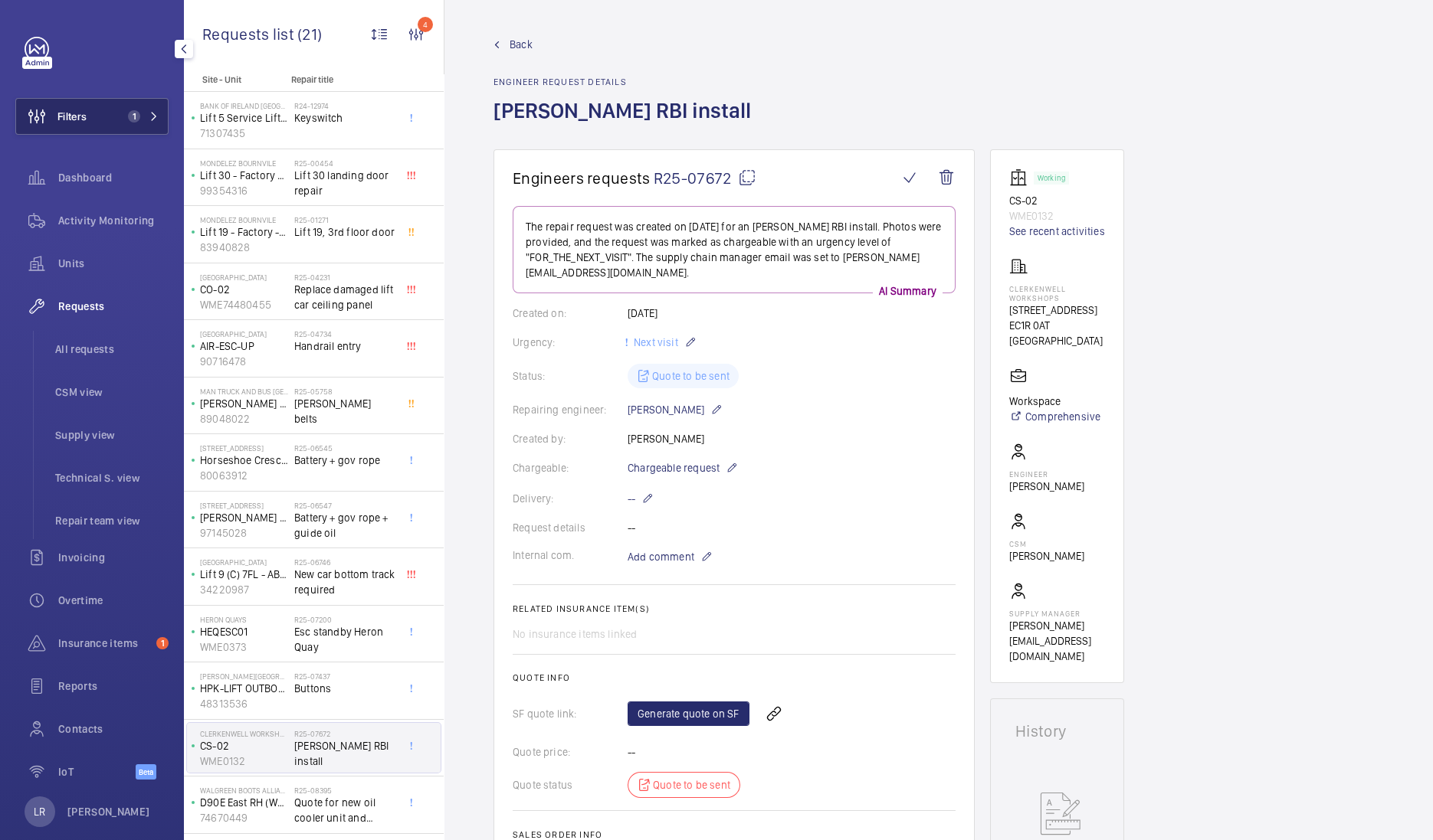
click at [146, 99] on button "Filters 1" at bounding box center [91, 116] width 153 height 37
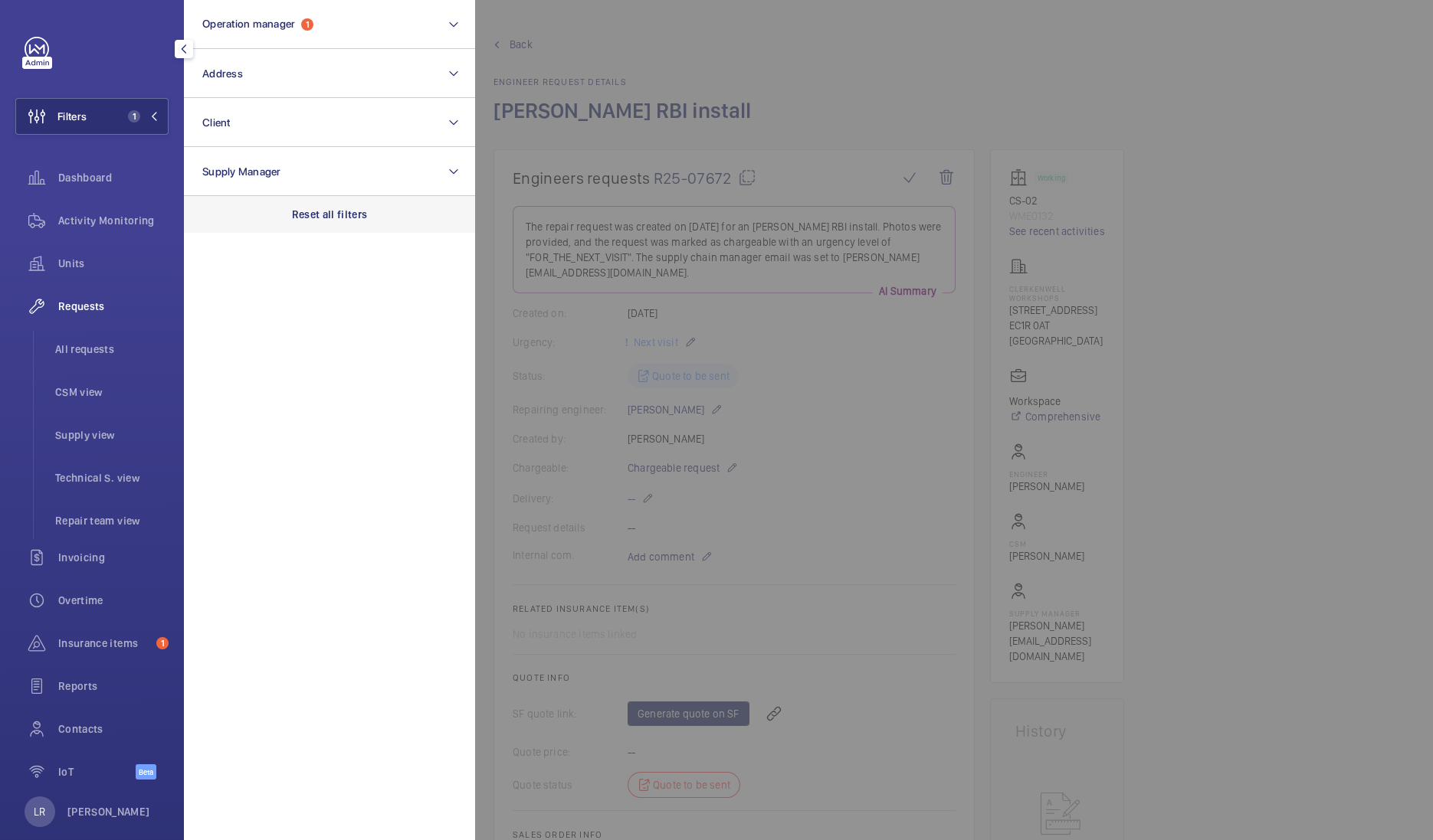
click at [332, 221] on p "Reset all filters" at bounding box center [330, 214] width 76 height 15
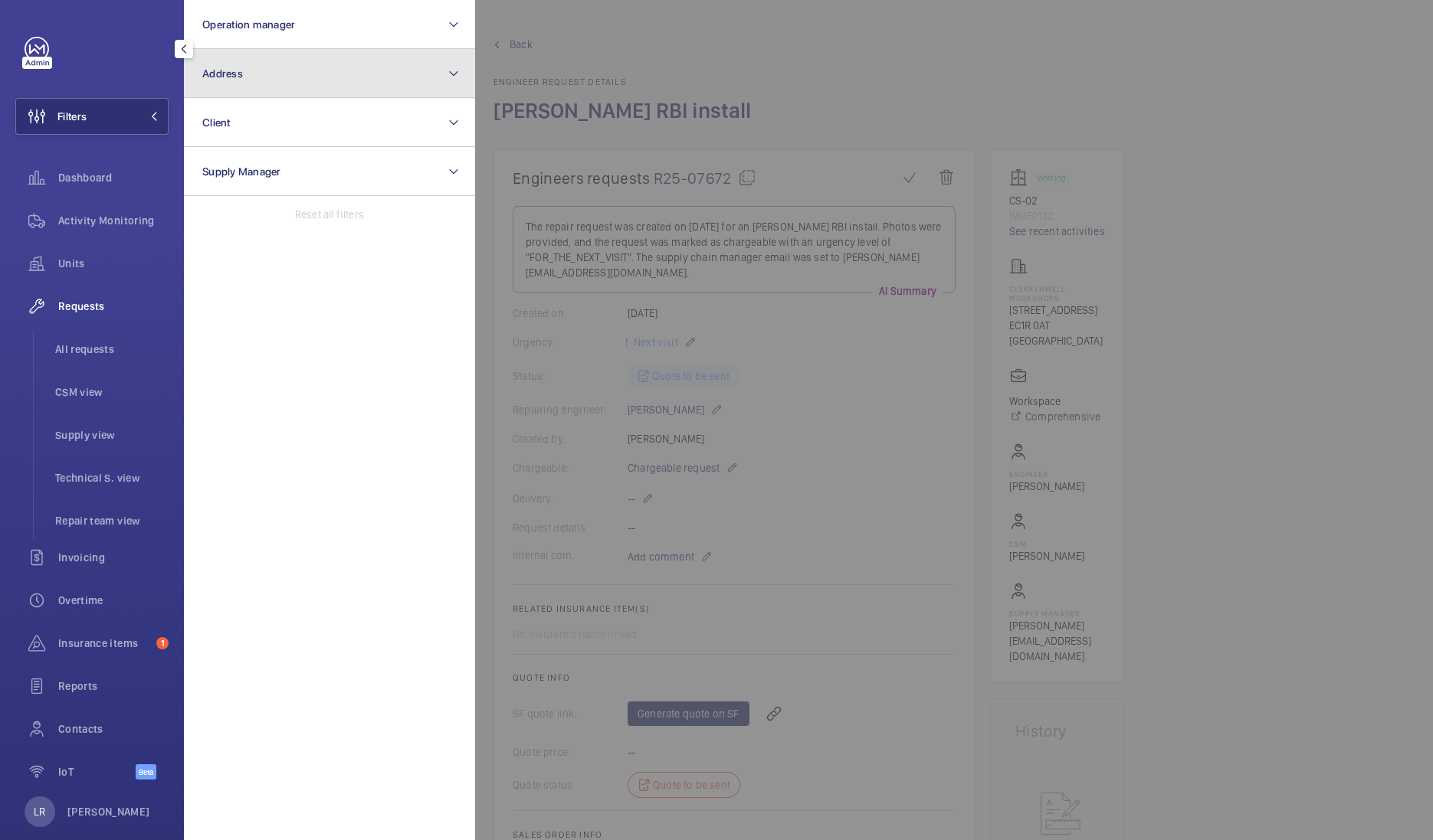
click at [288, 77] on button "Address" at bounding box center [329, 73] width 291 height 49
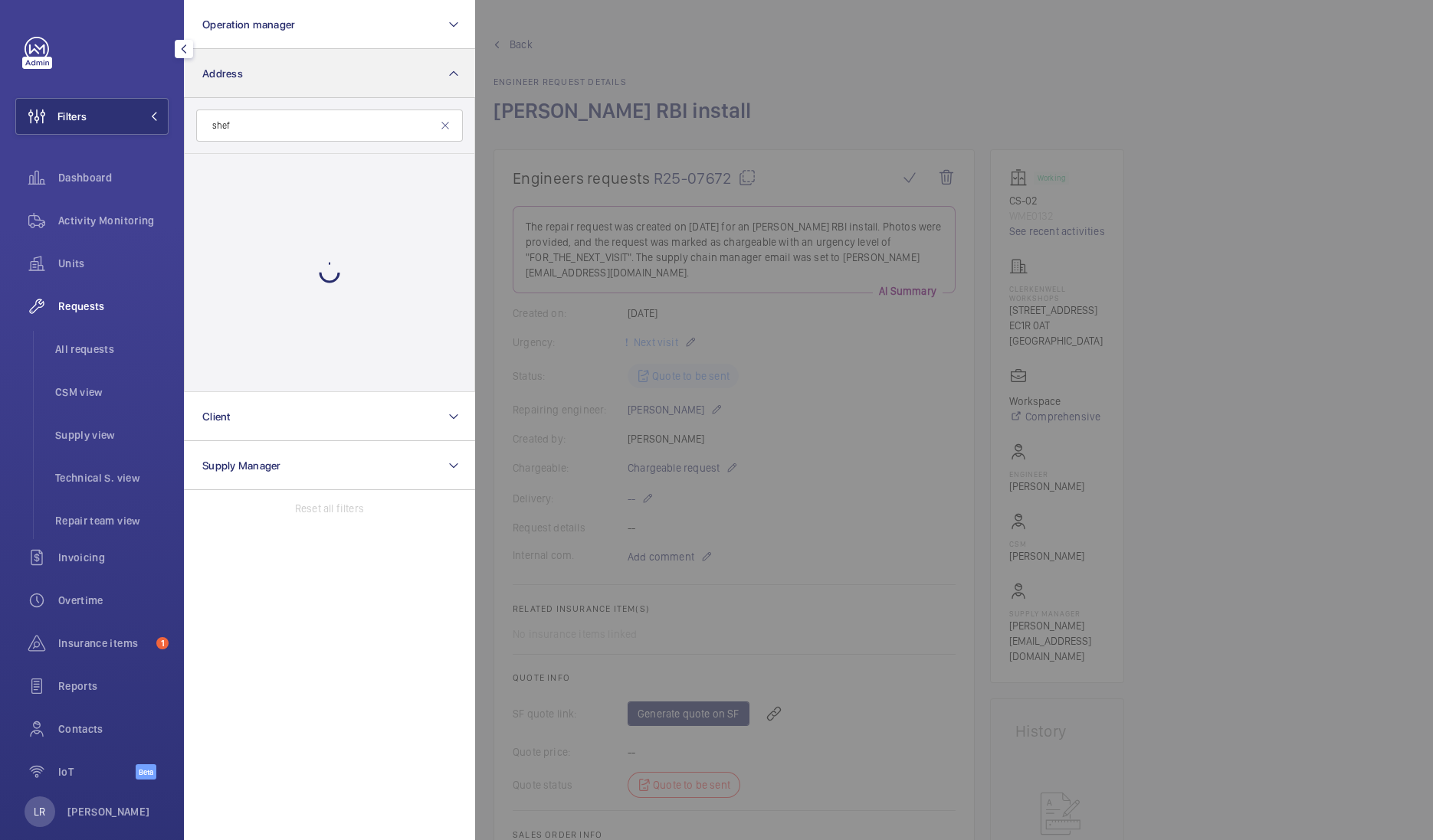
type input "sheff"
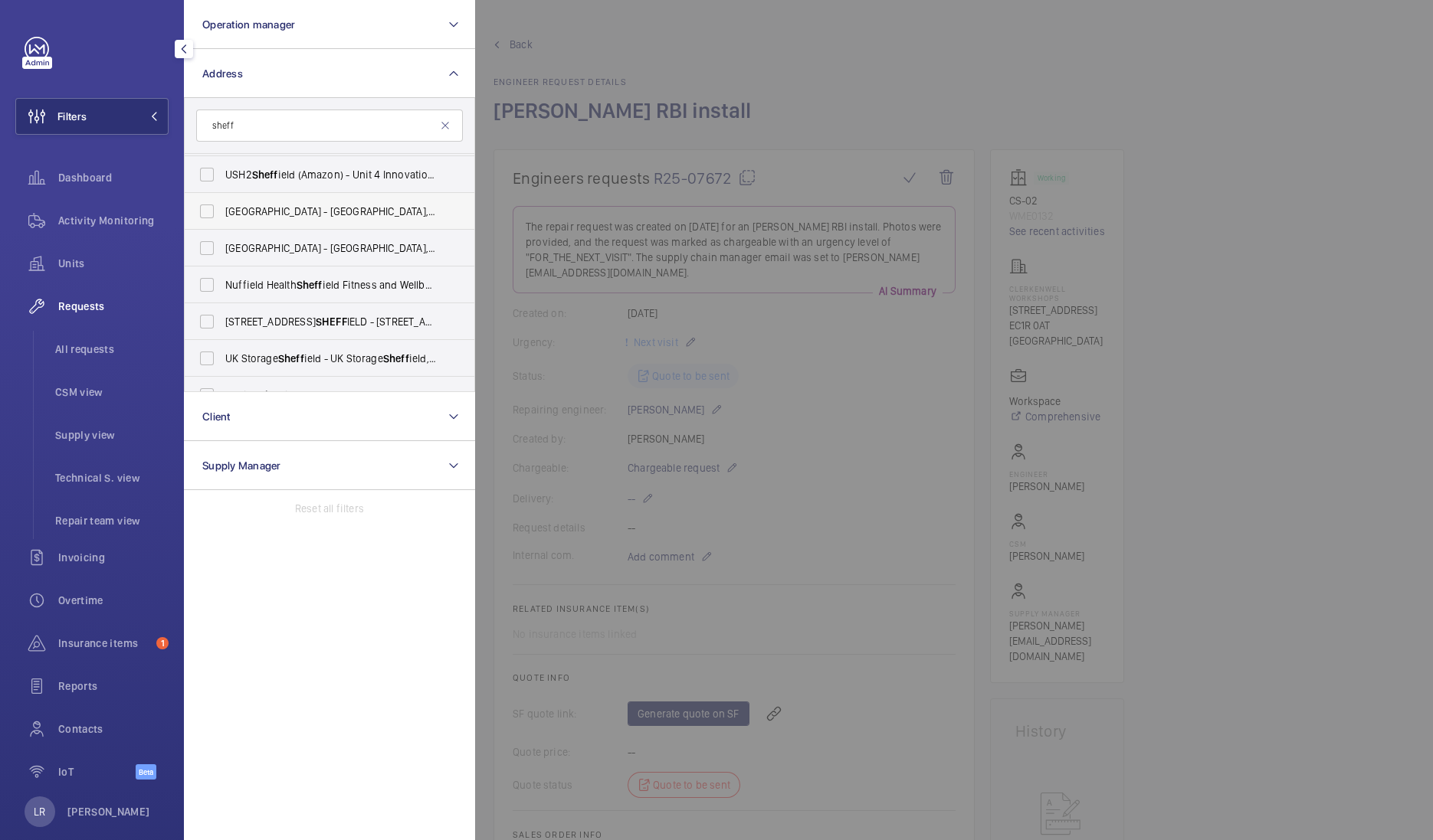
scroll to position [119, 0]
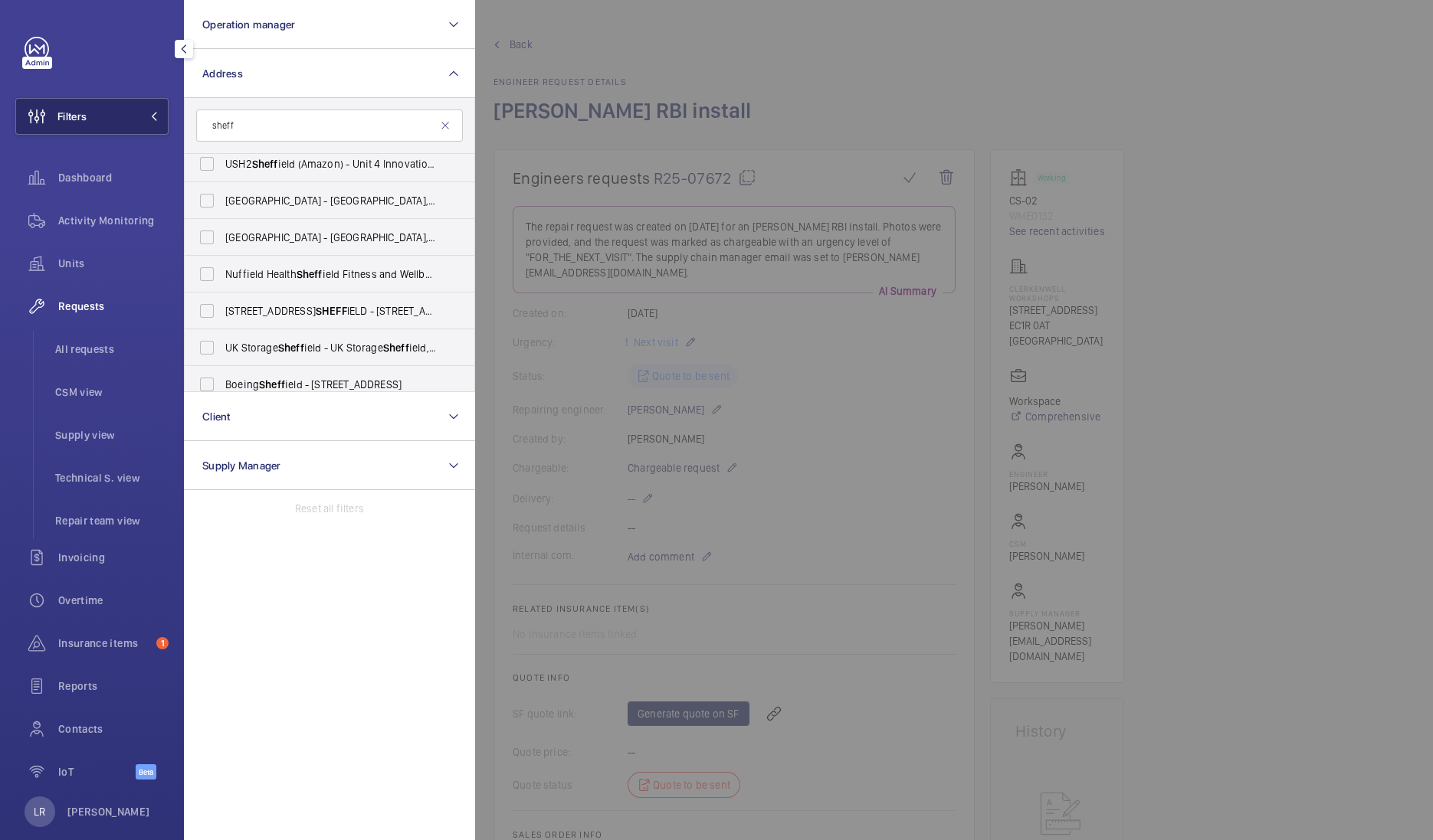
drag, startPoint x: 250, startPoint y: 128, endPoint x: 161, endPoint y: 119, distance: 89.5
click at [161, 119] on wm-front-sidebar-menu-filter "Filters Operation manager Address sheff TESLA Sheff ield - [STREET_ADDRESS][GEO…" at bounding box center [91, 116] width 153 height 37
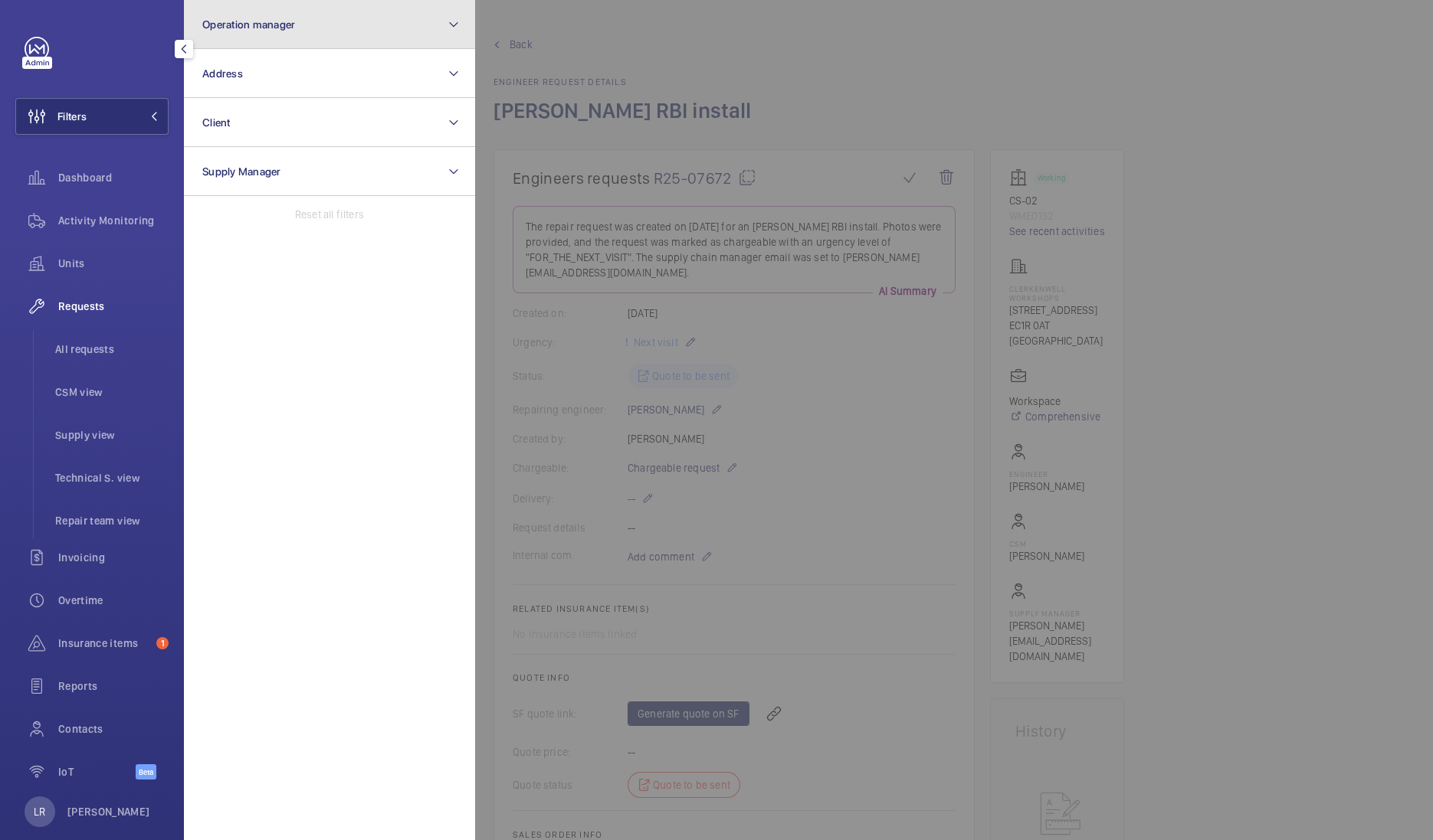
click at [262, 25] on span "Operation manager" at bounding box center [248, 24] width 93 height 12
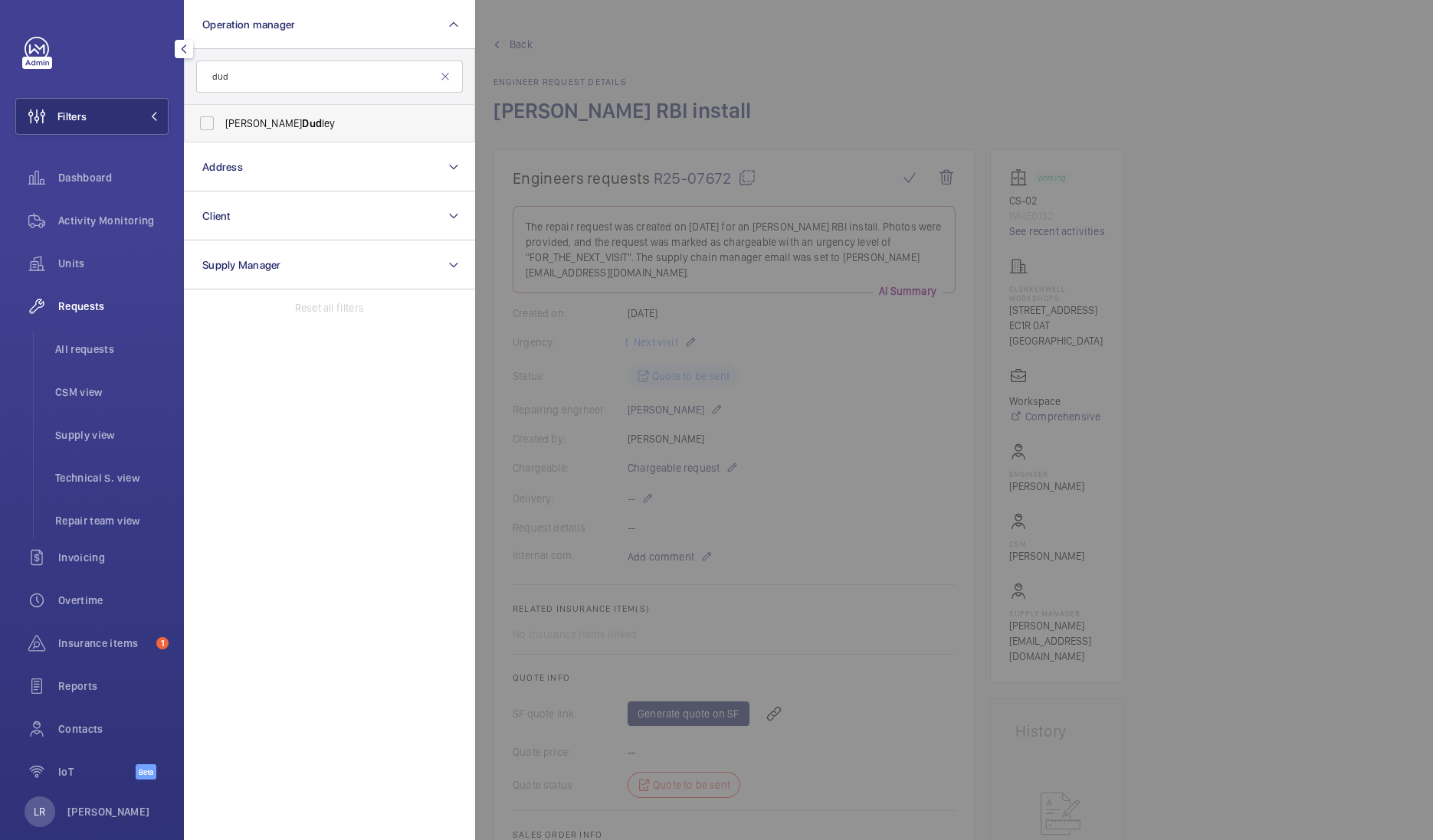
type input "dud"
click at [245, 133] on label "[PERSON_NAME] [PERSON_NAME]" at bounding box center [318, 123] width 267 height 37
click at [222, 133] on input "[PERSON_NAME] [PERSON_NAME]" at bounding box center [207, 123] width 31 height 31
checkbox input "true"
click at [58, 266] on span "Units" at bounding box center [113, 263] width 110 height 15
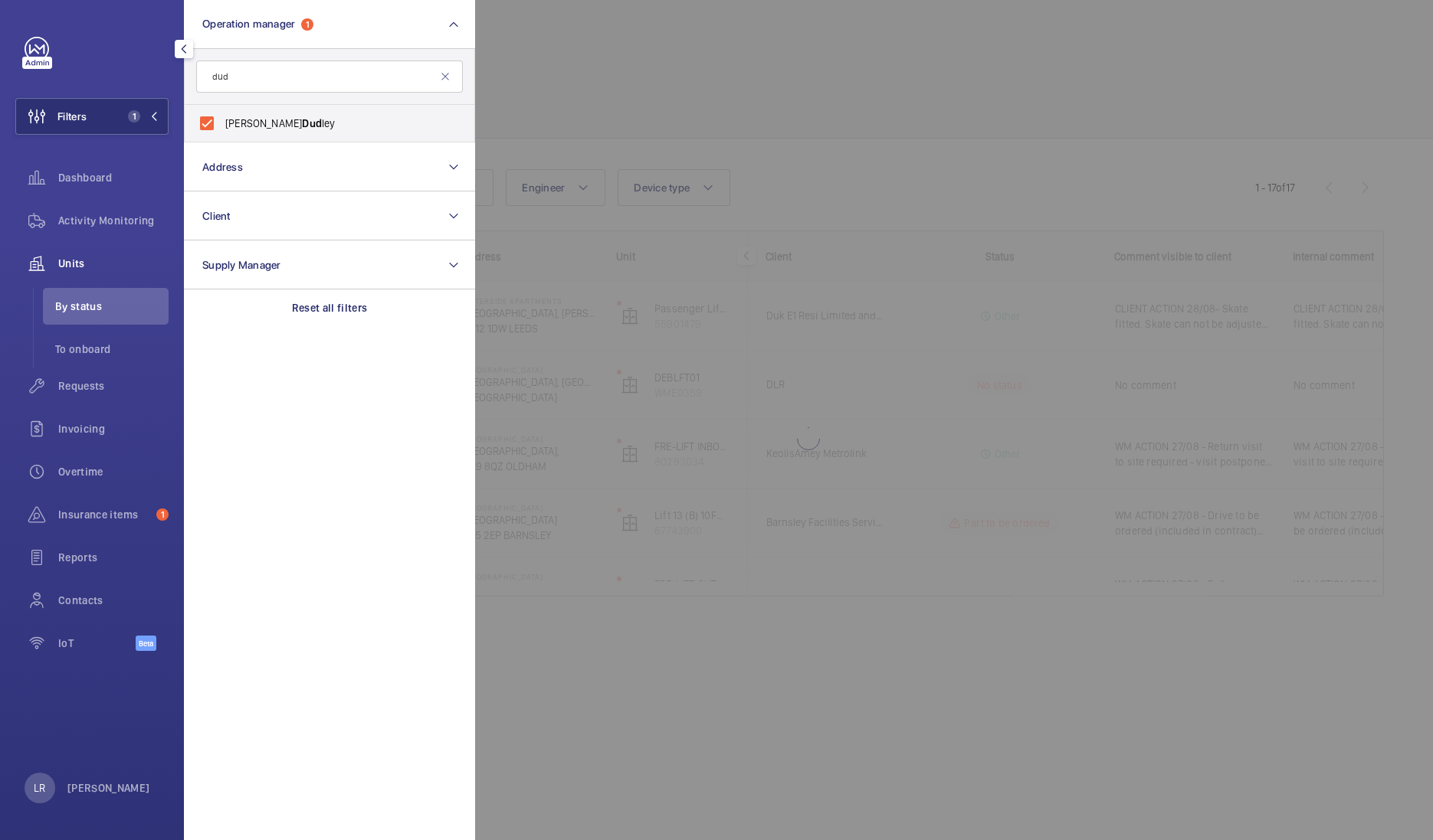
click at [777, 84] on div at bounding box center [1191, 420] width 1433 height 840
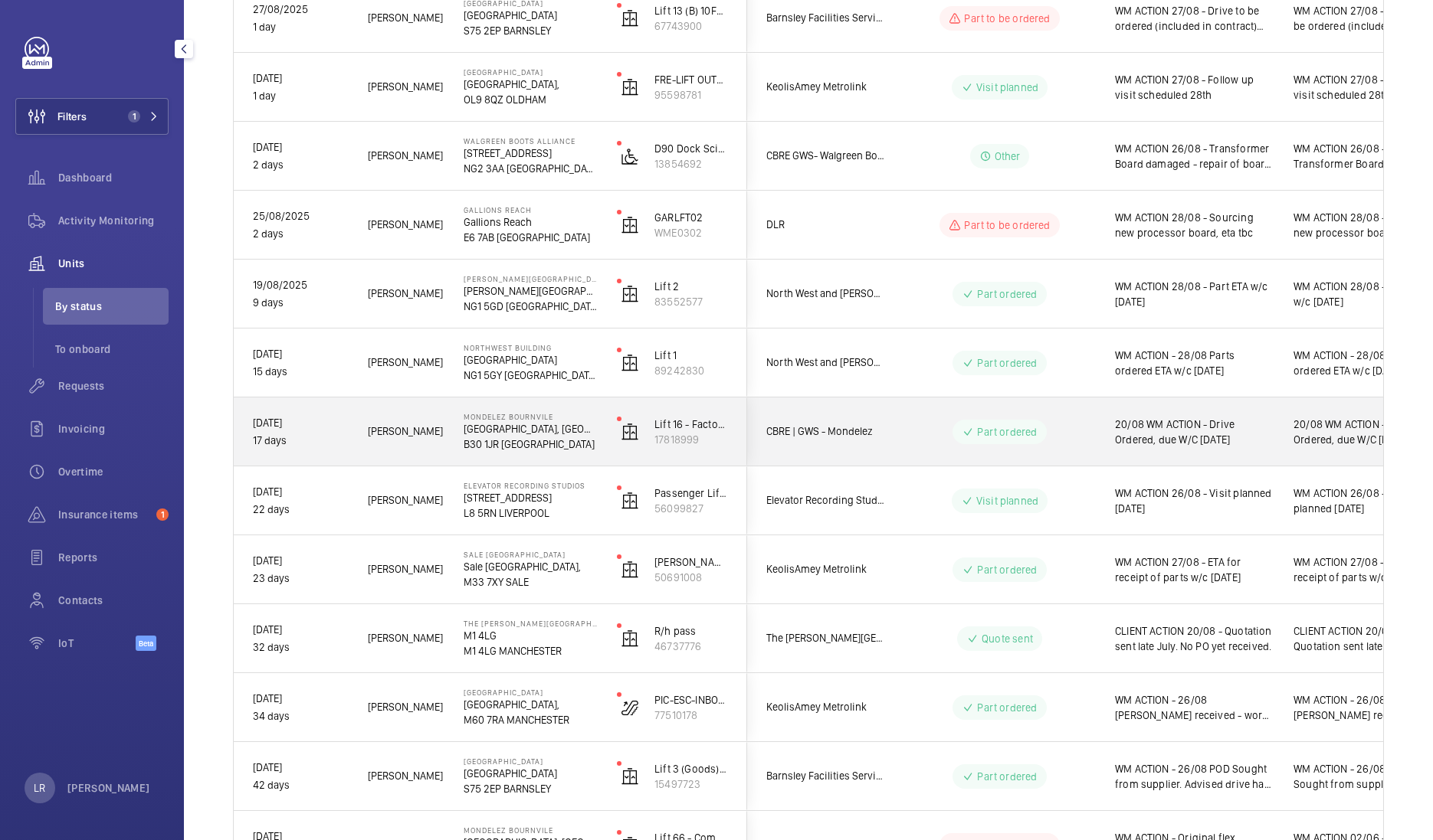
scroll to position [701, 0]
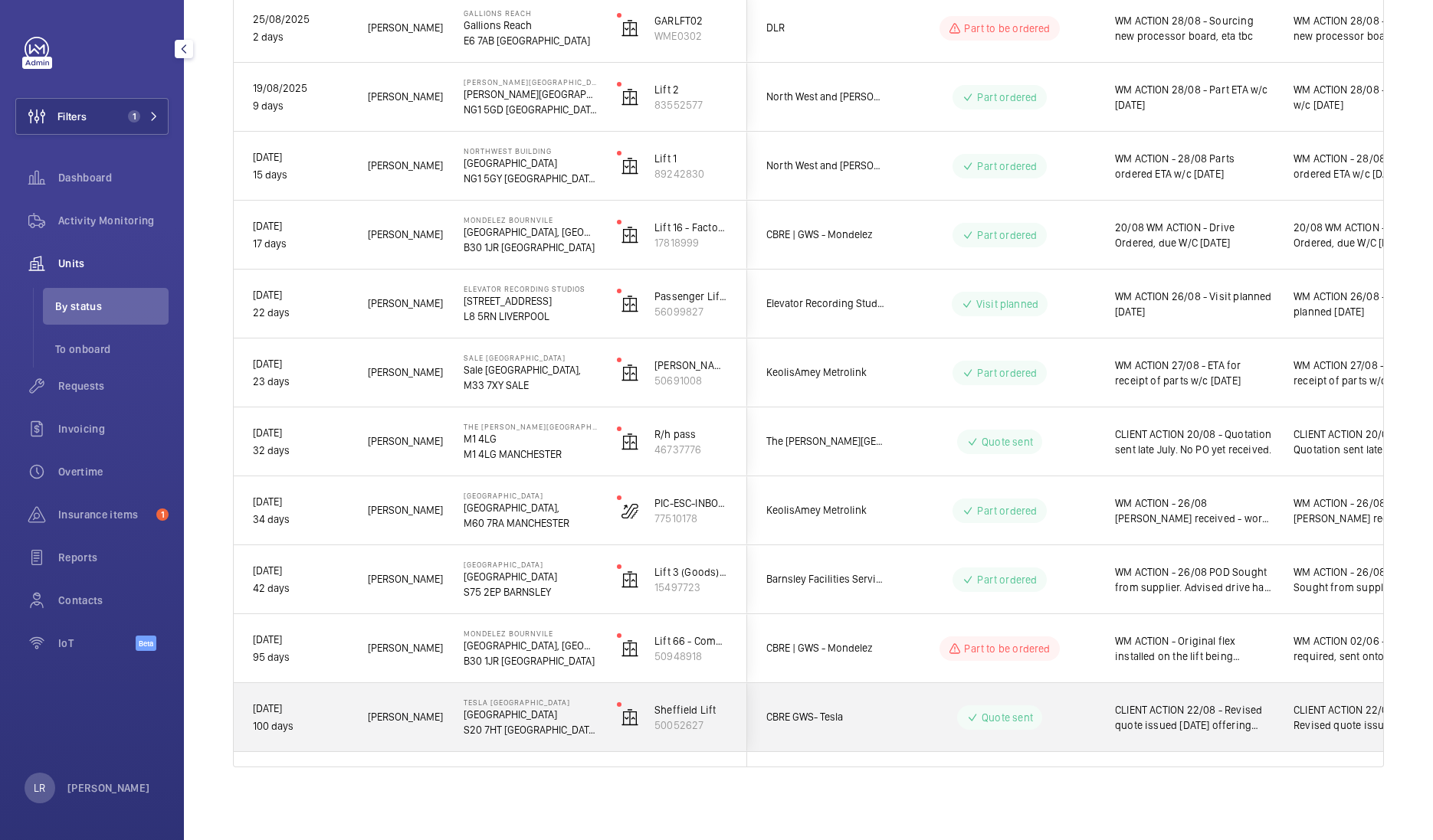
click at [554, 583] on div "TESLA [STREET_ADDRESS]" at bounding box center [522, 717] width 152 height 69
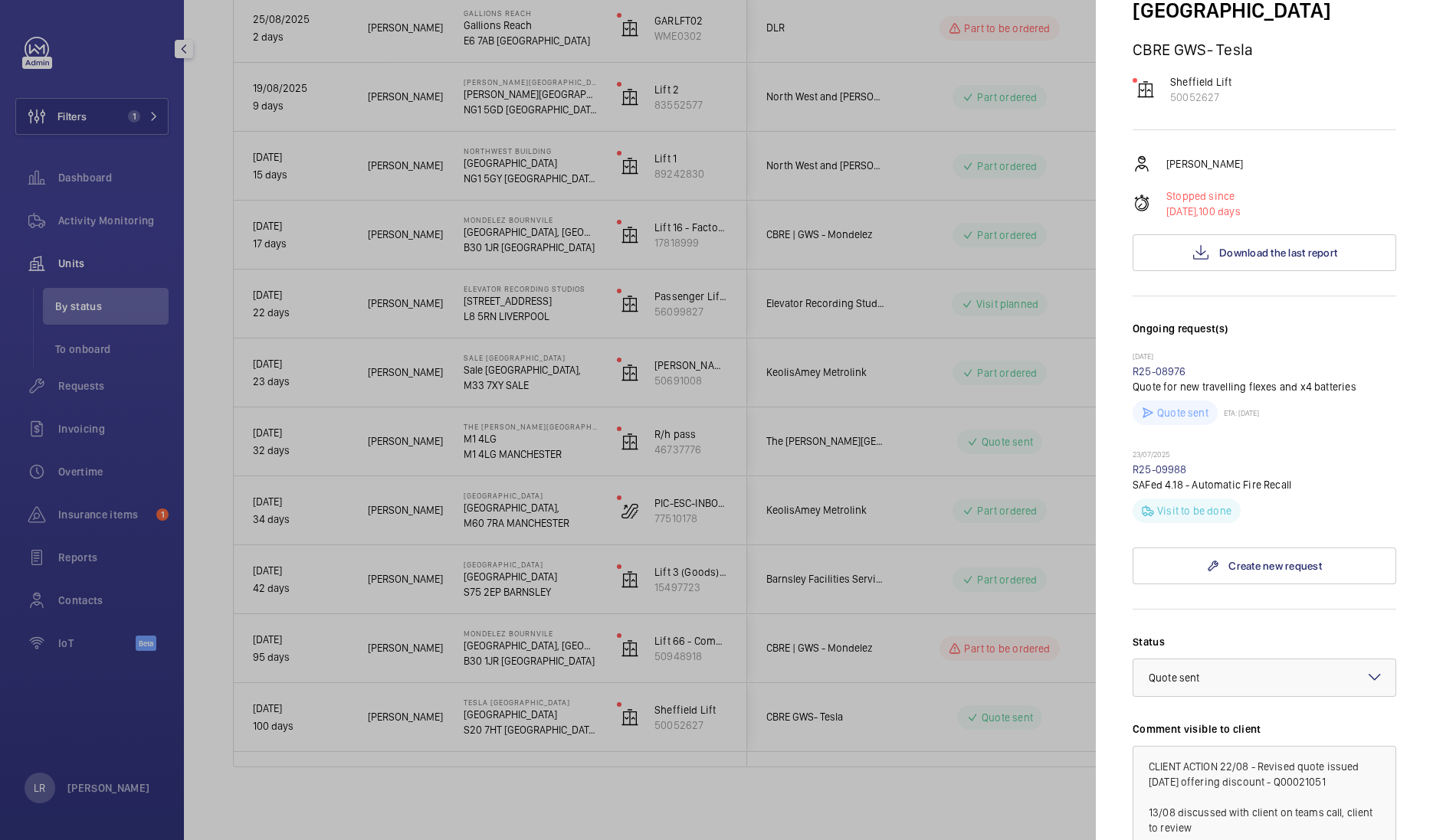
scroll to position [0, 0]
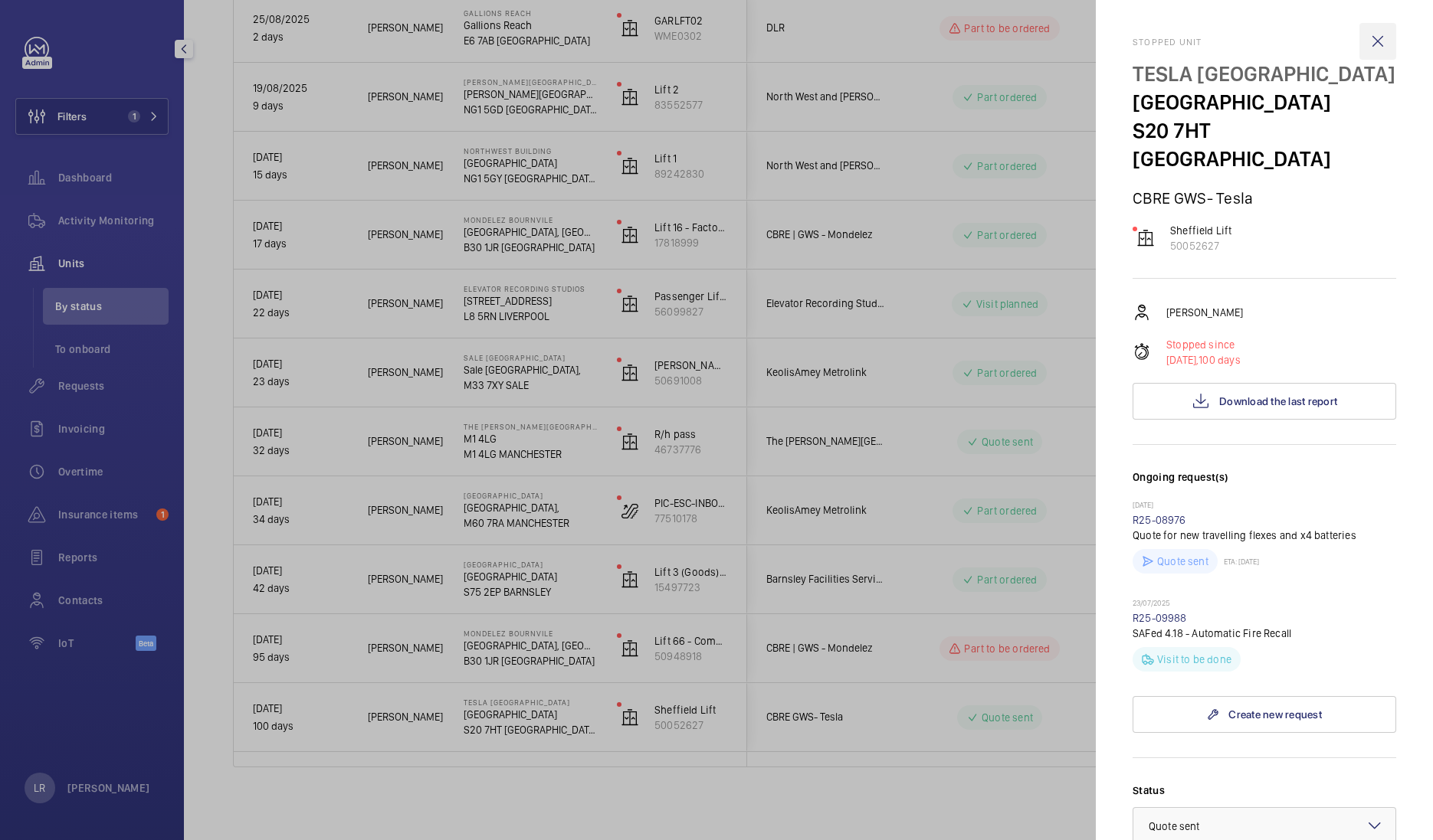
click at [1218, 51] on wm-front-icon-button at bounding box center [1377, 41] width 37 height 37
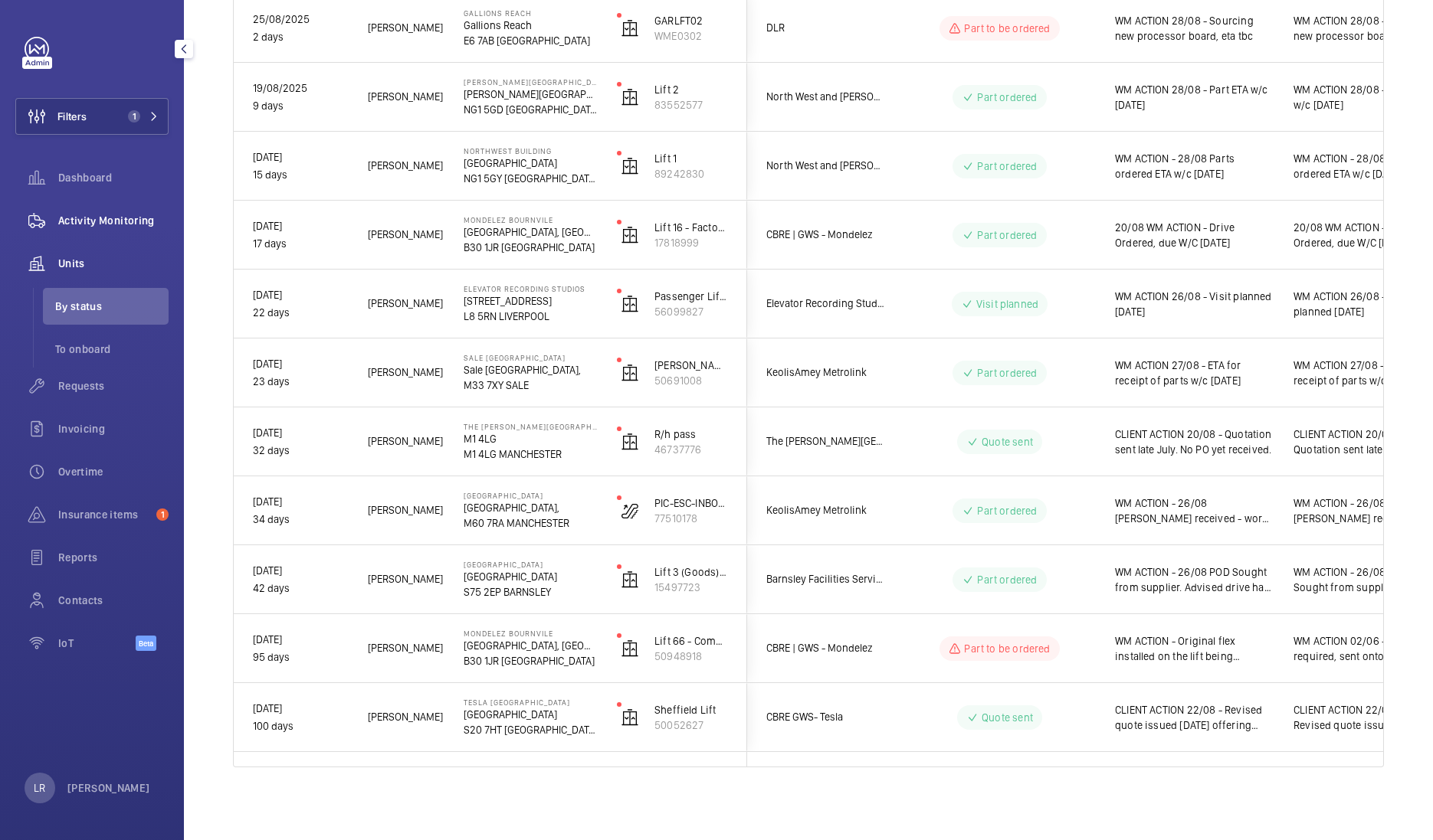
click at [98, 215] on span "Activity Monitoring" at bounding box center [113, 220] width 110 height 15
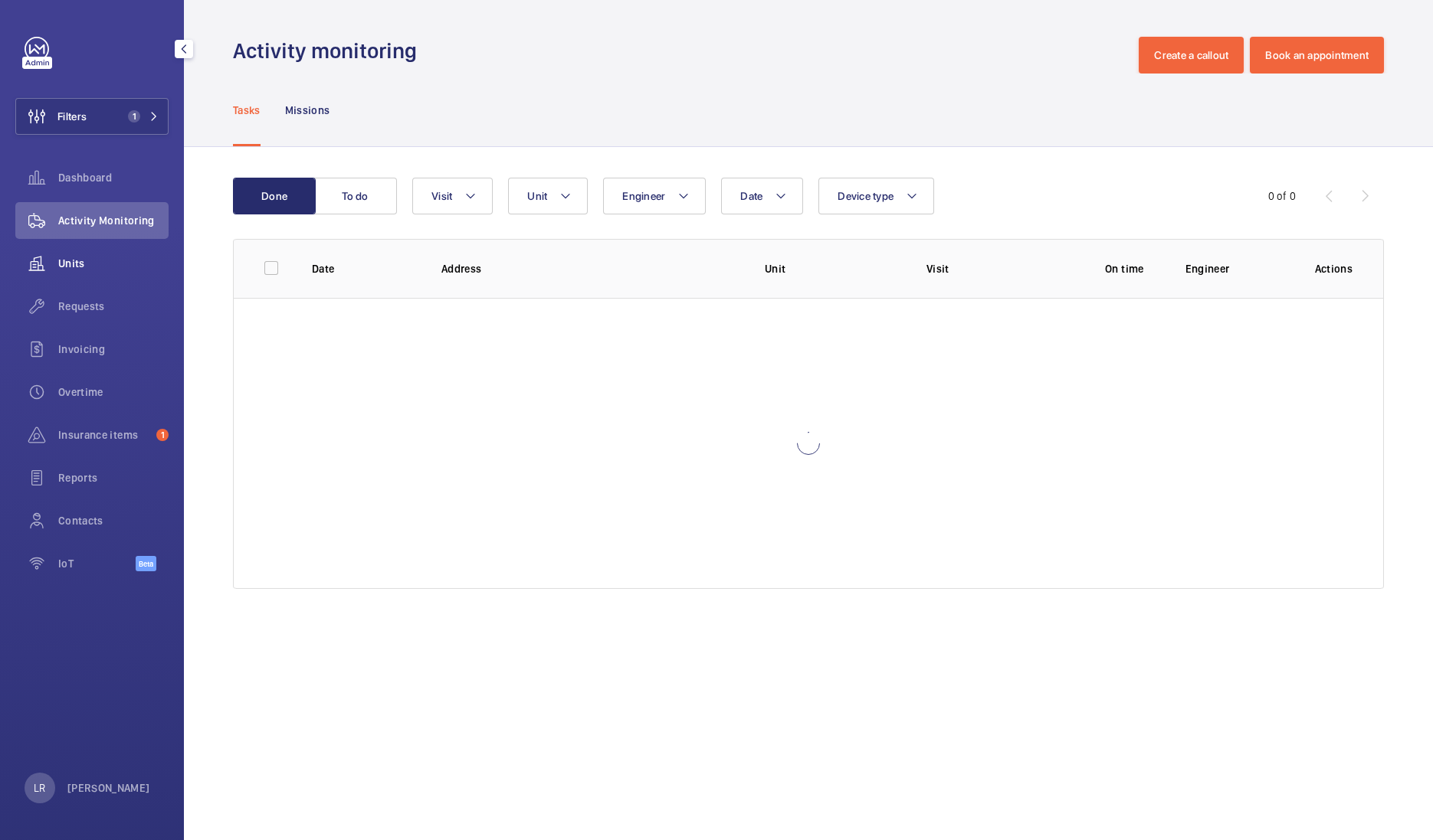
click at [84, 261] on span "Units" at bounding box center [113, 263] width 110 height 15
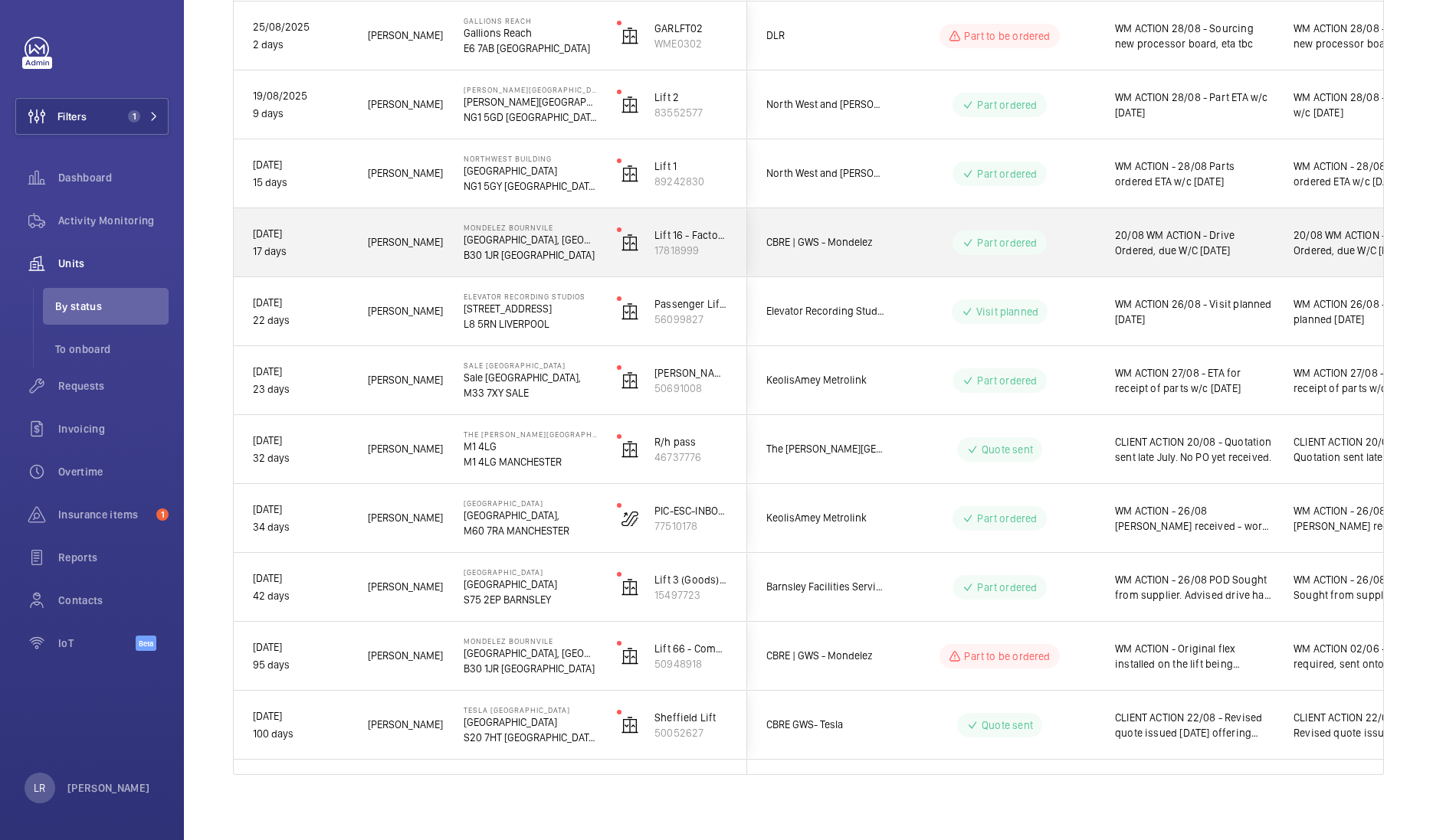
scroll to position [695, 0]
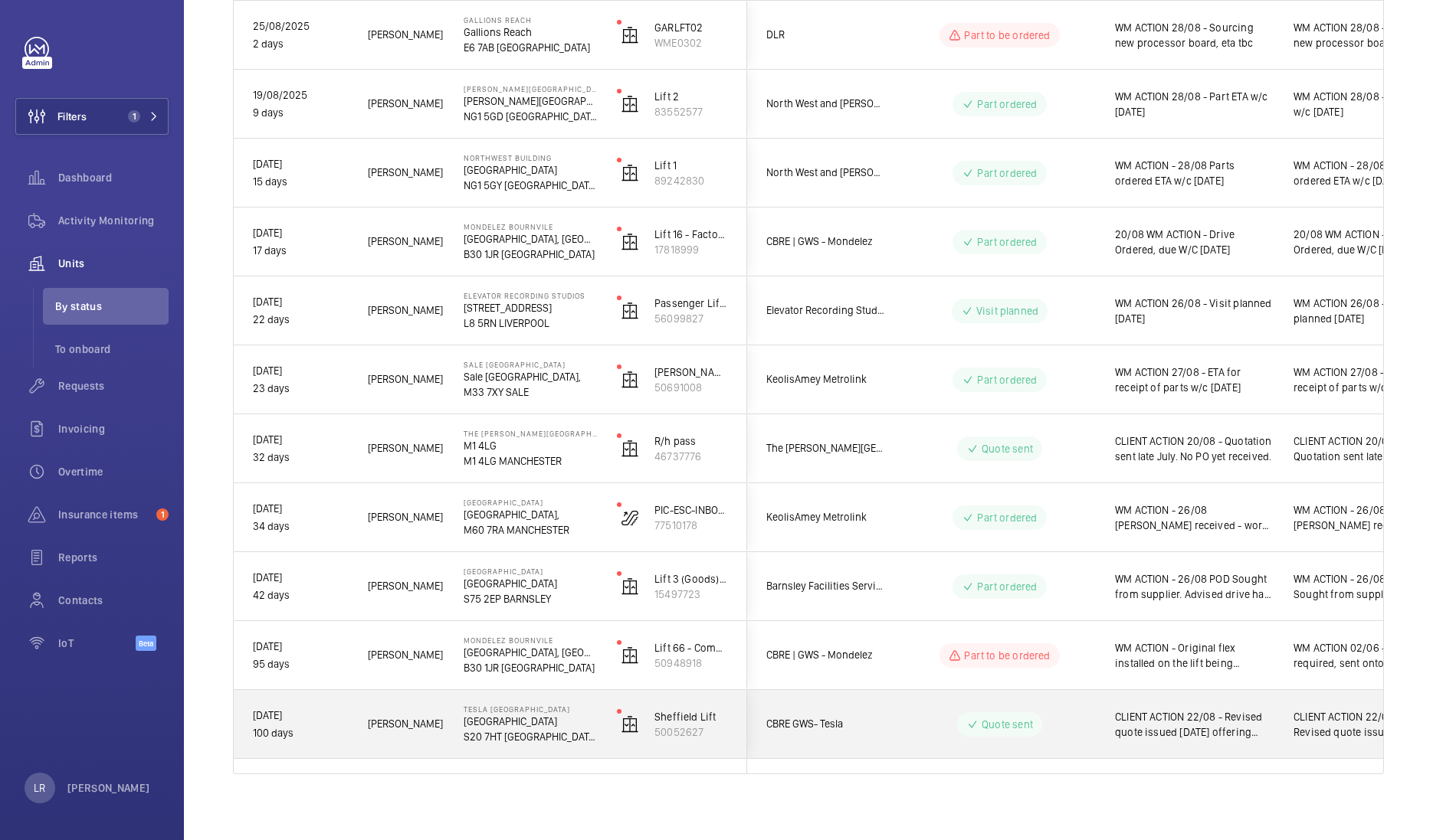
click at [429, 583] on span "[PERSON_NAME]" at bounding box center [406, 724] width 76 height 18
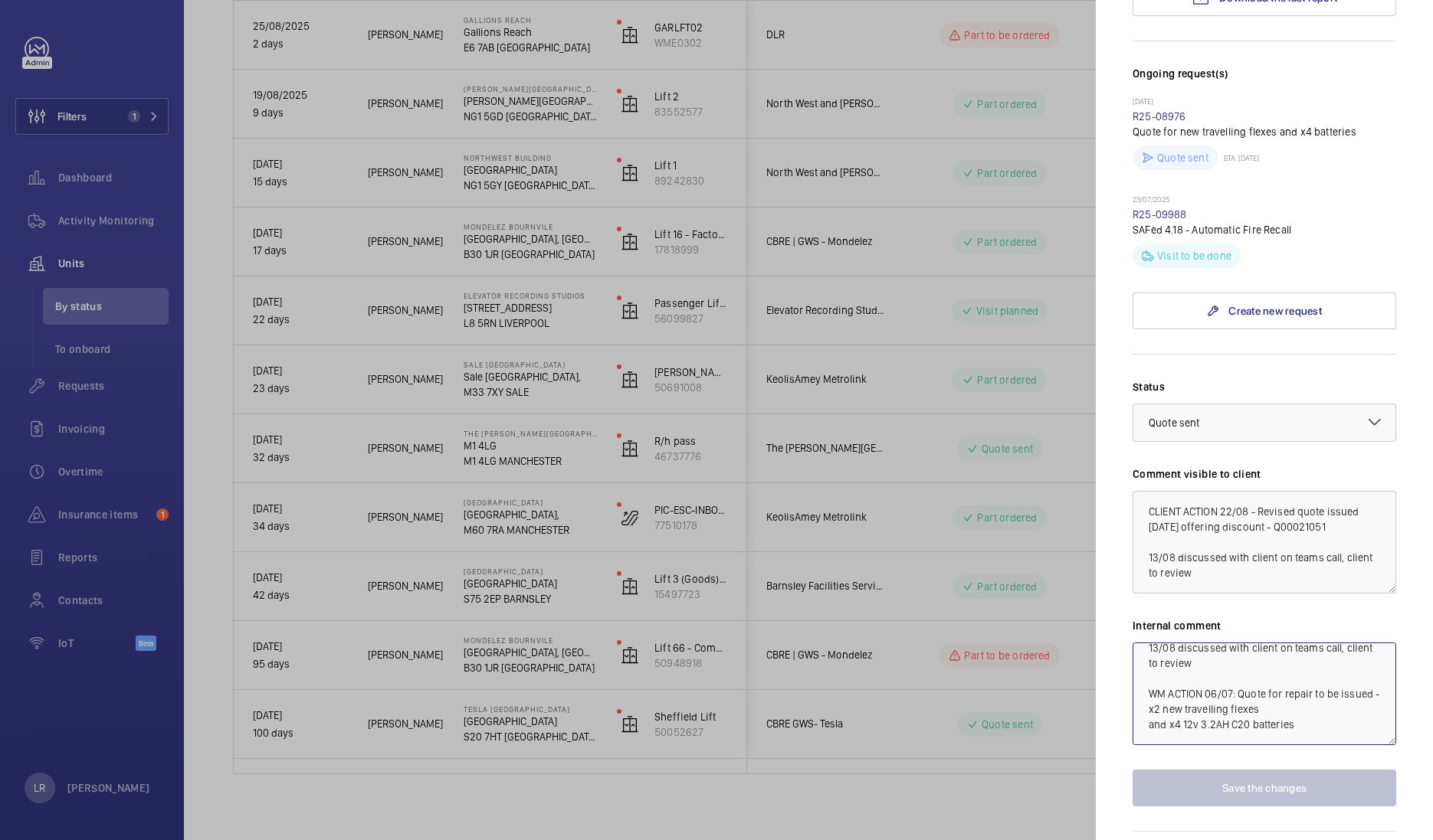
scroll to position [107, 0]
click at [81, 118] on div at bounding box center [716, 420] width 1433 height 840
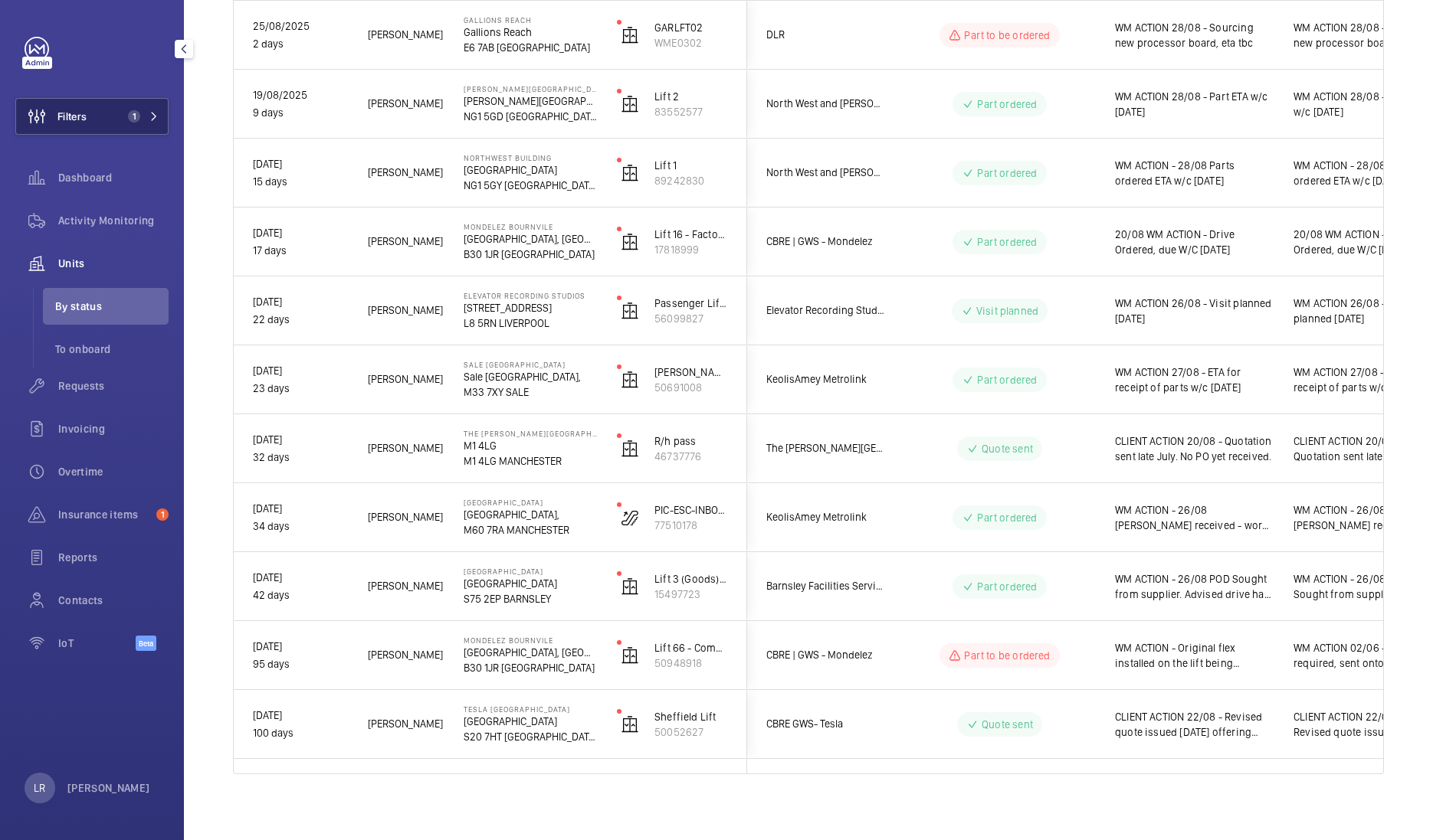
click at [146, 115] on span "1" at bounding box center [140, 116] width 37 height 12
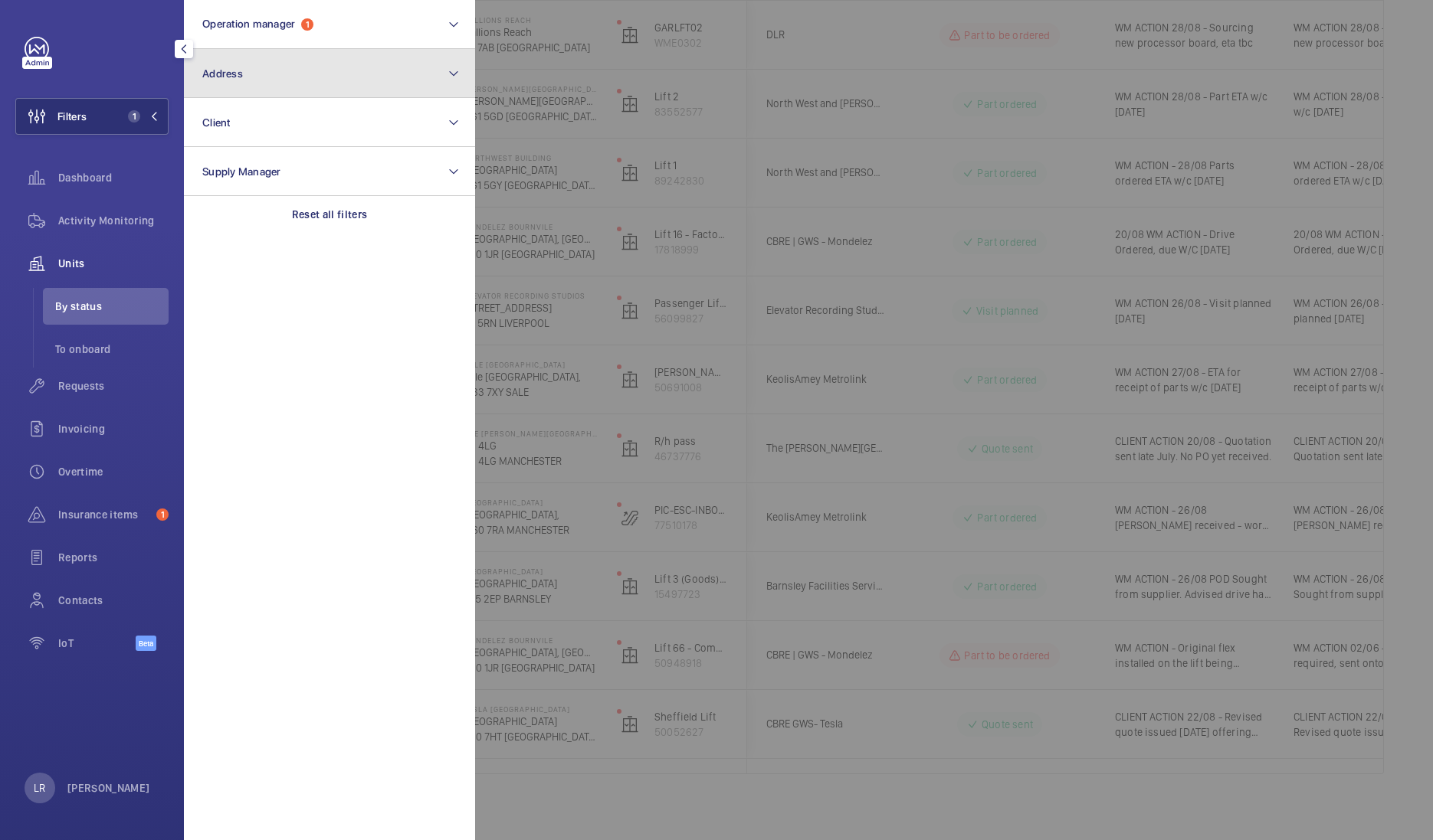
click at [288, 77] on button "Address" at bounding box center [329, 73] width 291 height 49
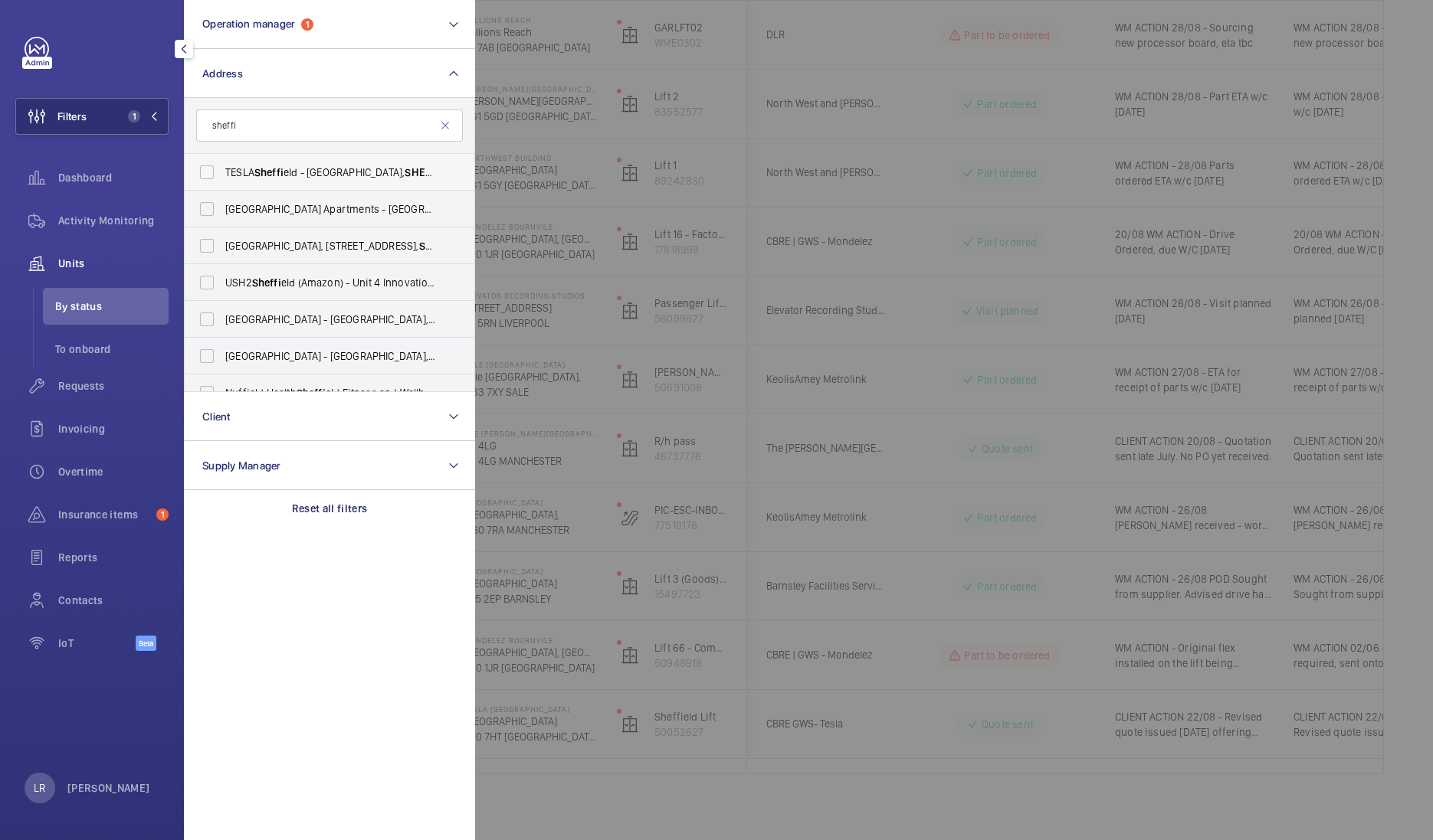
type input "sheffi"
click at [295, 162] on label "TESLA Sheffi eld - [GEOGRAPHIC_DATA] S20 7HT" at bounding box center [318, 172] width 267 height 37
click at [222, 162] on input "TESLA Sheffi eld - [GEOGRAPHIC_DATA] S20 7HT" at bounding box center [207, 172] width 31 height 31
checkbox input "true"
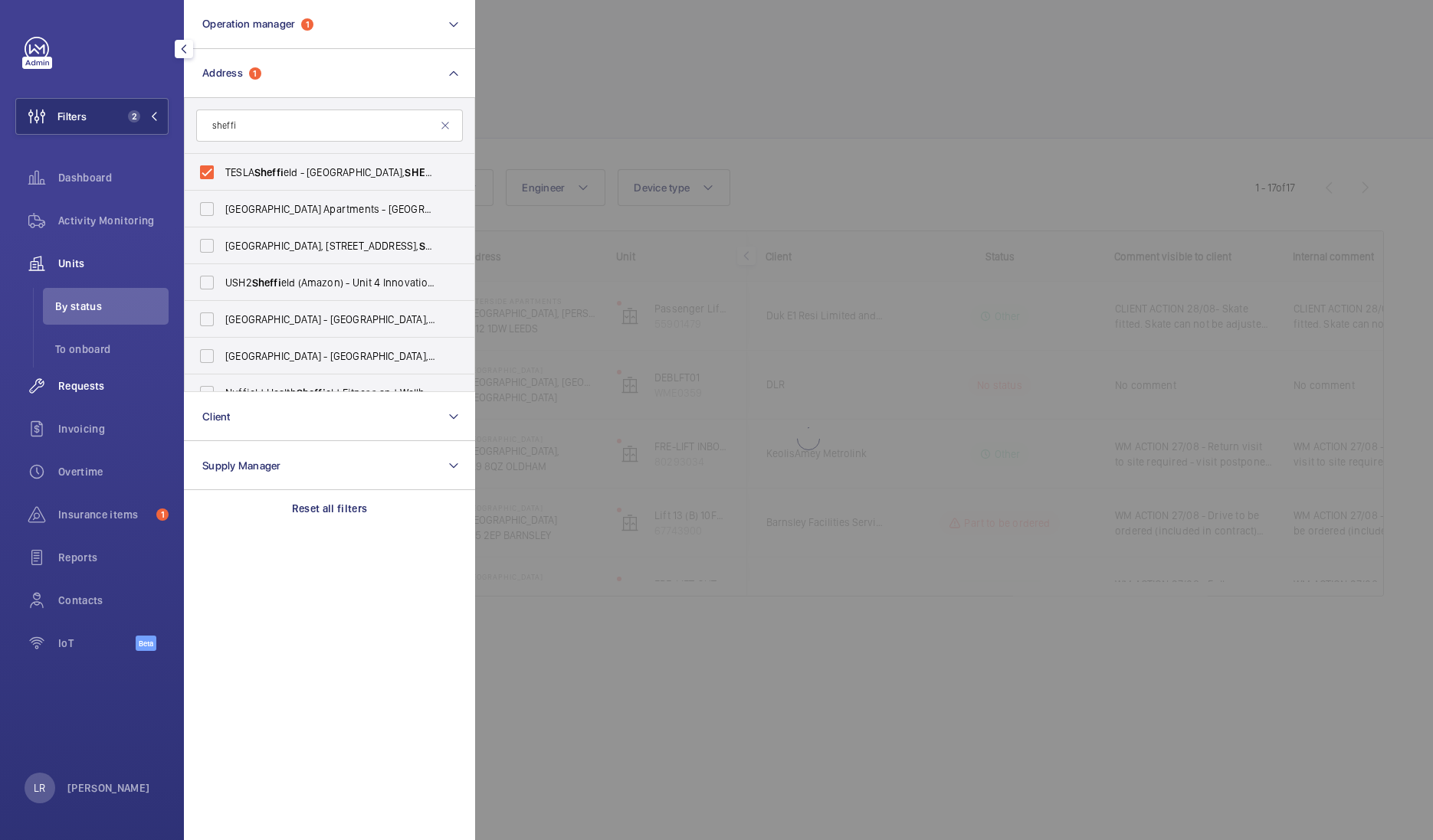
click at [88, 372] on div "Requests" at bounding box center [91, 386] width 153 height 37
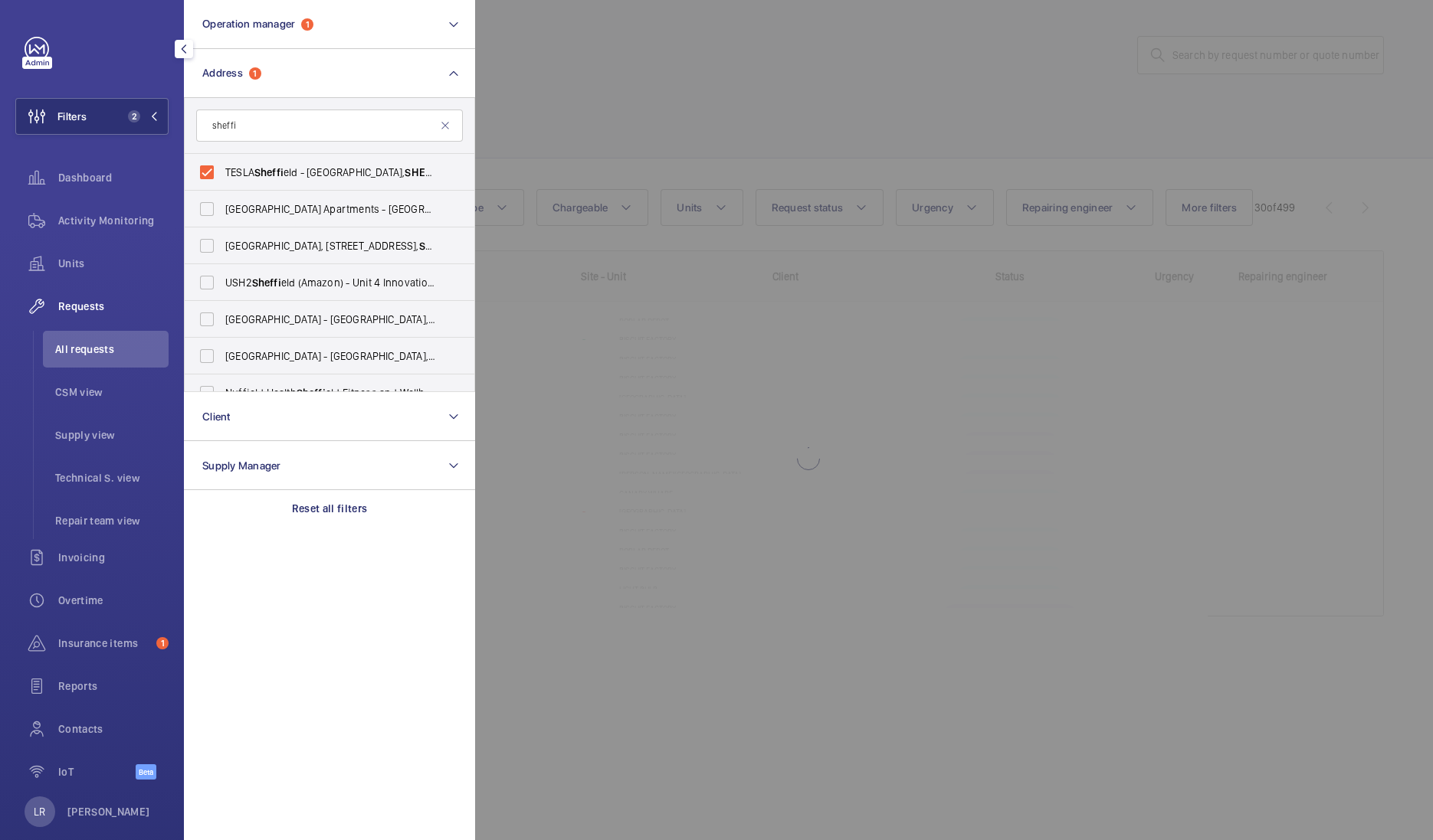
click at [821, 154] on div at bounding box center [1191, 420] width 1433 height 840
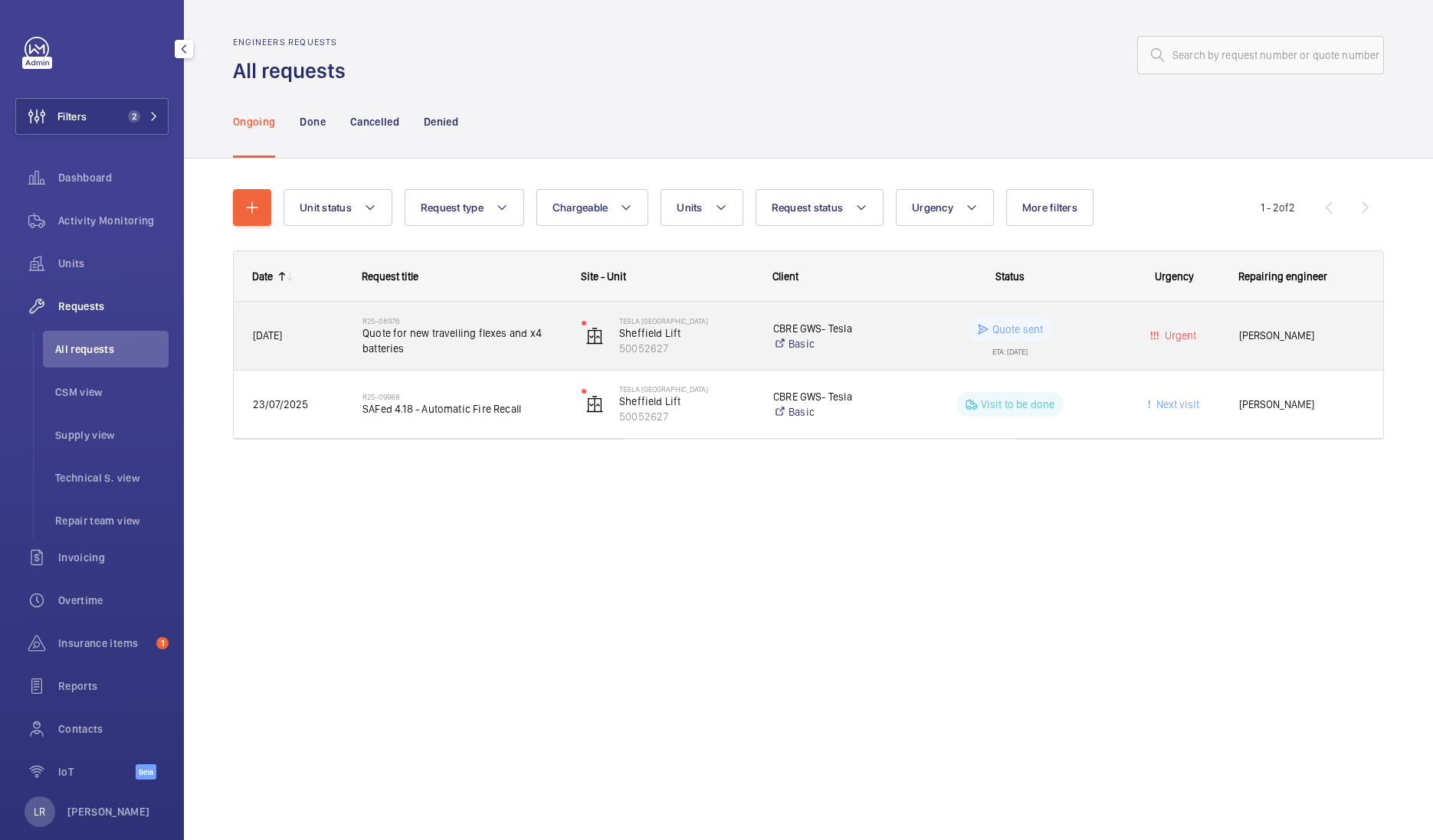
click at [467, 331] on span "Quote for new travelling flexes and x4 batteries" at bounding box center [462, 341] width 199 height 31
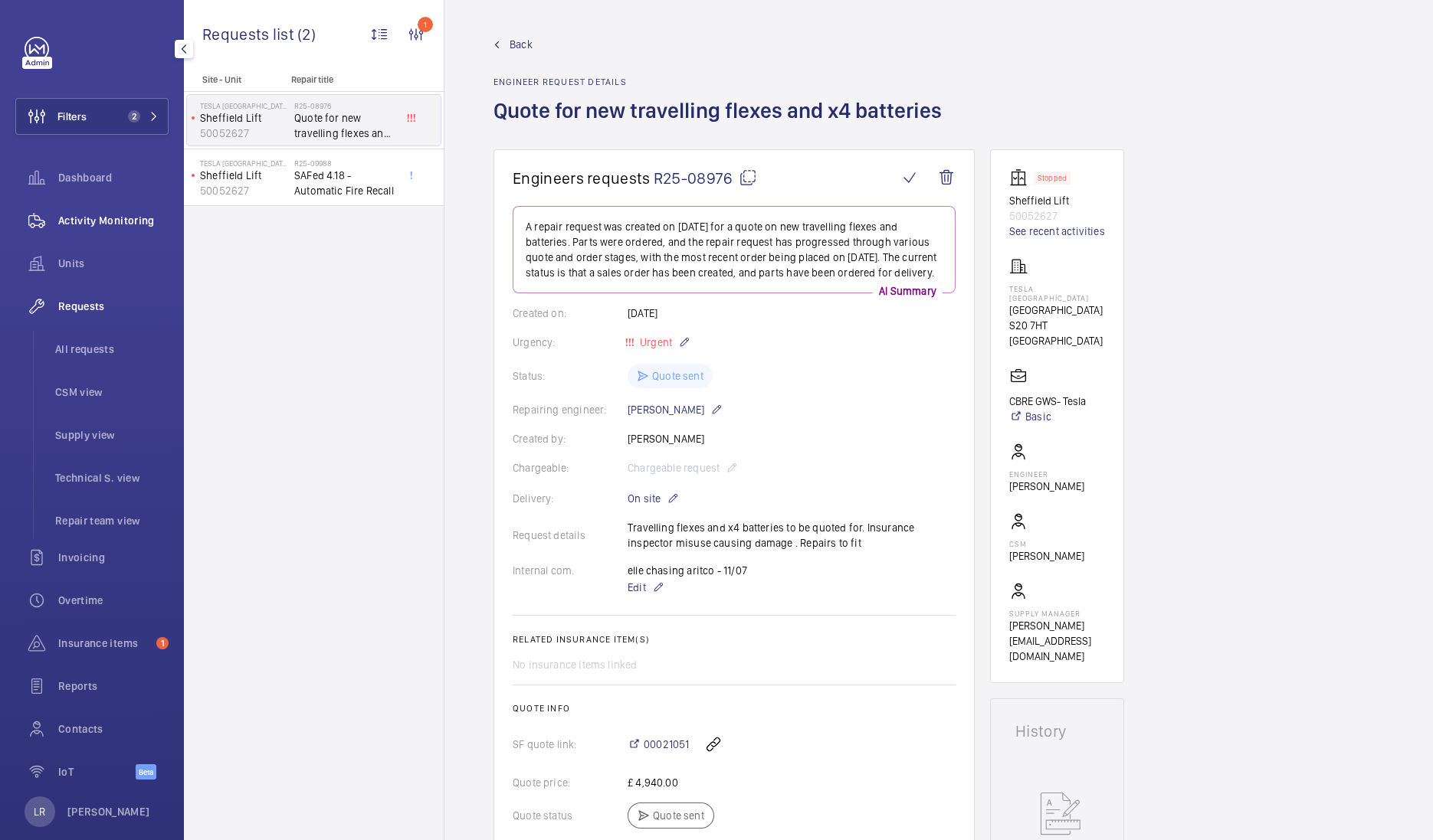
click at [110, 229] on div "Activity Monitoring" at bounding box center [91, 220] width 153 height 37
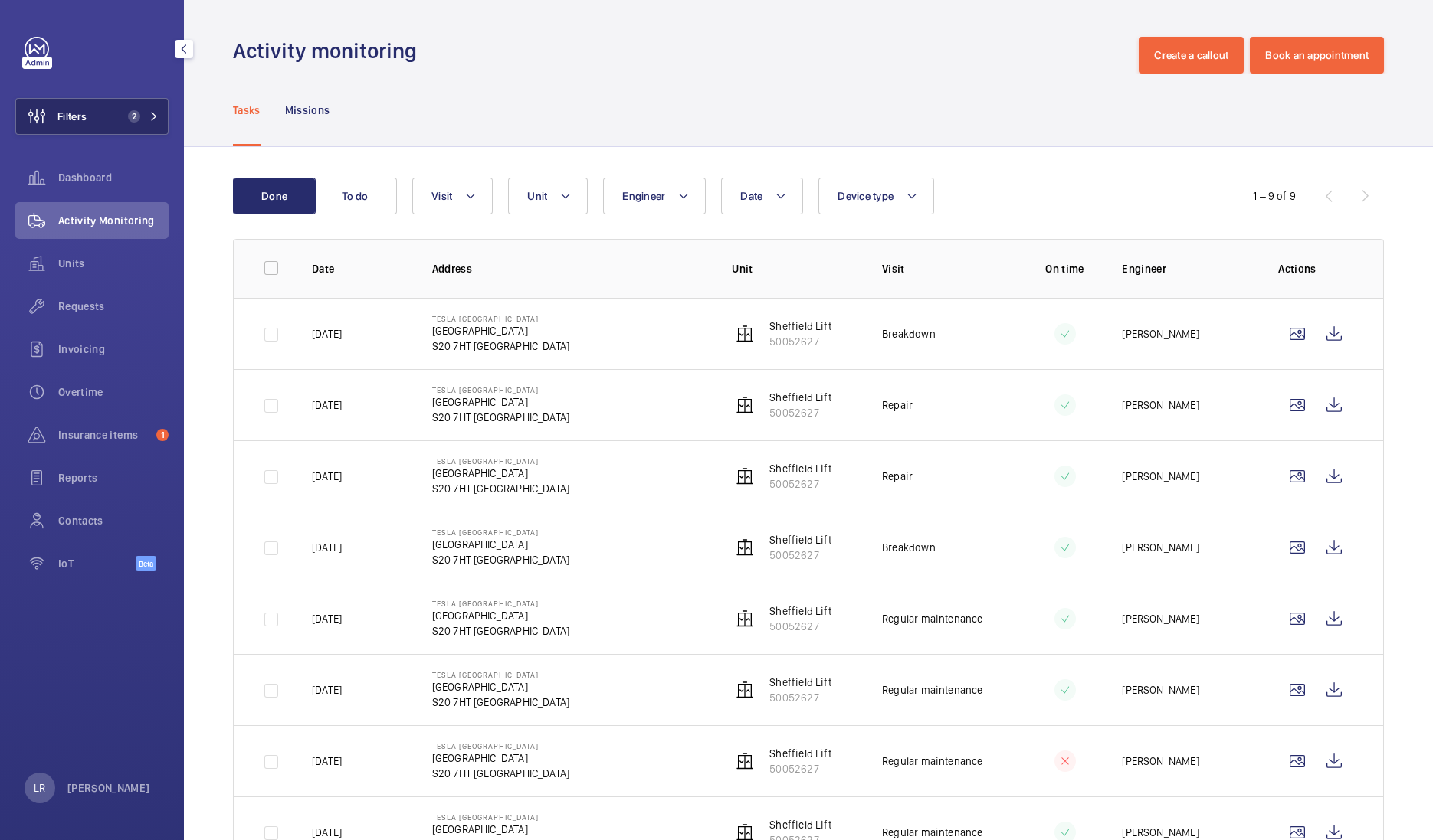
click at [137, 111] on span "2" at bounding box center [134, 116] width 12 height 12
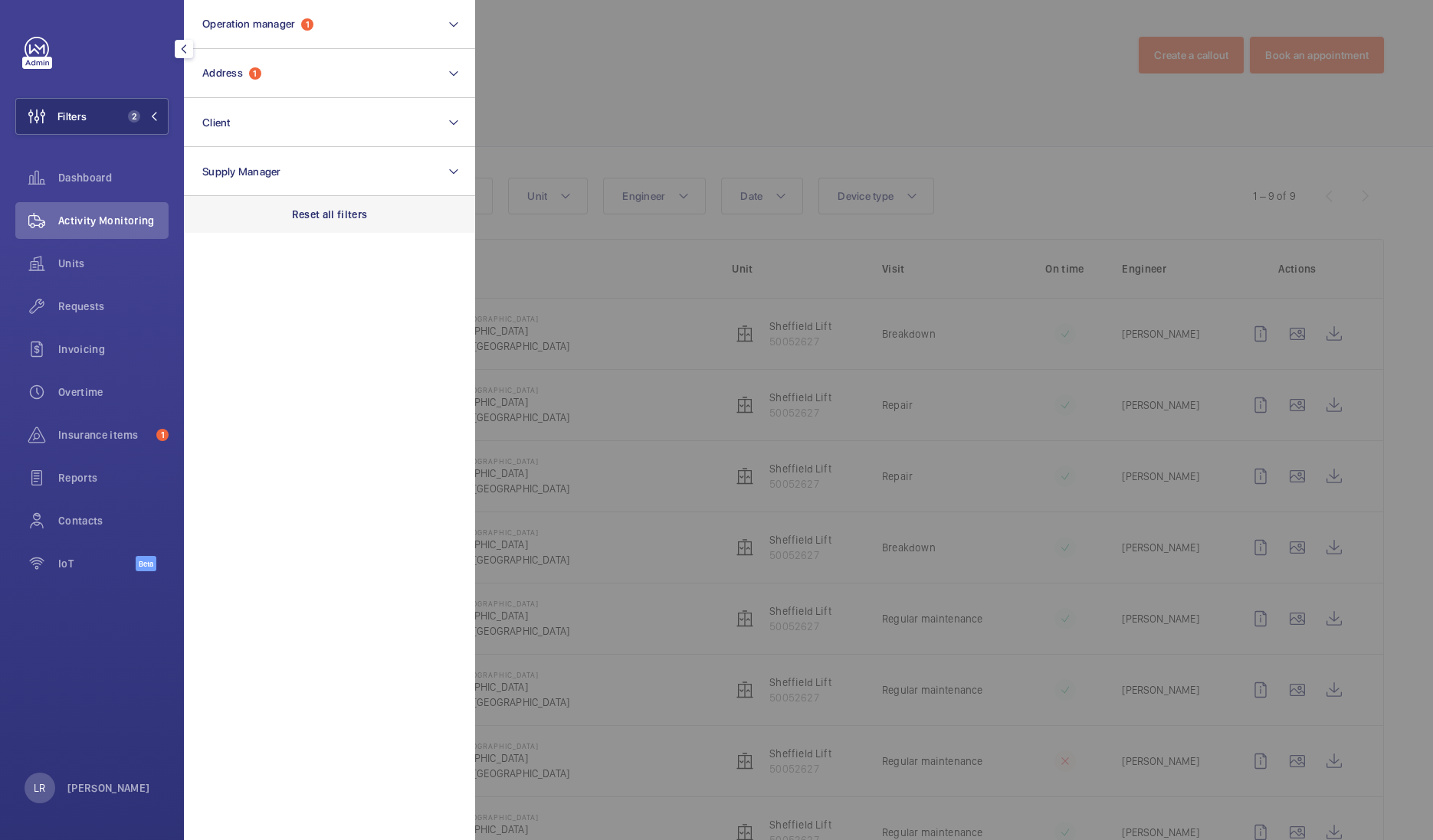
click at [342, 202] on div "Reset all filters" at bounding box center [329, 214] width 291 height 37
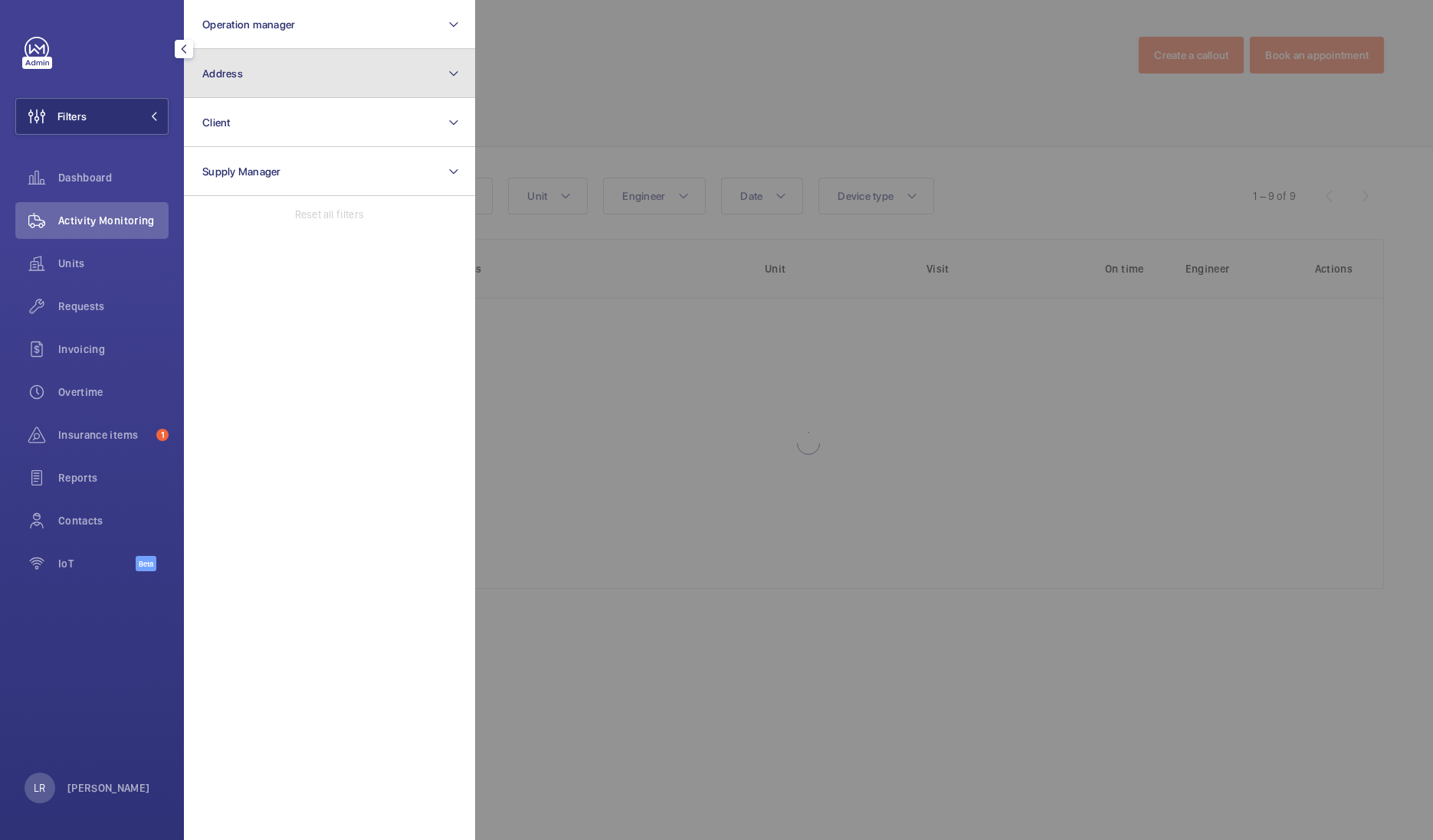
click at [314, 51] on button "Address" at bounding box center [329, 73] width 291 height 49
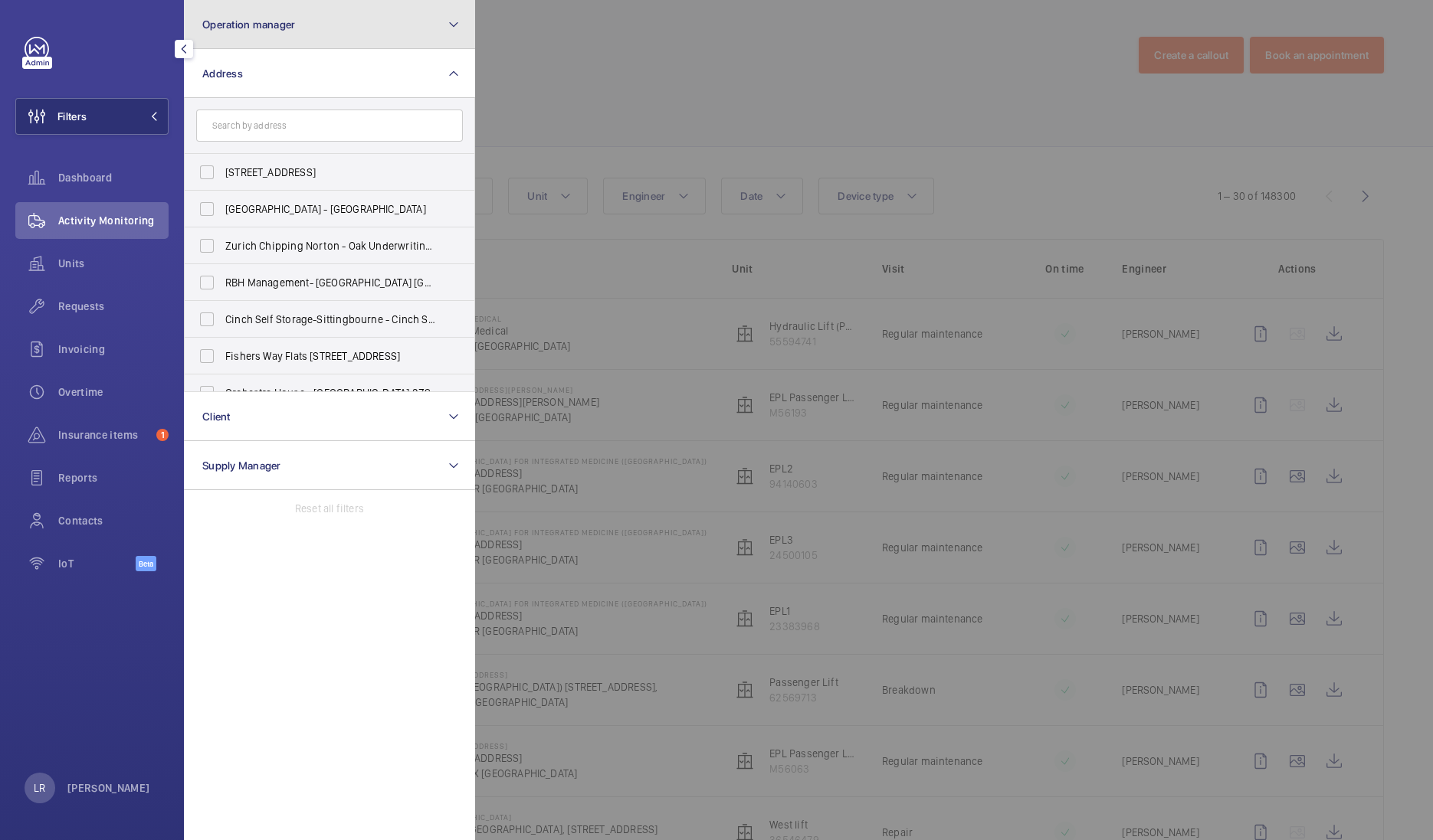
click at [298, 5] on button "Operation manager" at bounding box center [329, 24] width 291 height 49
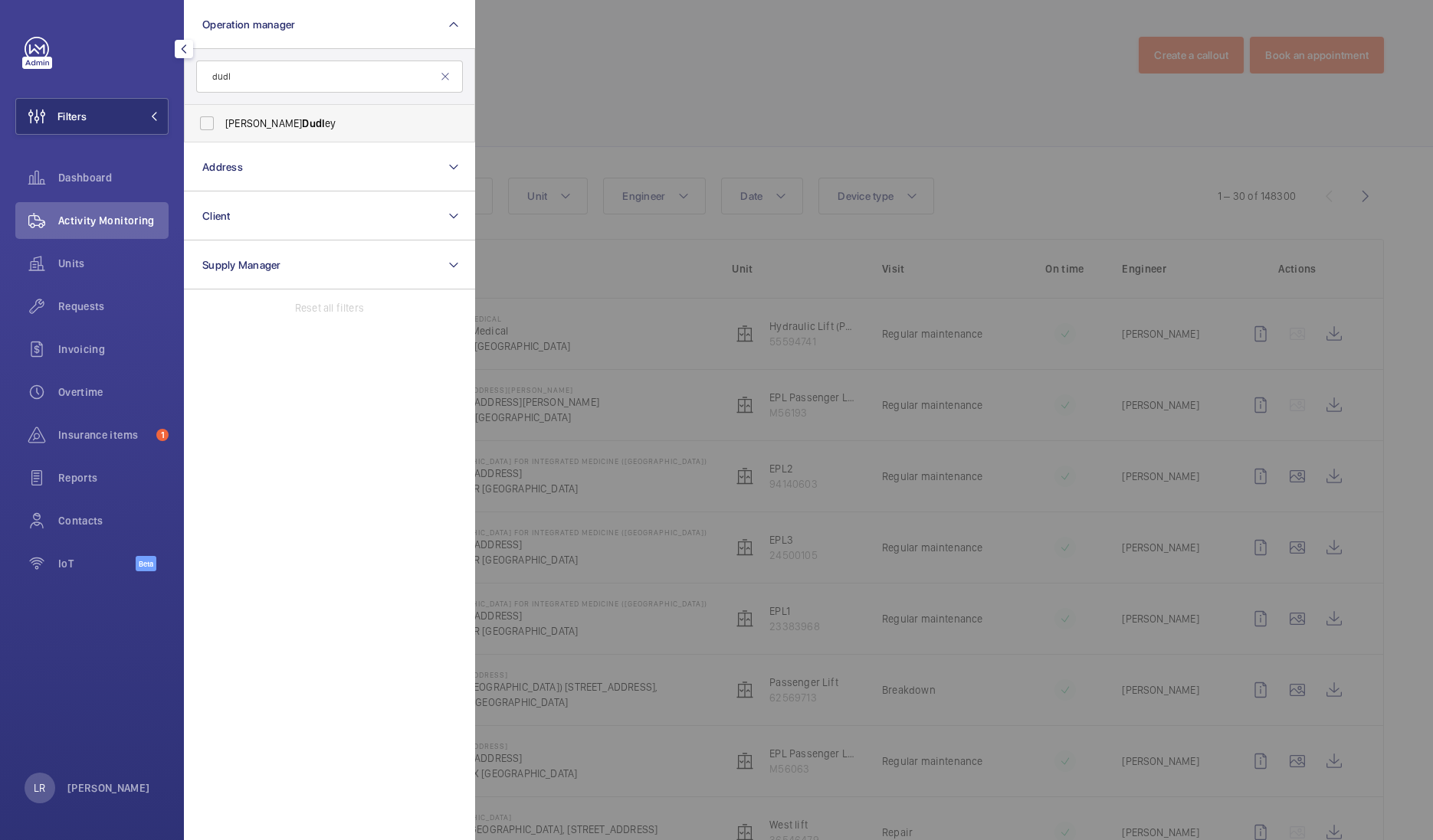
type input "dudl"
click at [258, 118] on span "[PERSON_NAME]" at bounding box center [330, 123] width 211 height 15
click at [222, 118] on input "[PERSON_NAME]" at bounding box center [207, 123] width 31 height 31
checkbox input "true"
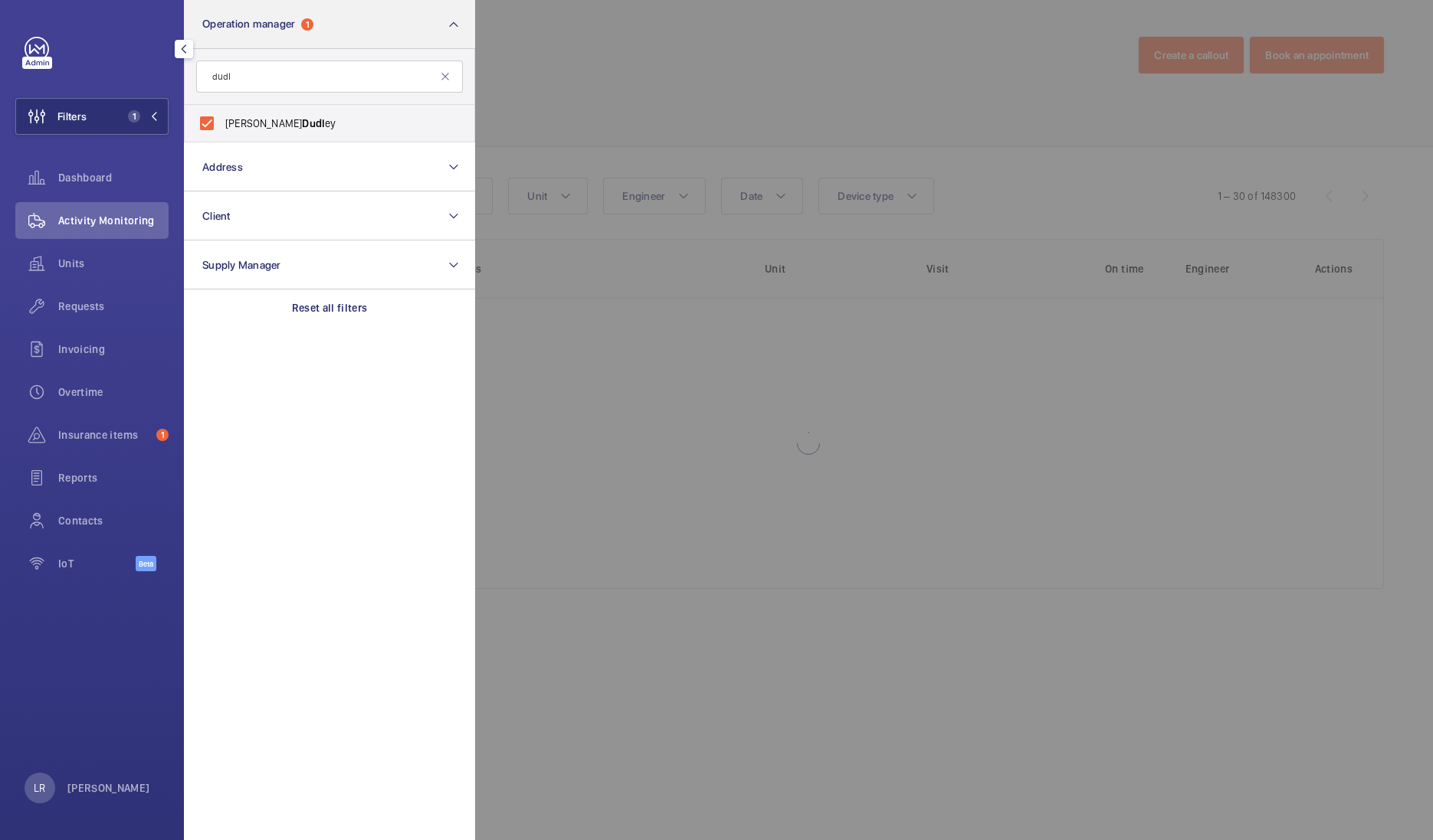
click at [81, 248] on div "Units" at bounding box center [91, 263] width 153 height 37
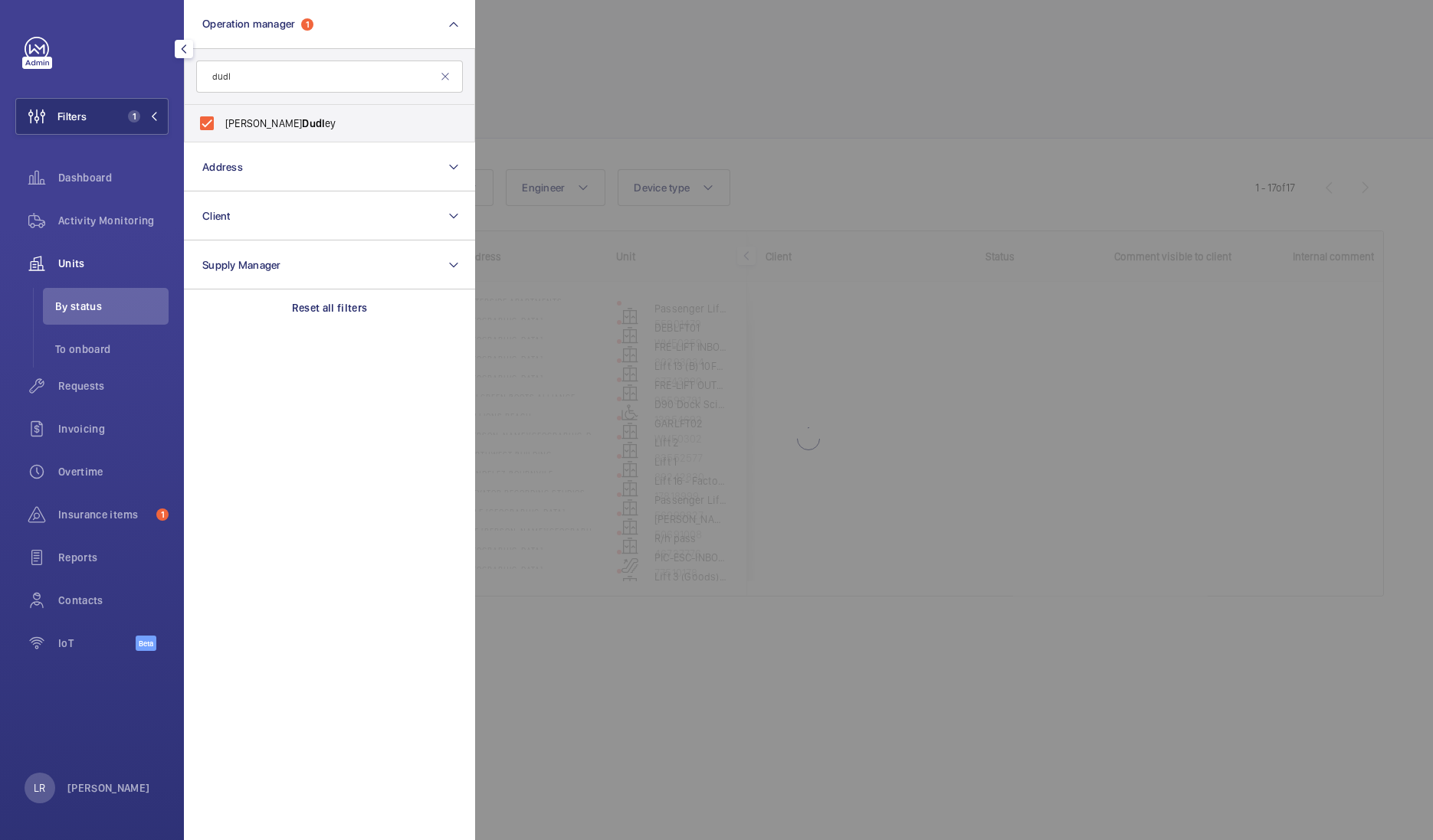
click at [791, 65] on div at bounding box center [1191, 420] width 1433 height 840
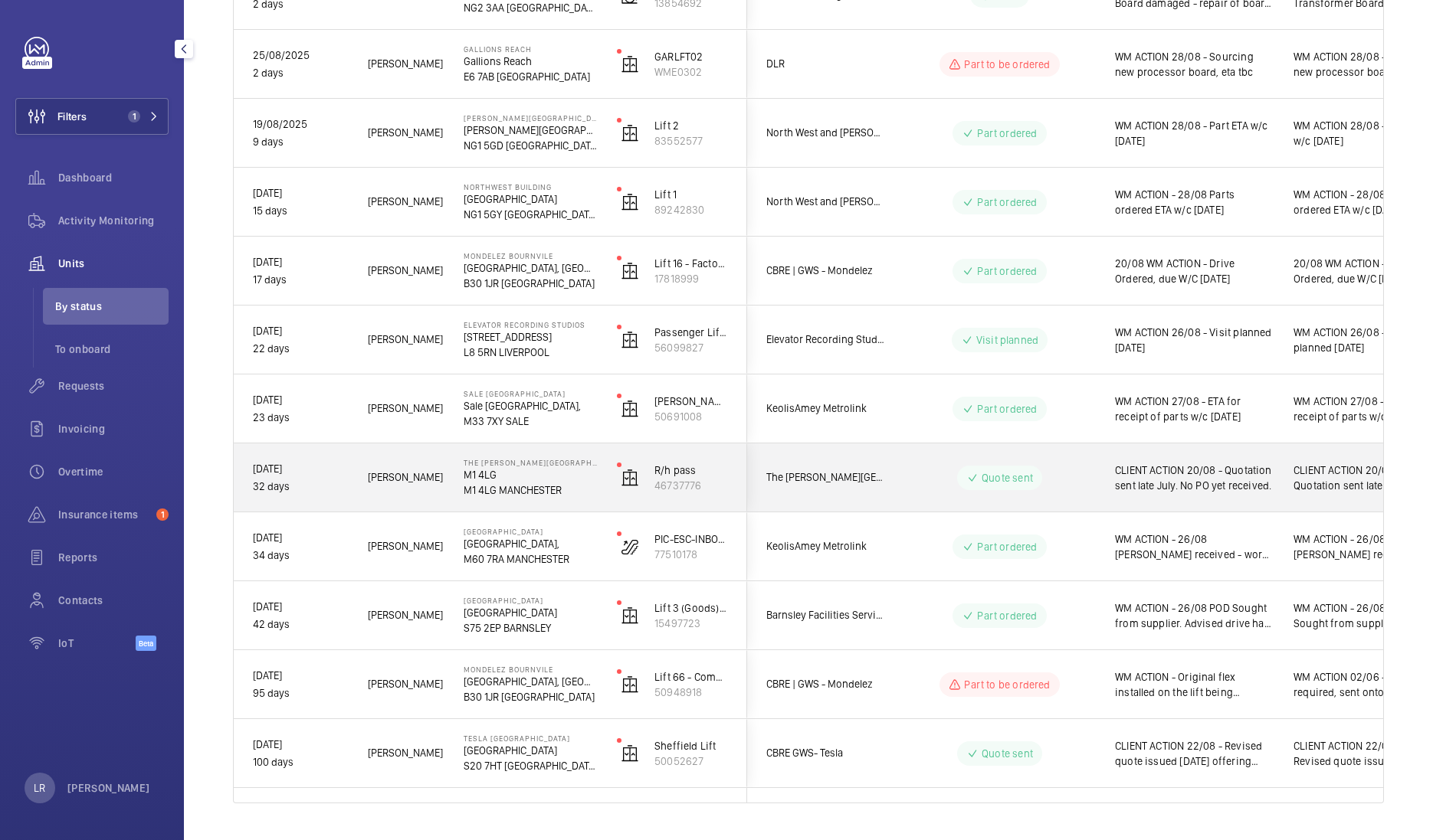
scroll to position [669, 0]
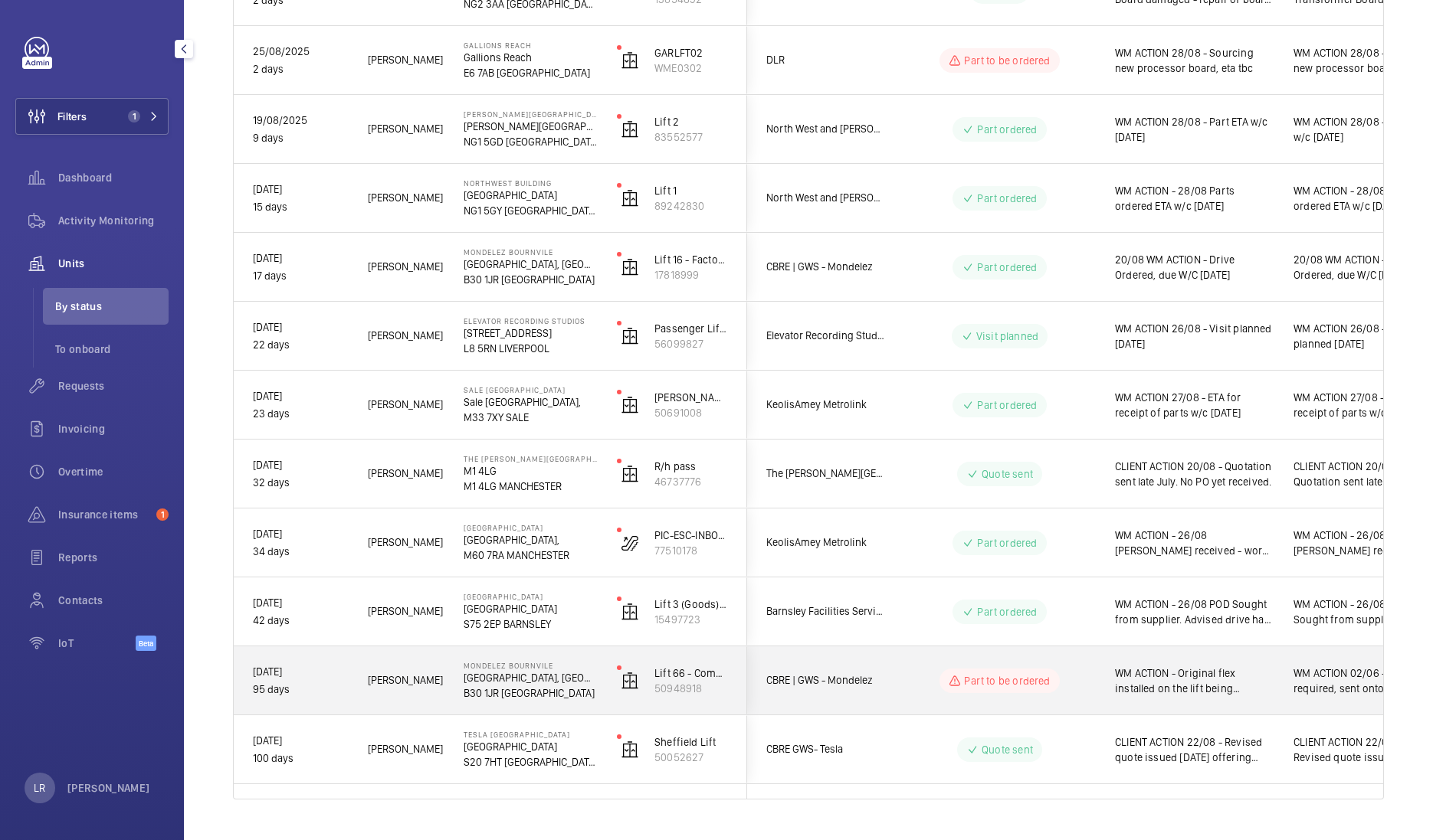
click at [558, 583] on p "B30 1JR [GEOGRAPHIC_DATA]" at bounding box center [530, 692] width 133 height 15
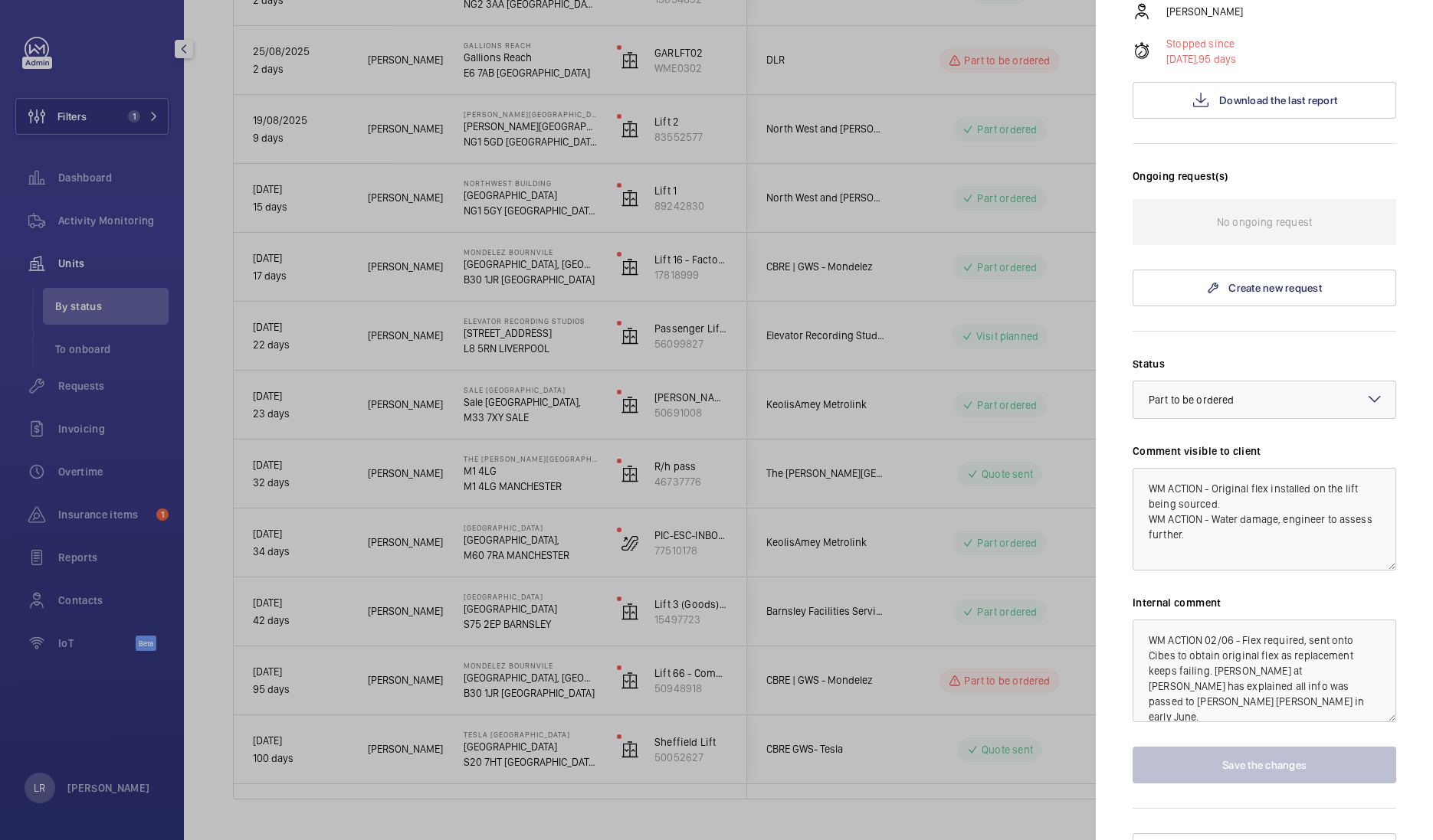
scroll to position [0, 0]
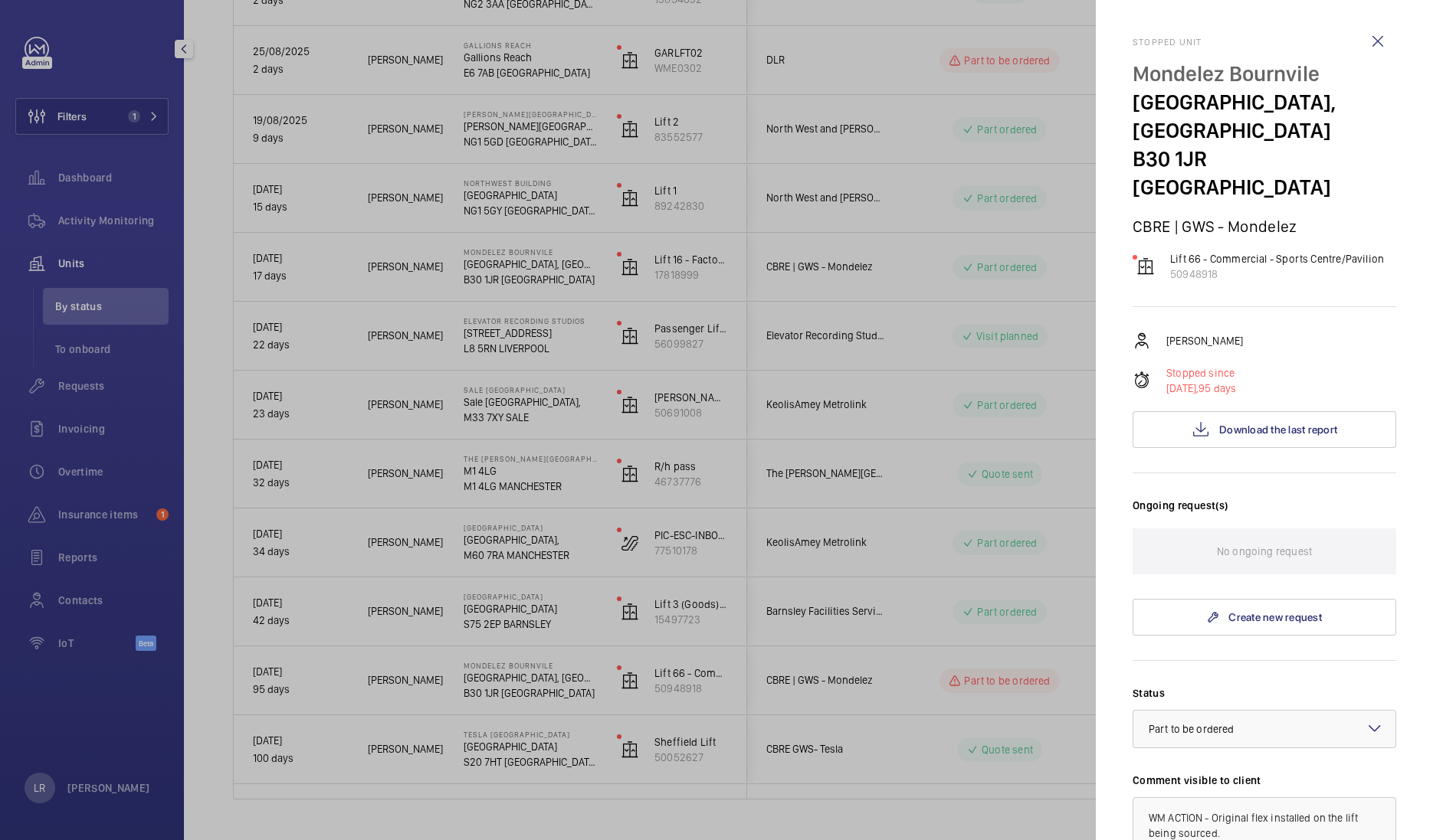
click at [625, 532] on div at bounding box center [716, 420] width 1433 height 840
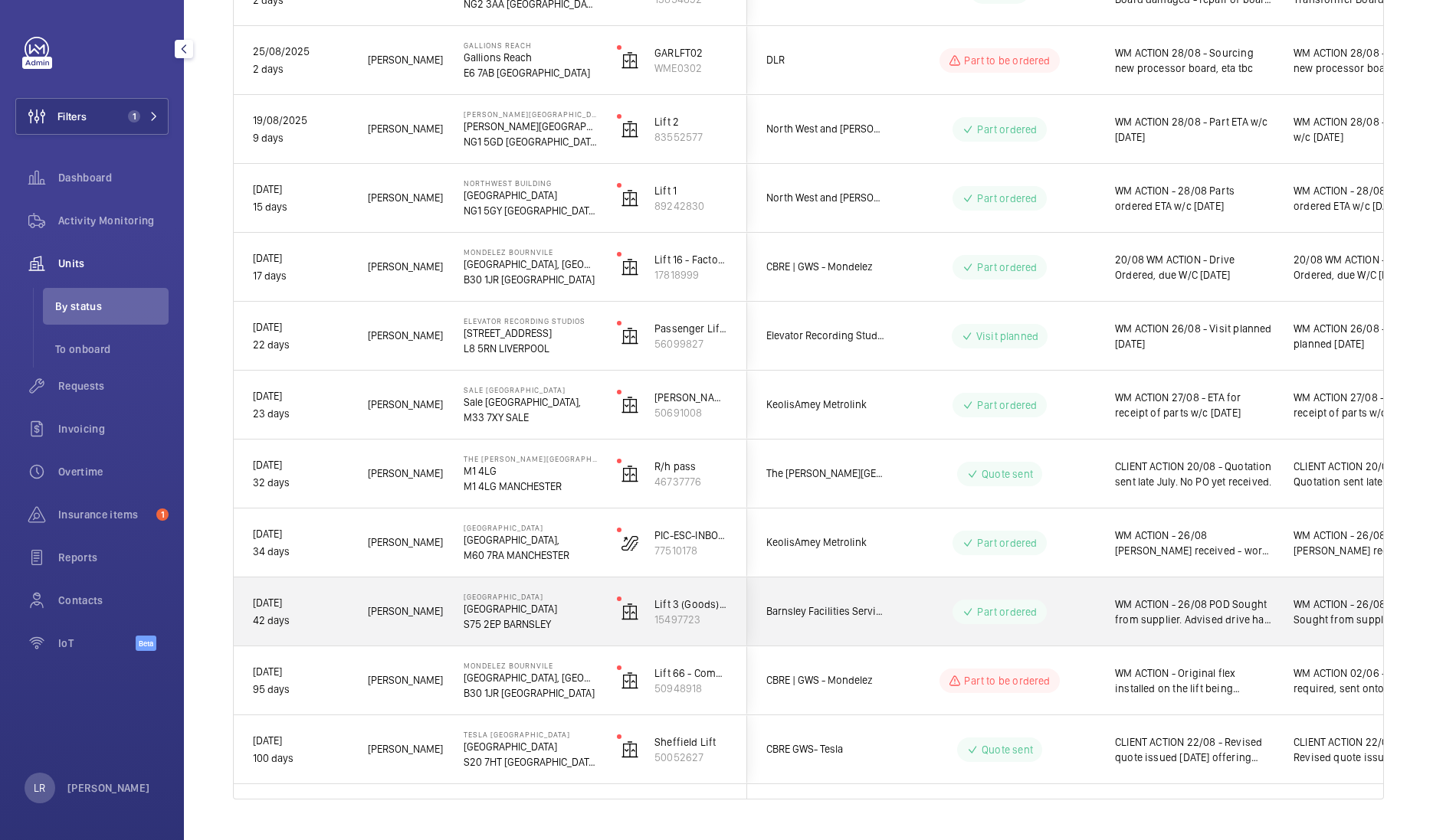
scroll to position [665, 0]
